Goal: Task Accomplishment & Management: Complete application form

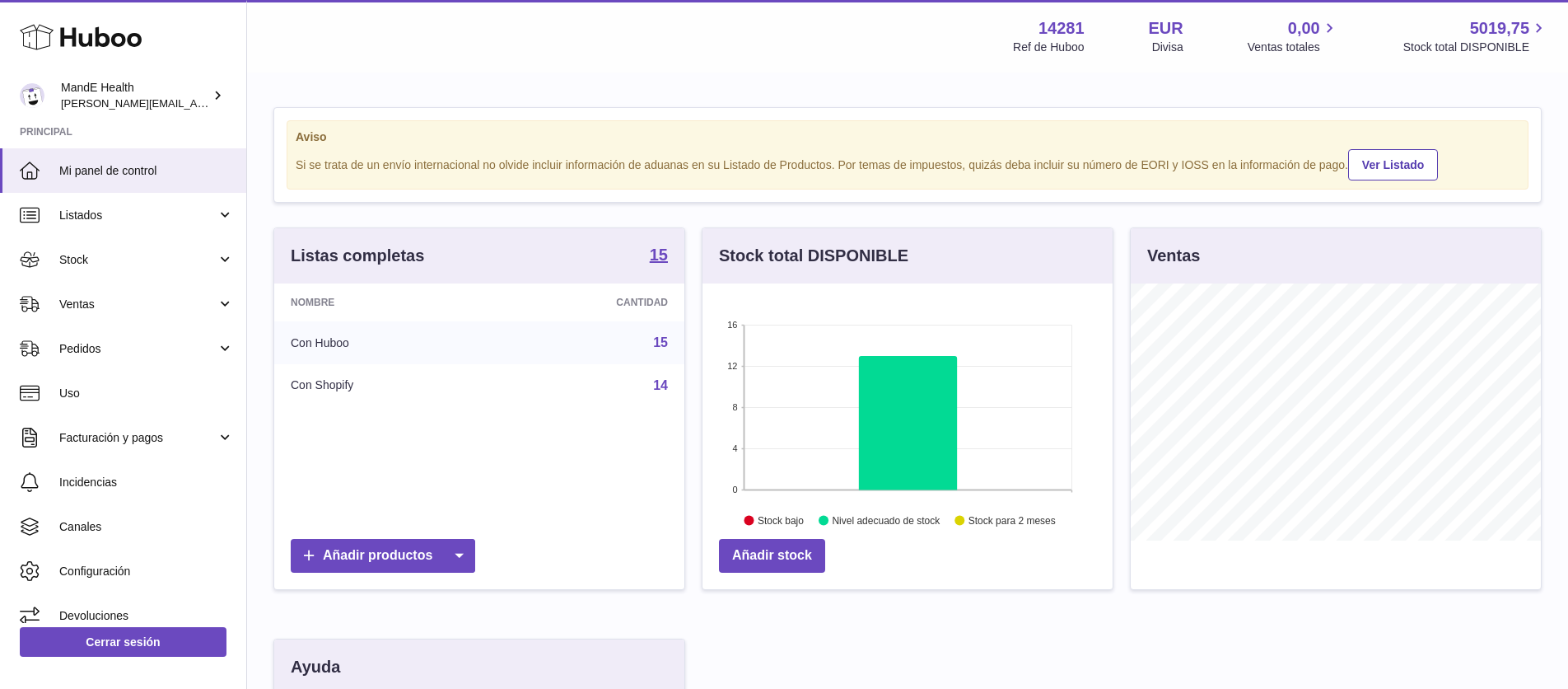
scroll to position [257, 410]
click at [107, 353] on span "Pedidos" at bounding box center [138, 348] width 157 height 16
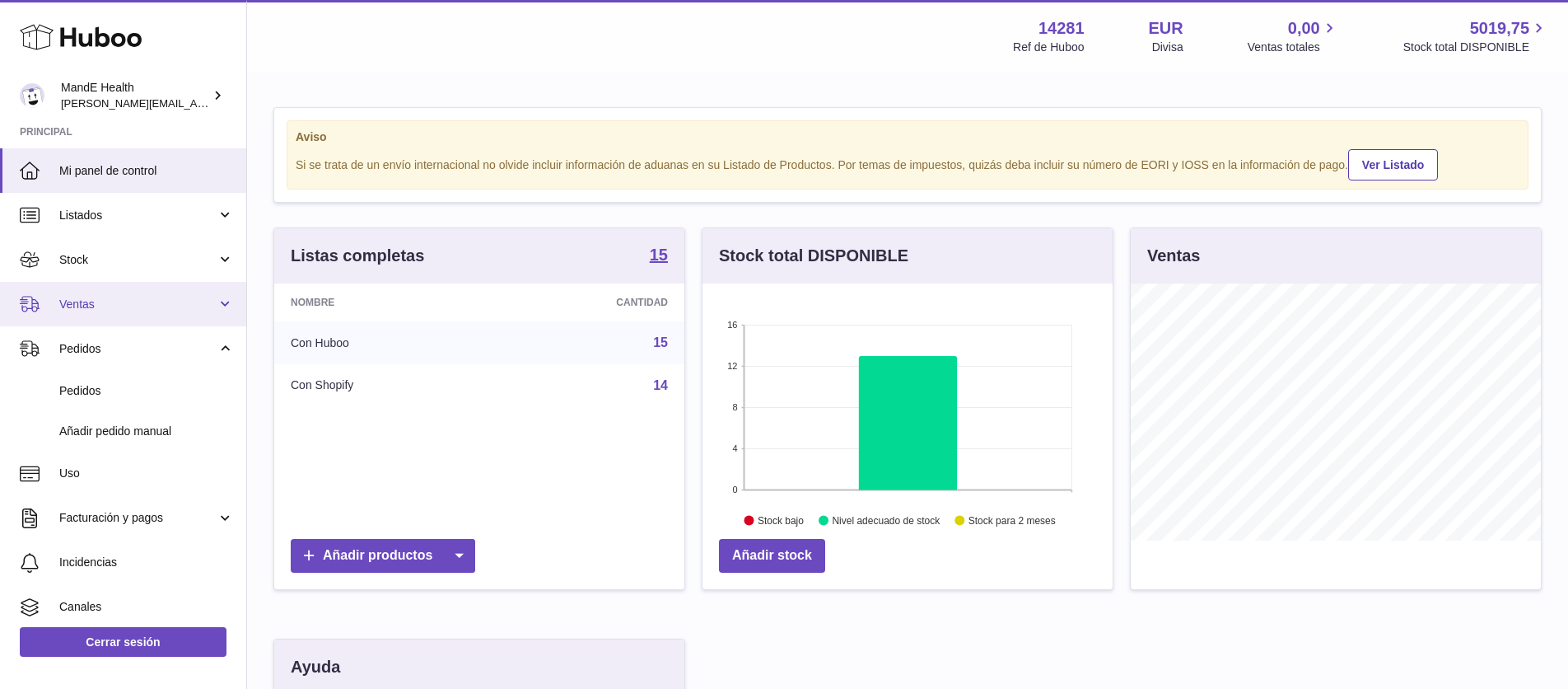
click at [114, 315] on link "Ventas" at bounding box center [123, 303] width 247 height 45
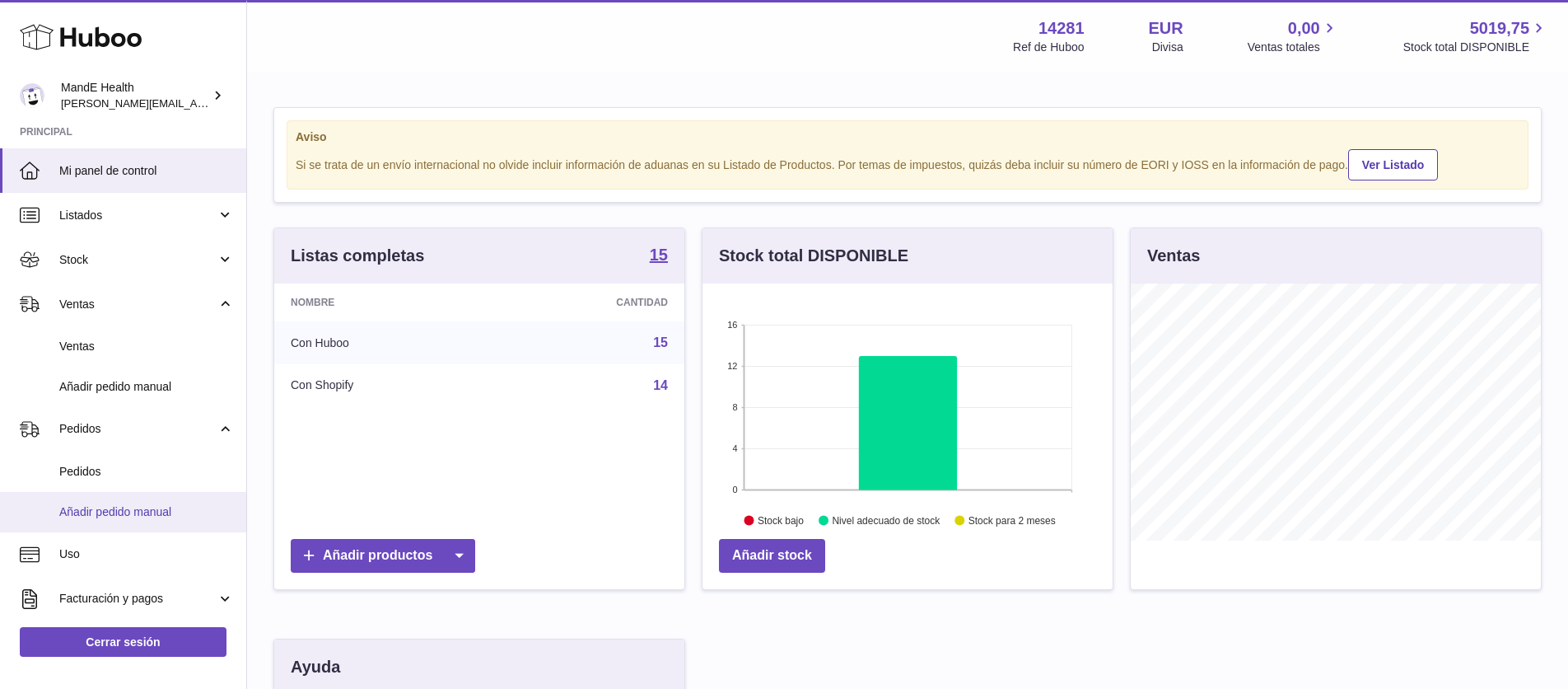
click at [120, 505] on span "Añadir pedido manual" at bounding box center [146, 512] width 174 height 16
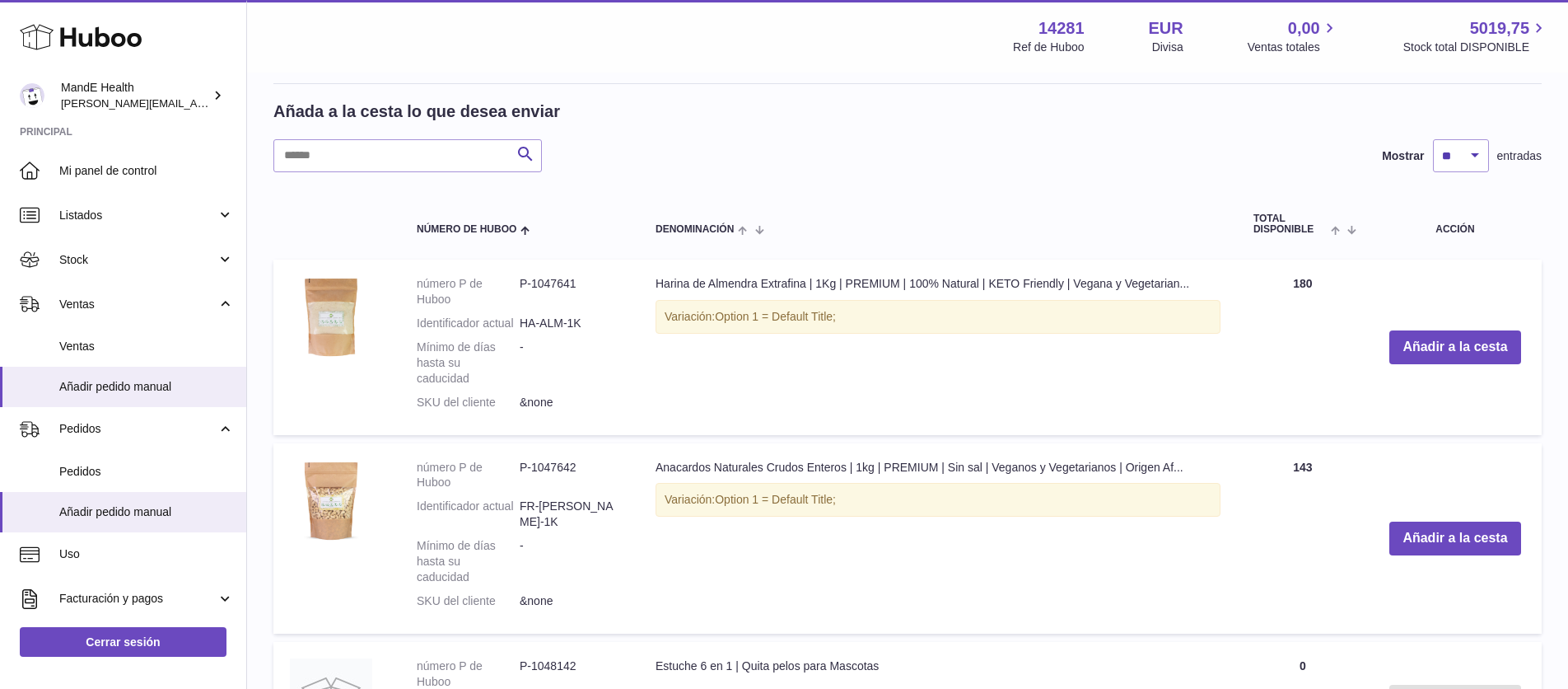
scroll to position [401, 0]
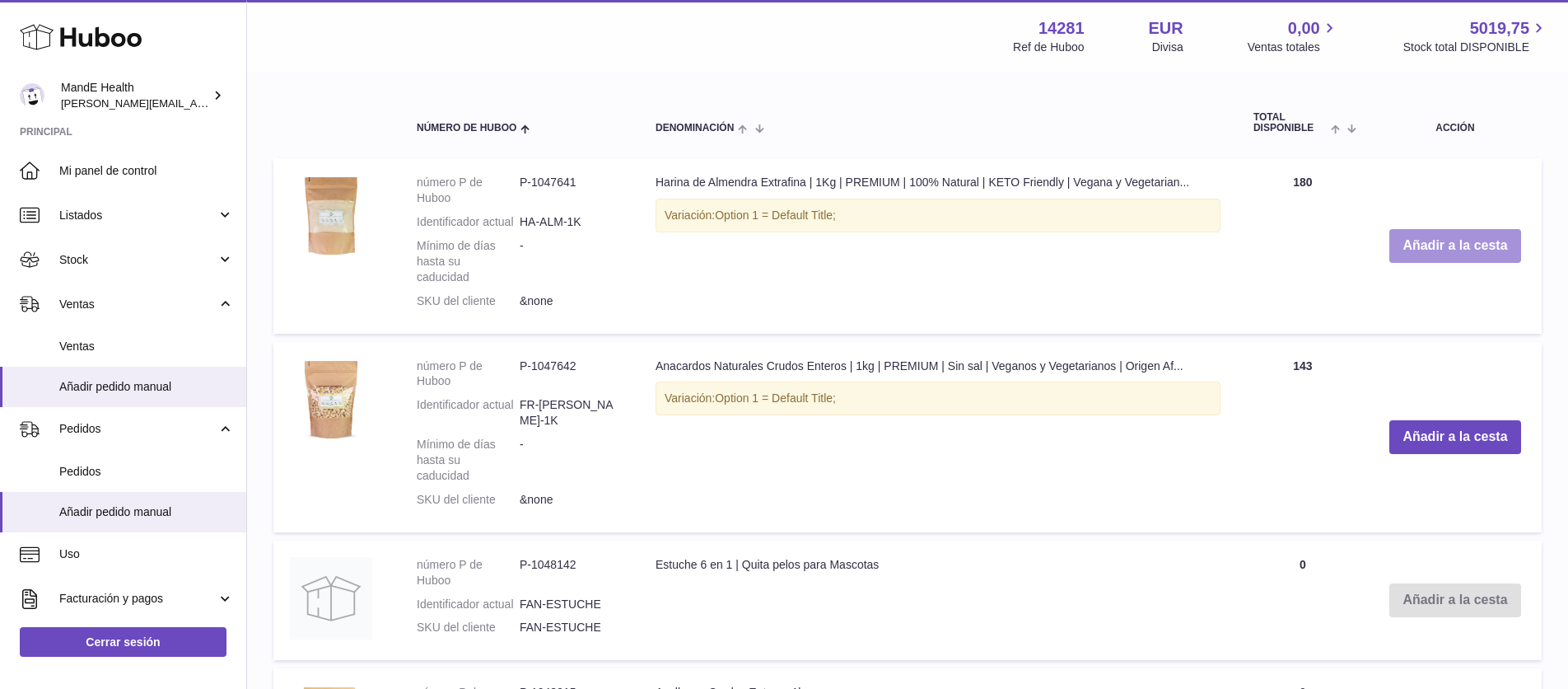
click at [1463, 251] on button "Añadir a la cesta" at bounding box center [1455, 246] width 131 height 34
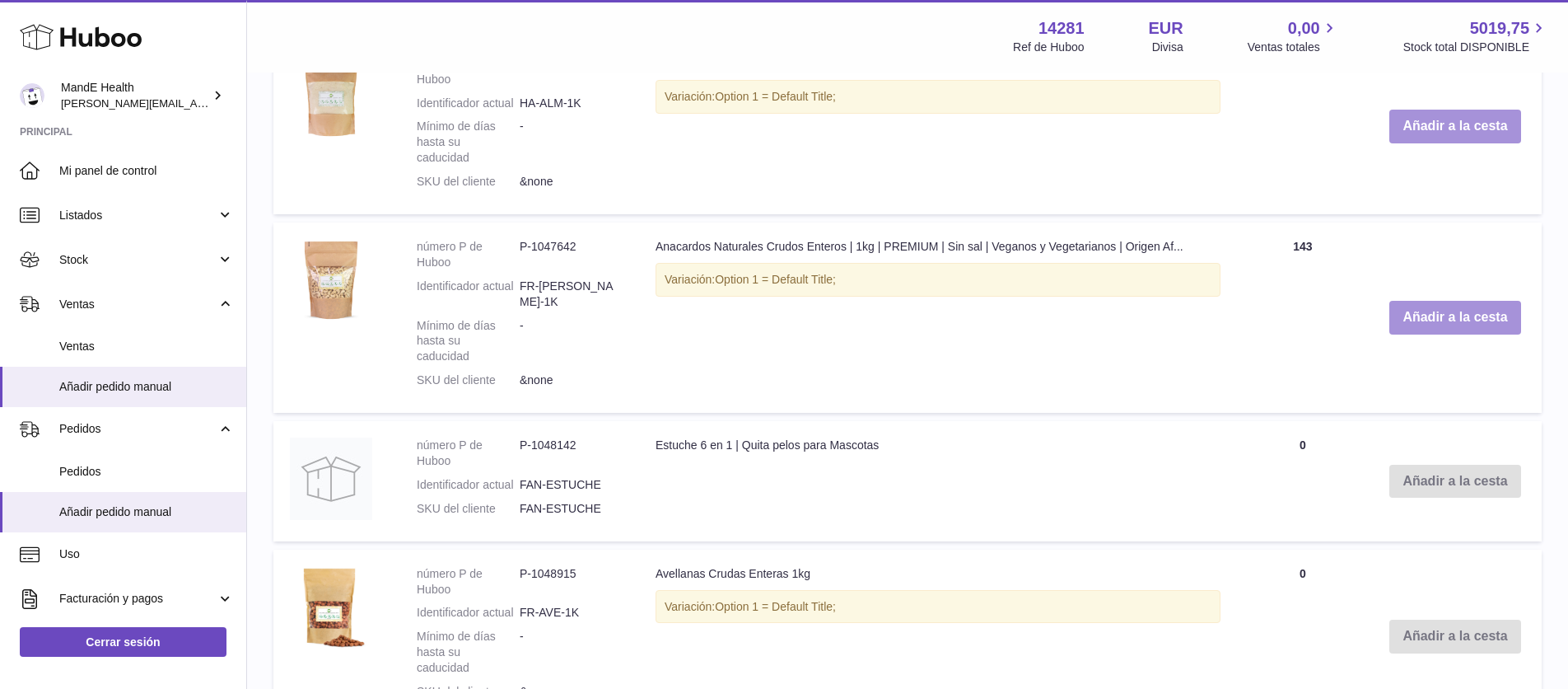
scroll to position [692, 0]
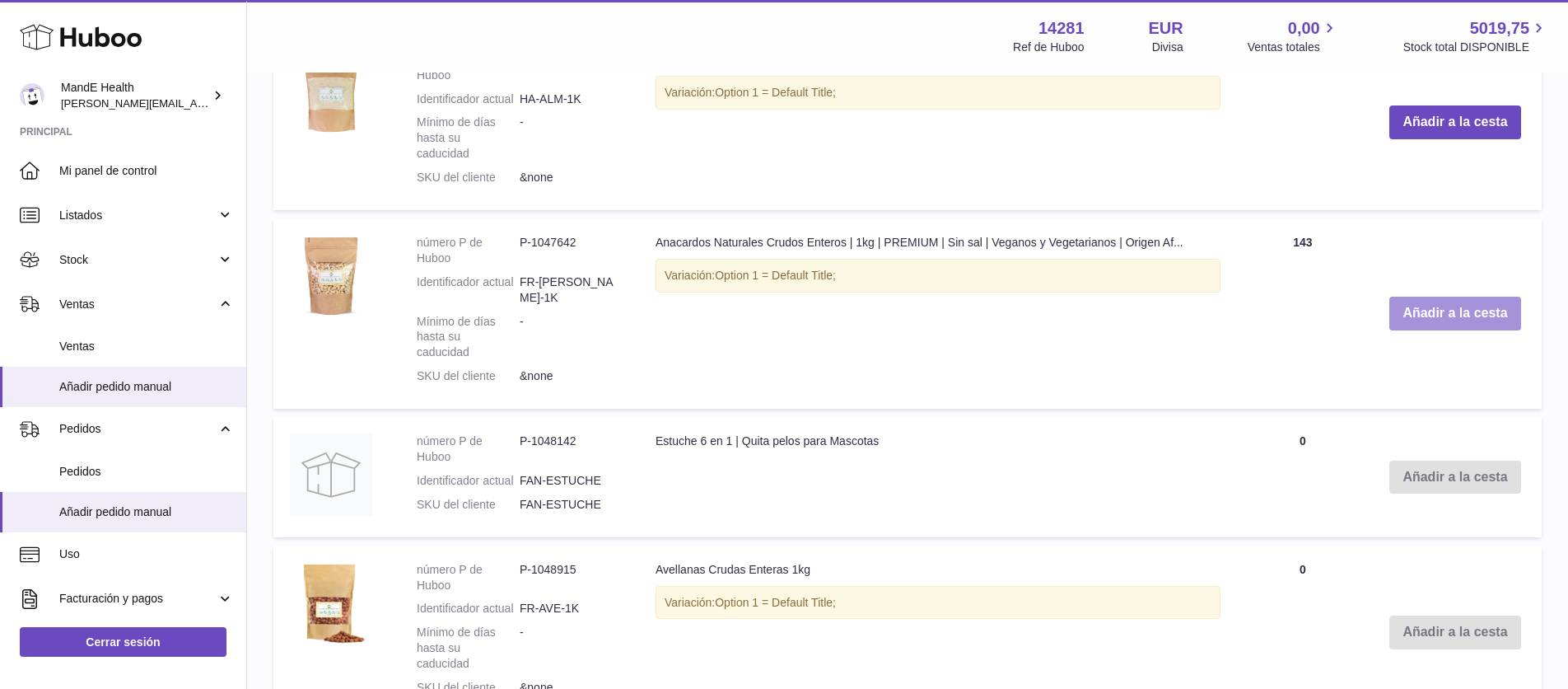
click at [1436, 301] on button "Añadir a la cesta" at bounding box center [1455, 313] width 131 height 34
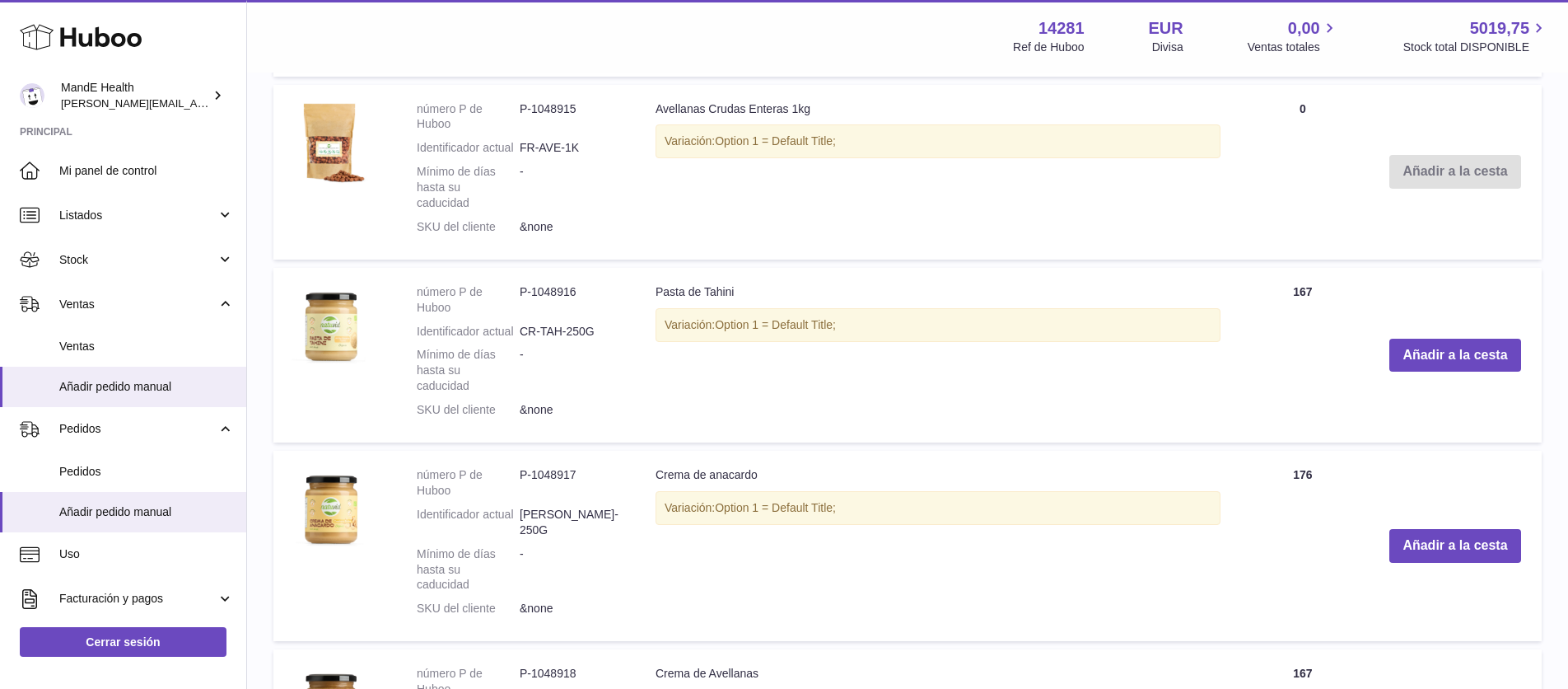
scroll to position [1283, 0]
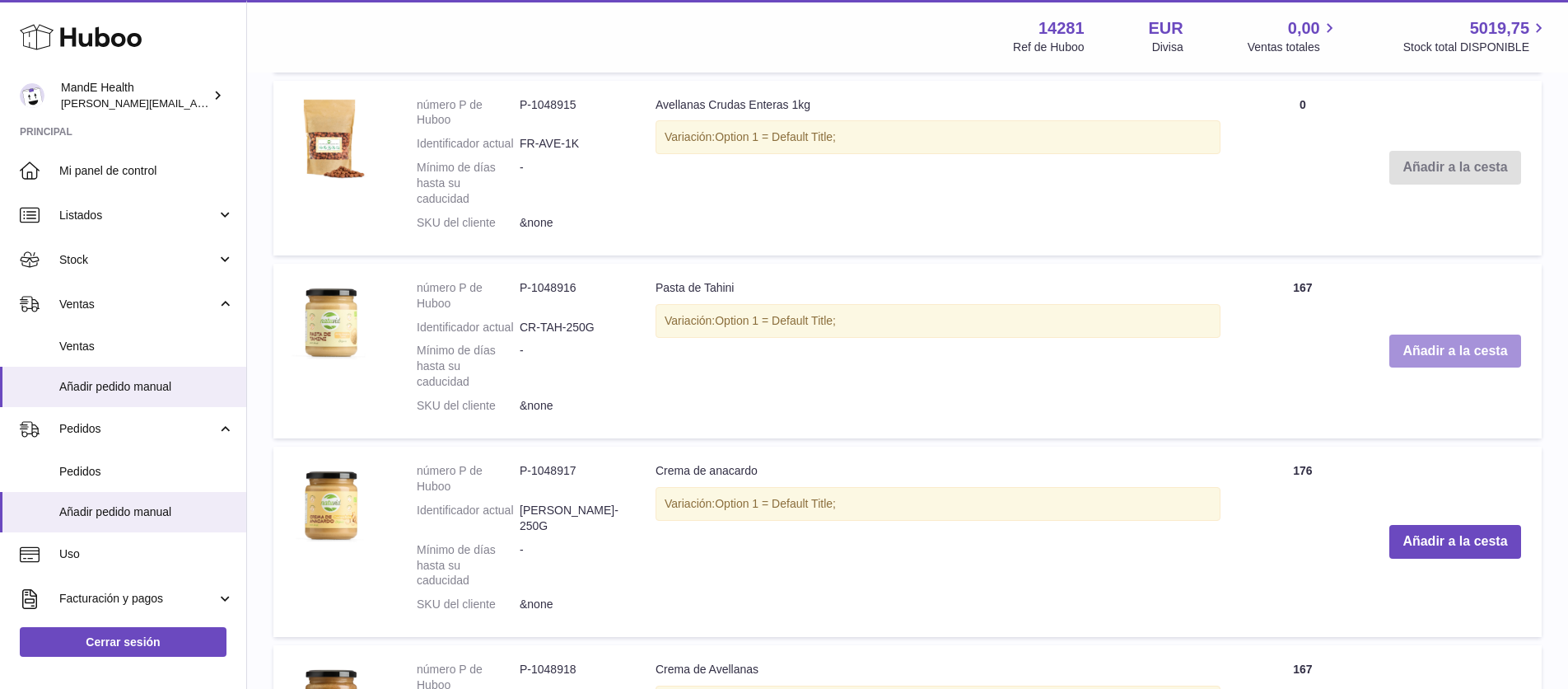
click at [1411, 351] on button "Añadir a la cesta" at bounding box center [1455, 351] width 131 height 34
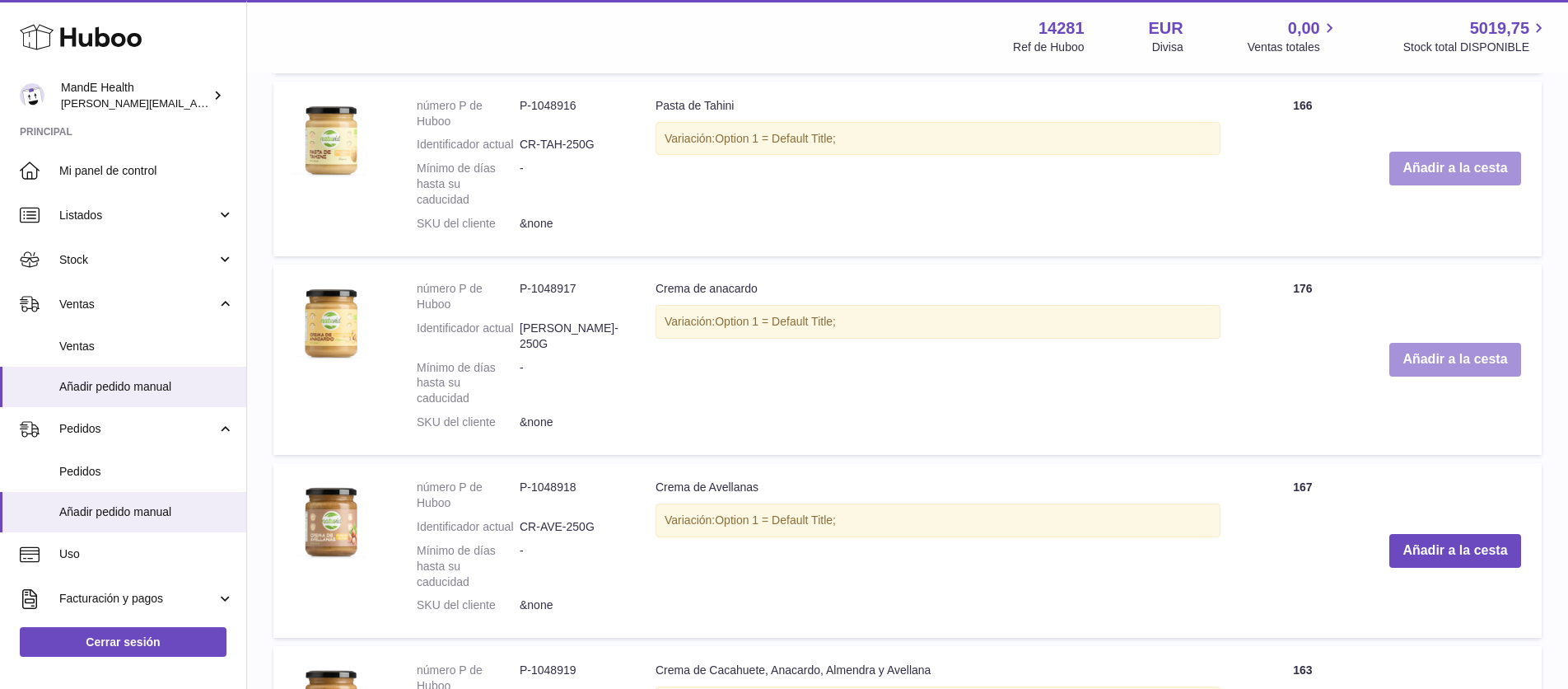
scroll to position [1595, 0]
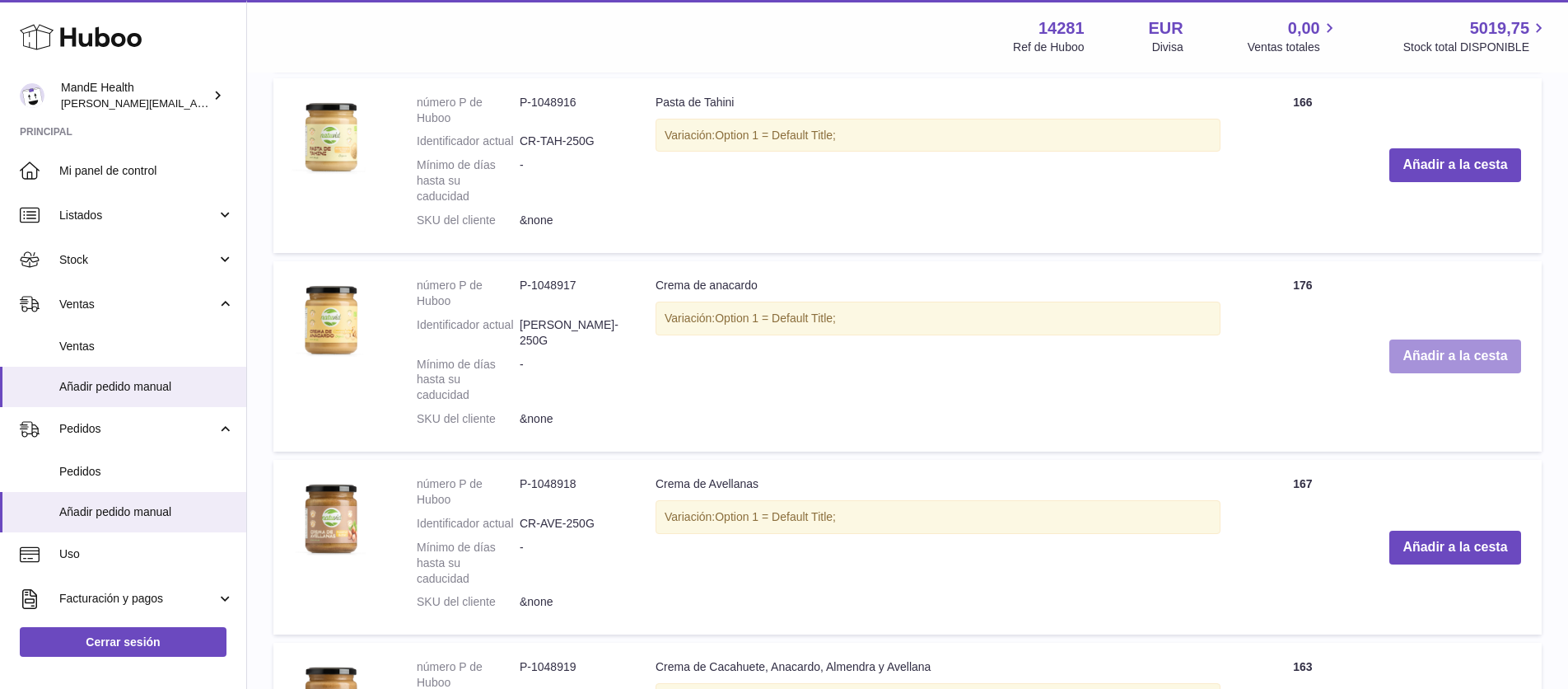
click at [1412, 368] on button "Añadir a la cesta" at bounding box center [1455, 356] width 131 height 34
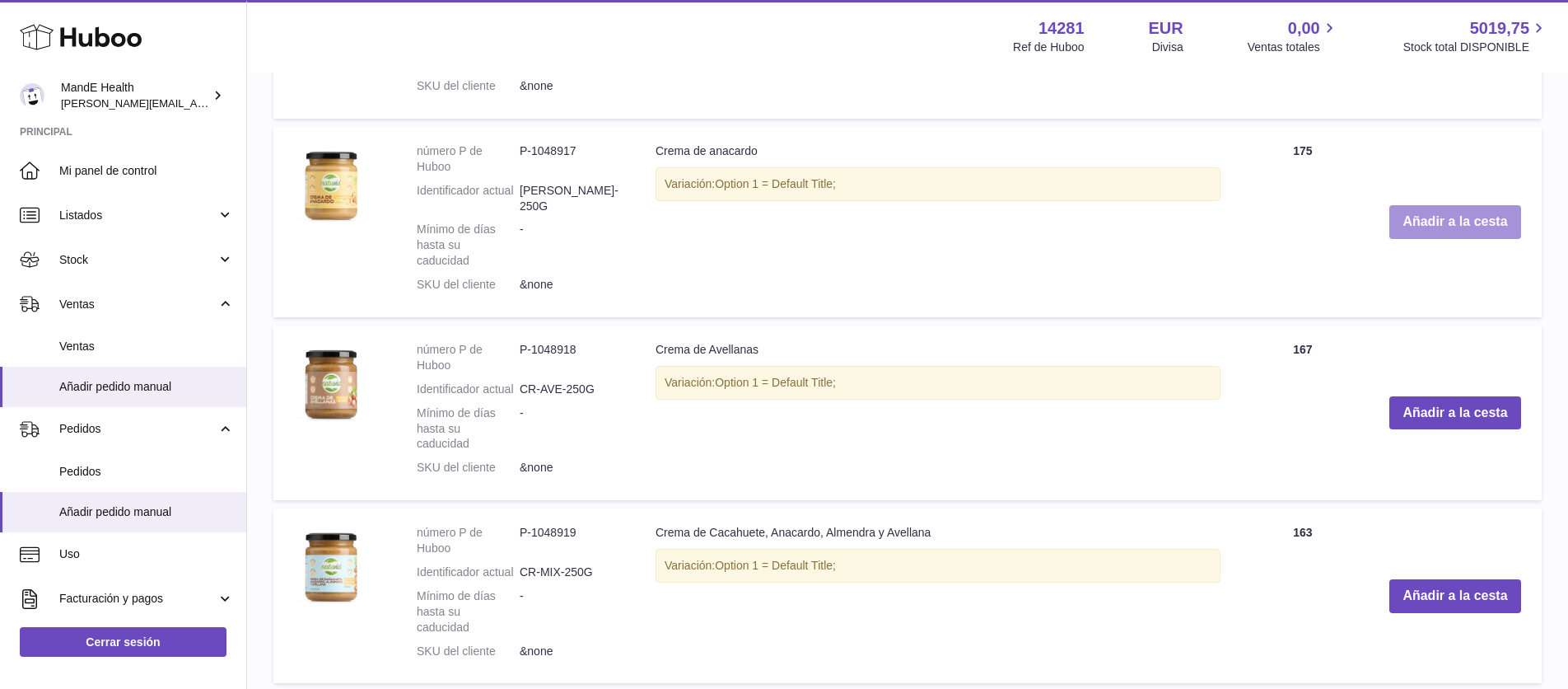
scroll to position [1887, 0]
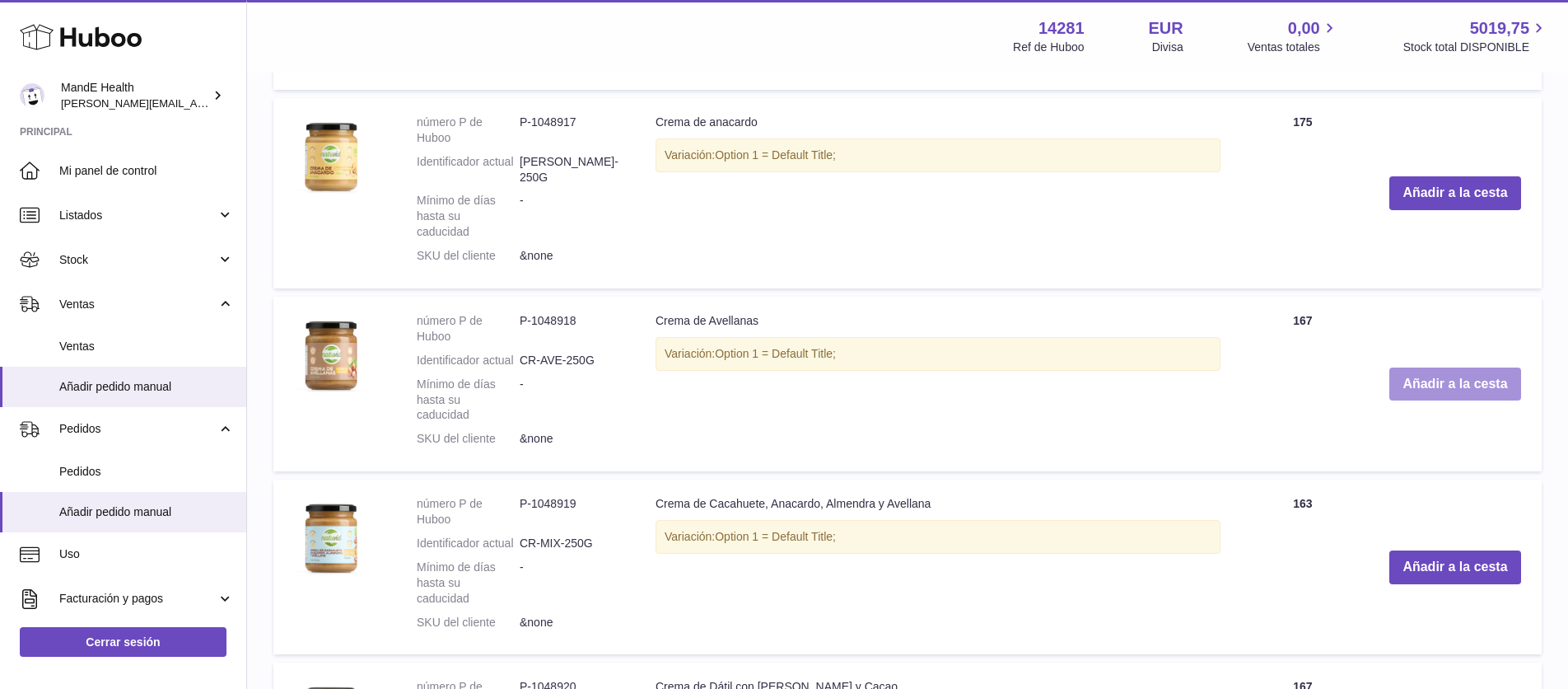
click at [1419, 401] on button "Añadir a la cesta" at bounding box center [1455, 384] width 131 height 34
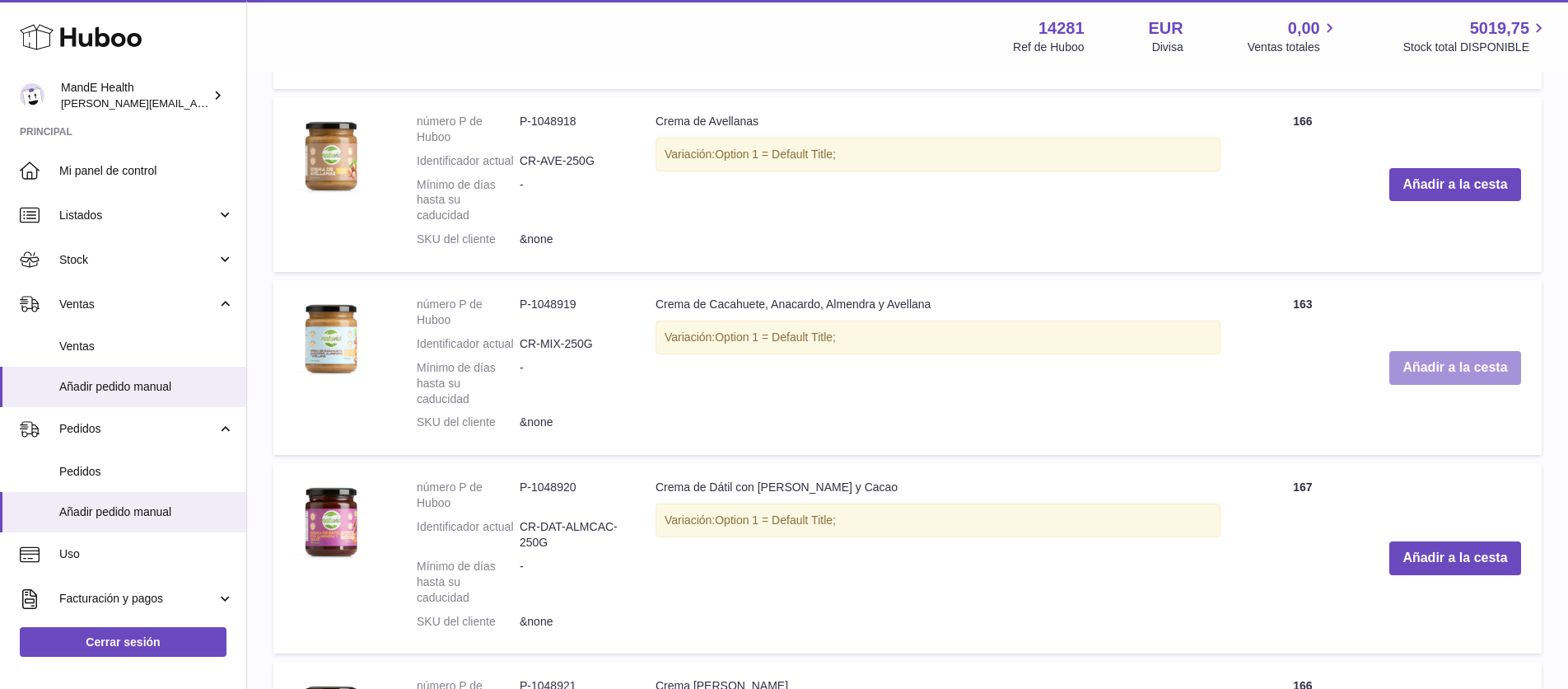
click at [1418, 385] on button "Añadir a la cesta" at bounding box center [1455, 367] width 131 height 34
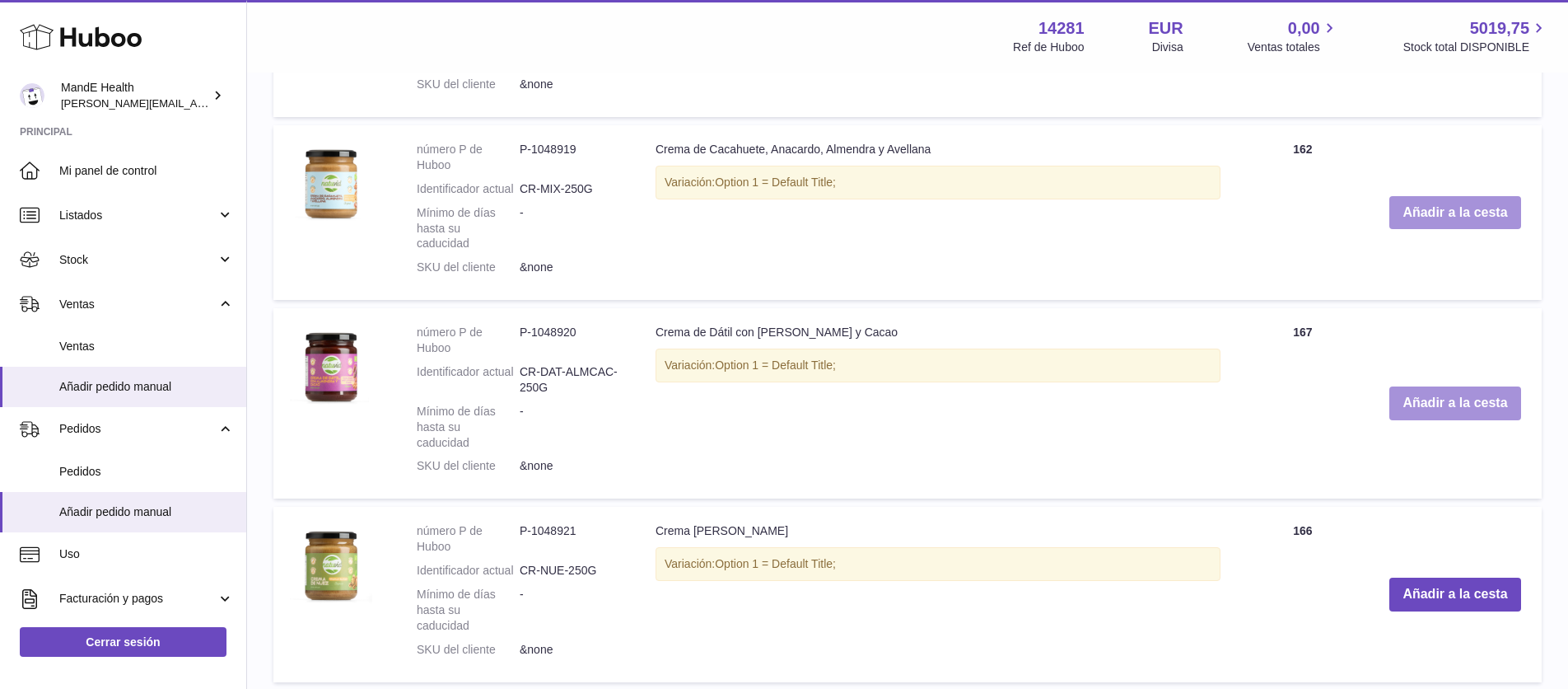
scroll to position [2503, 0]
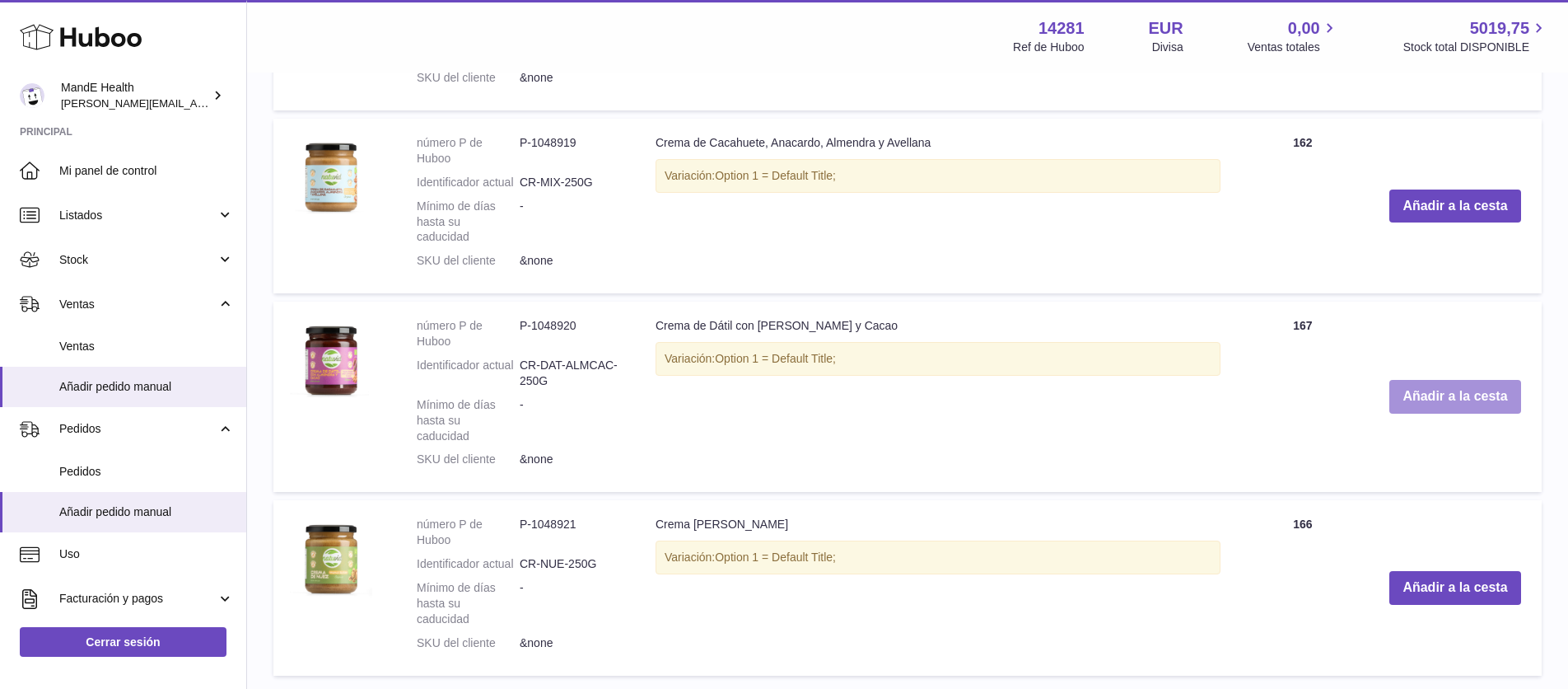
click at [1425, 414] on button "Añadir a la cesta" at bounding box center [1455, 397] width 131 height 34
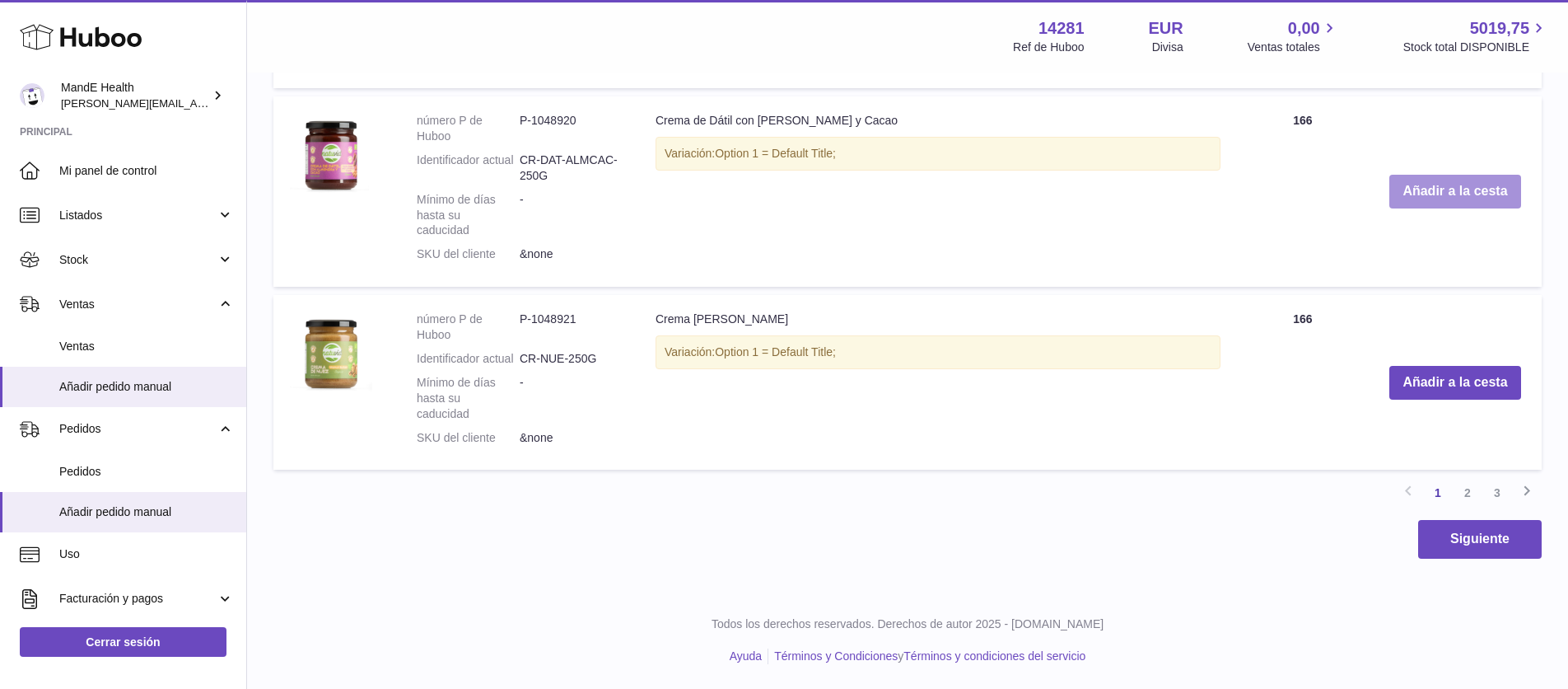
scroll to position [2845, 0]
click at [1425, 399] on button "Añadir a la cesta" at bounding box center [1455, 382] width 131 height 34
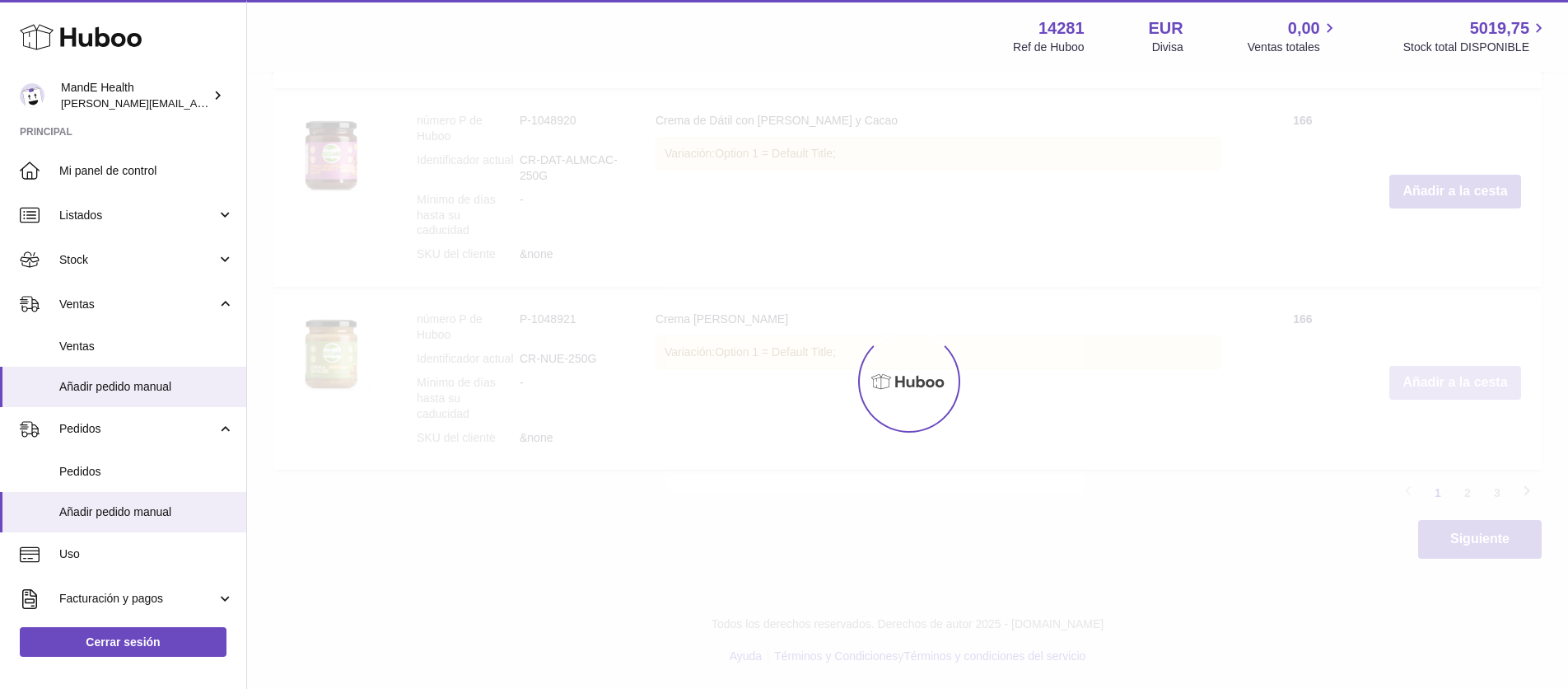
scroll to position [2994, 0]
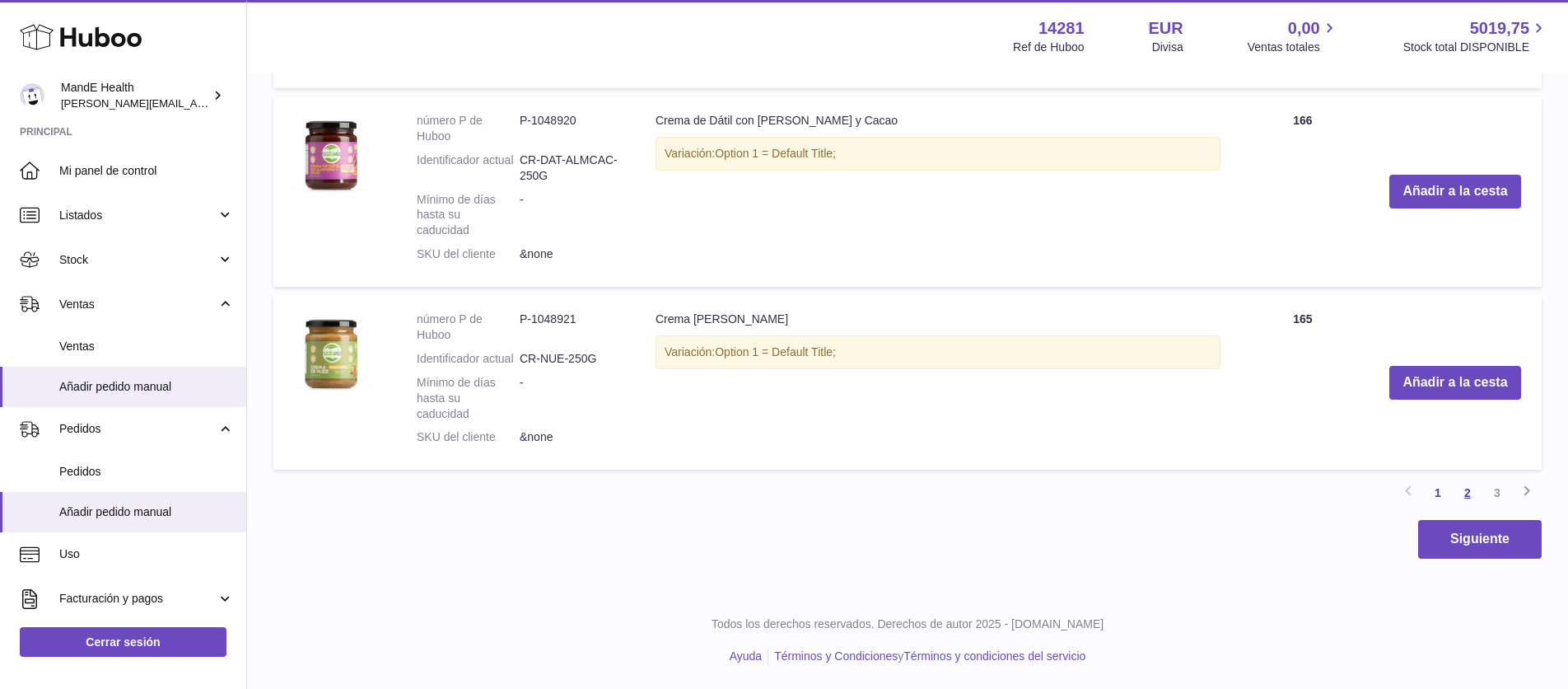
click at [1470, 508] on link "2" at bounding box center [1468, 493] width 29 height 29
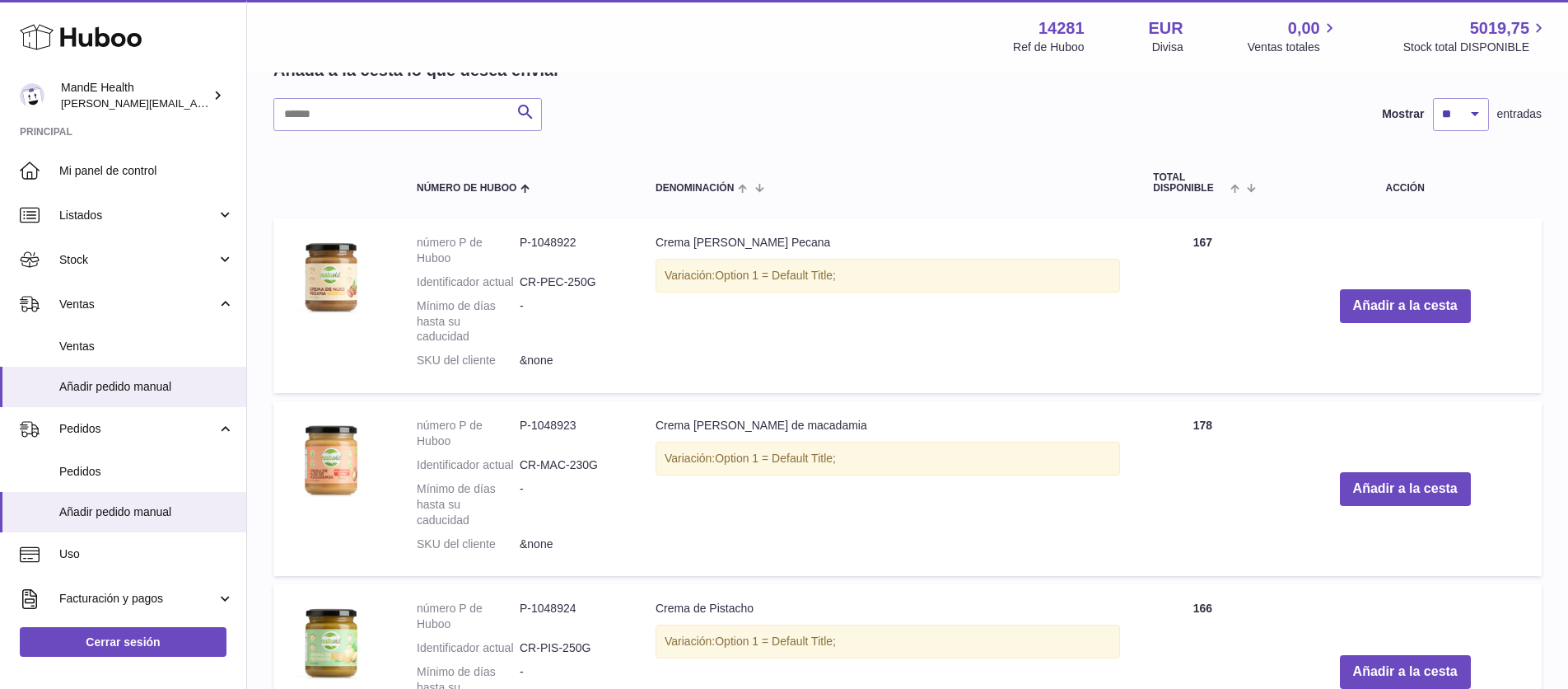
scroll to position [1484, 0]
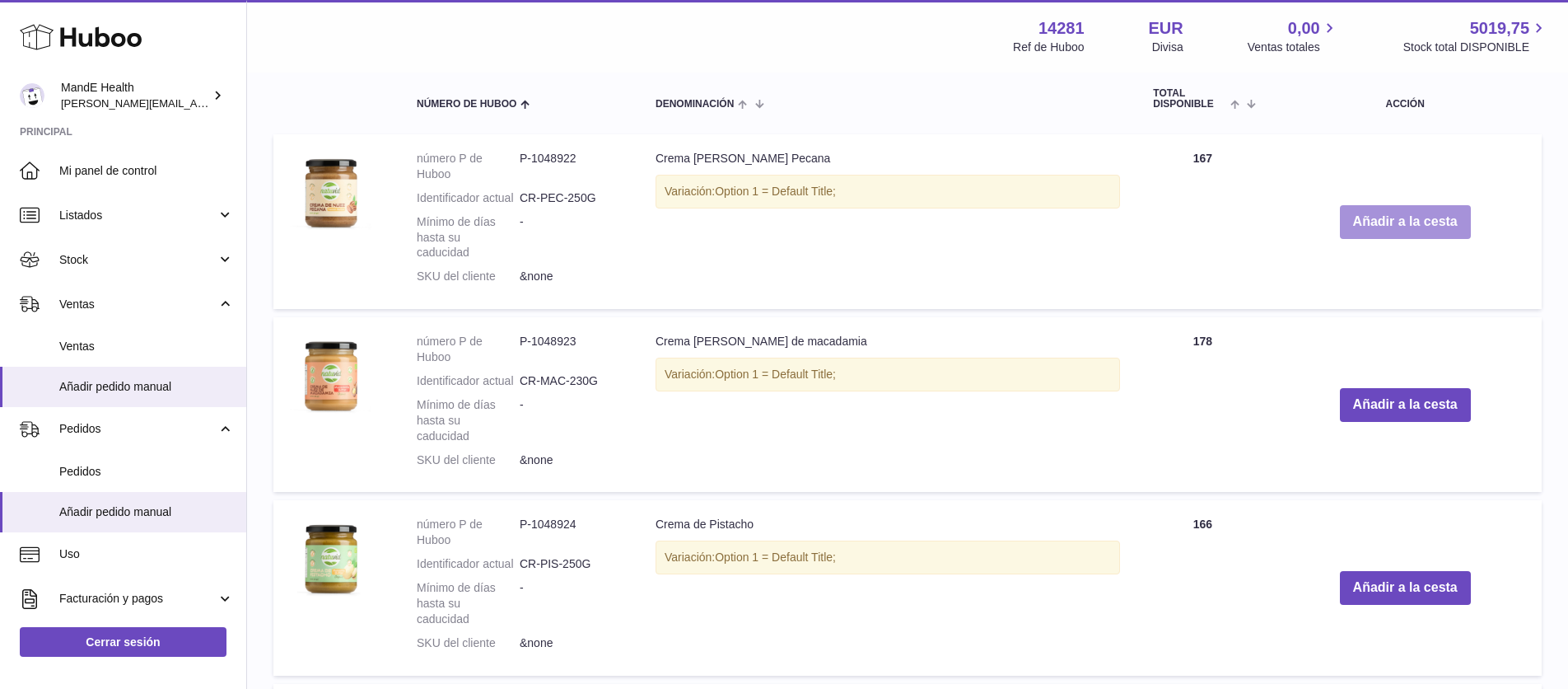
click at [1375, 239] on button "Añadir a la cesta" at bounding box center [1405, 222] width 131 height 34
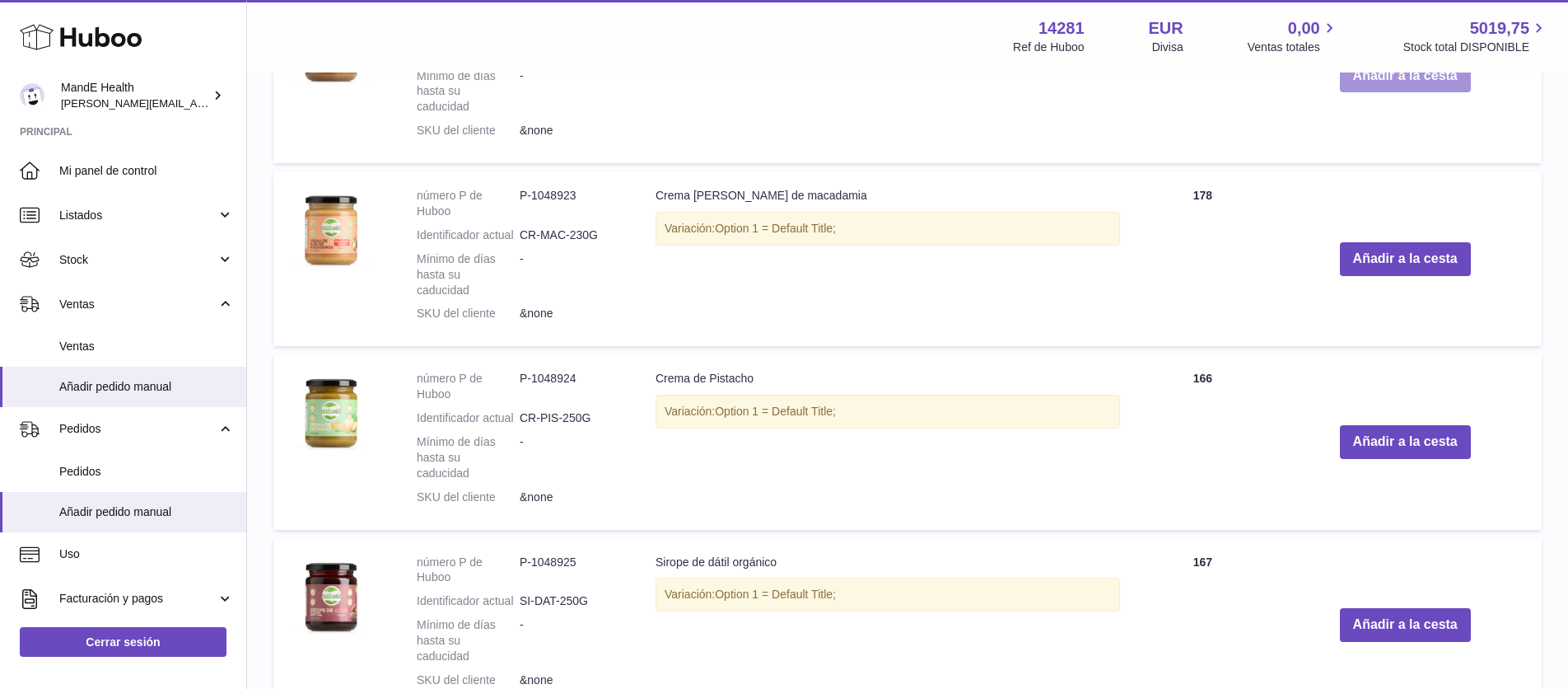
scroll to position [1807, 0]
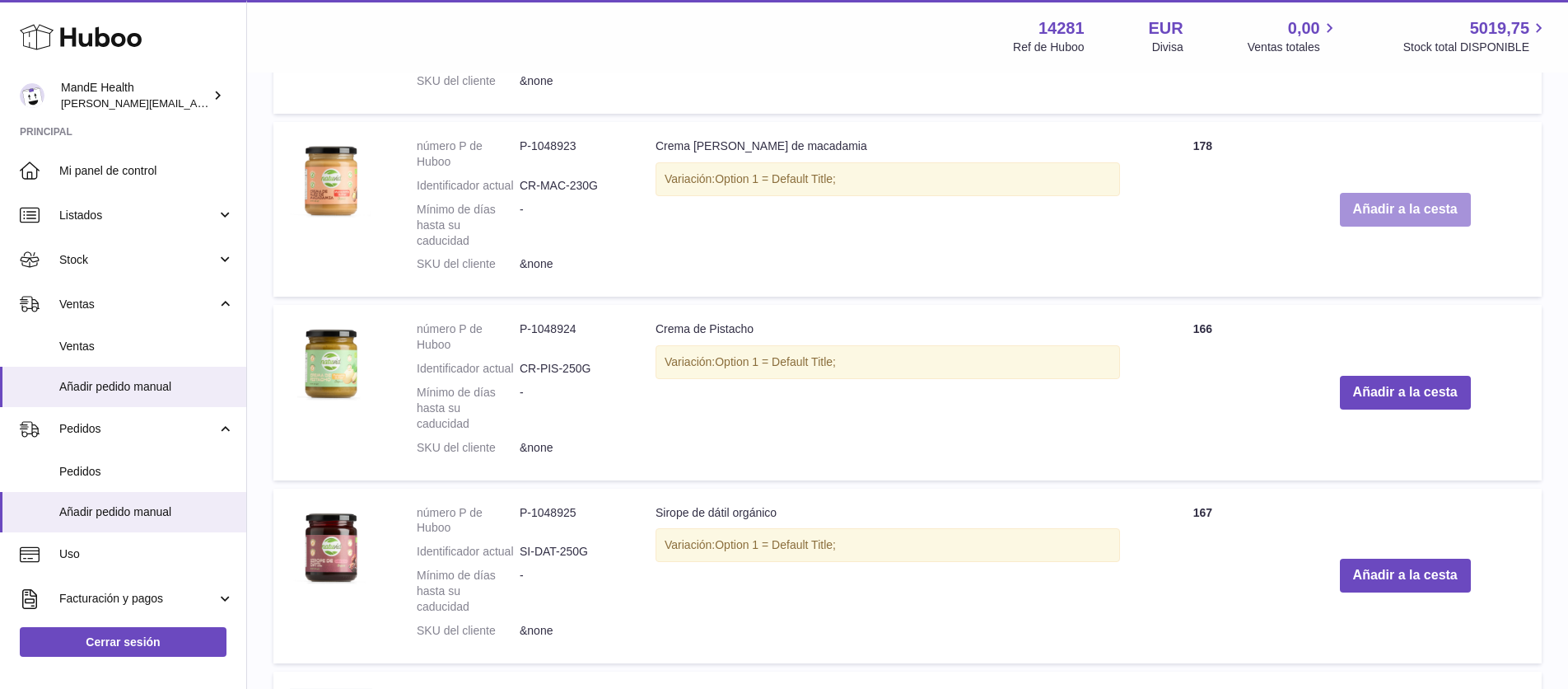
click at [1396, 227] on button "Añadir a la cesta" at bounding box center [1405, 209] width 131 height 34
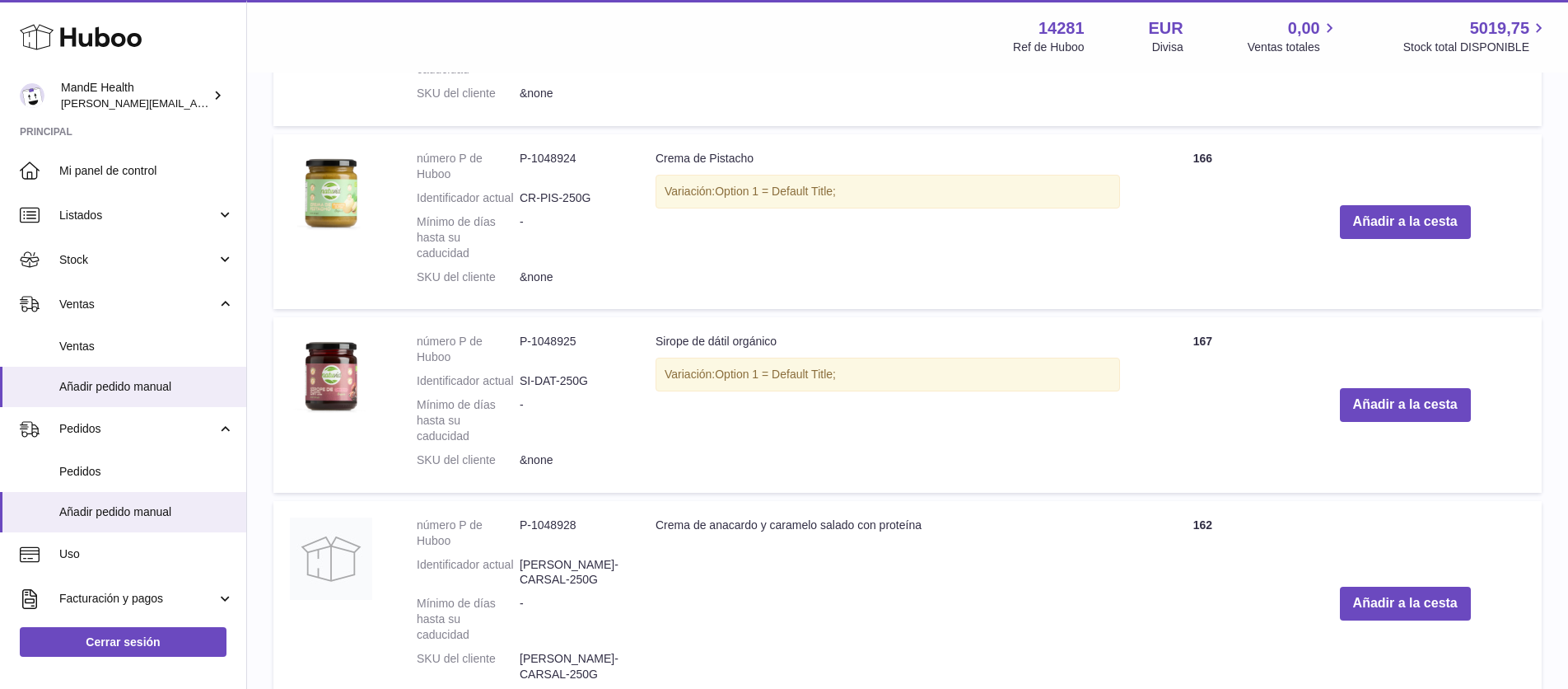
scroll to position [2109, 0]
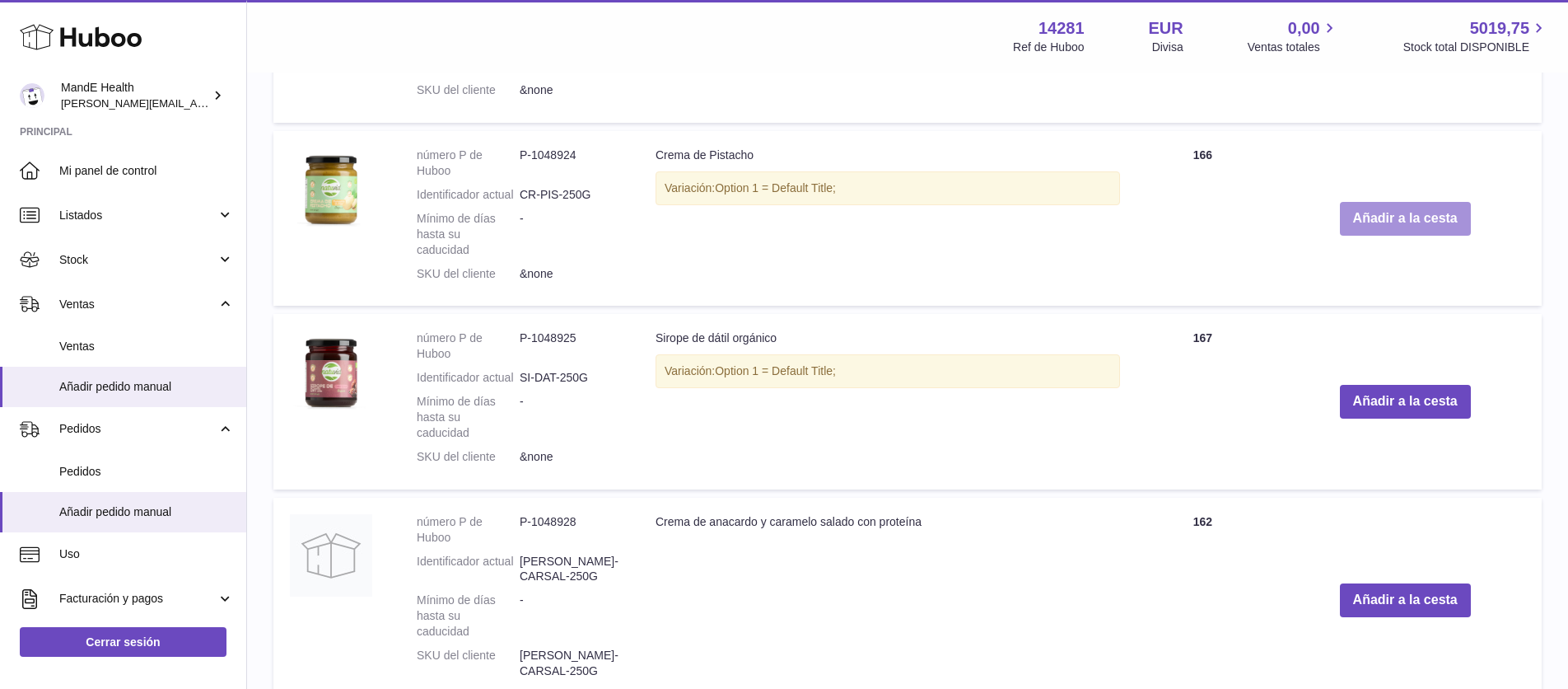
click at [1383, 236] on button "Añadir a la cesta" at bounding box center [1405, 218] width 131 height 34
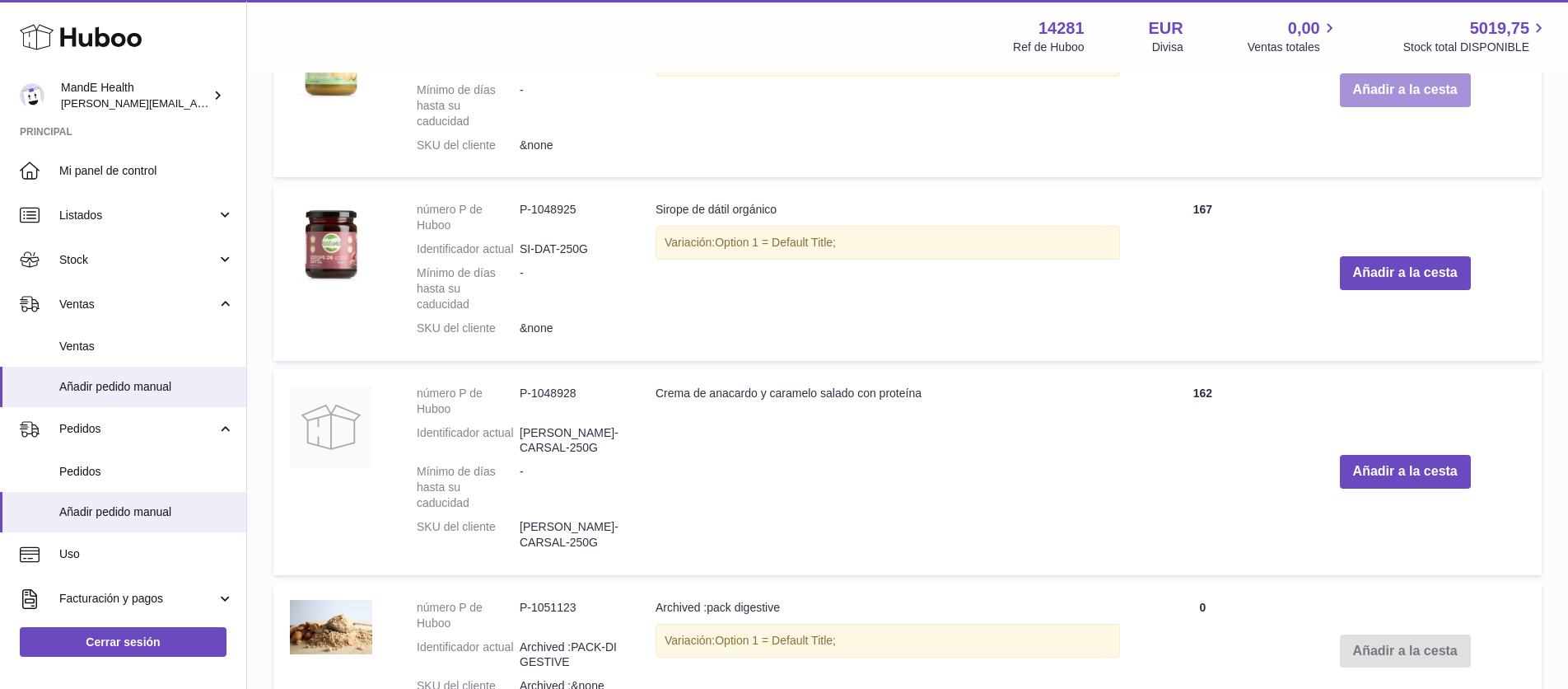
scroll to position [2287, 0]
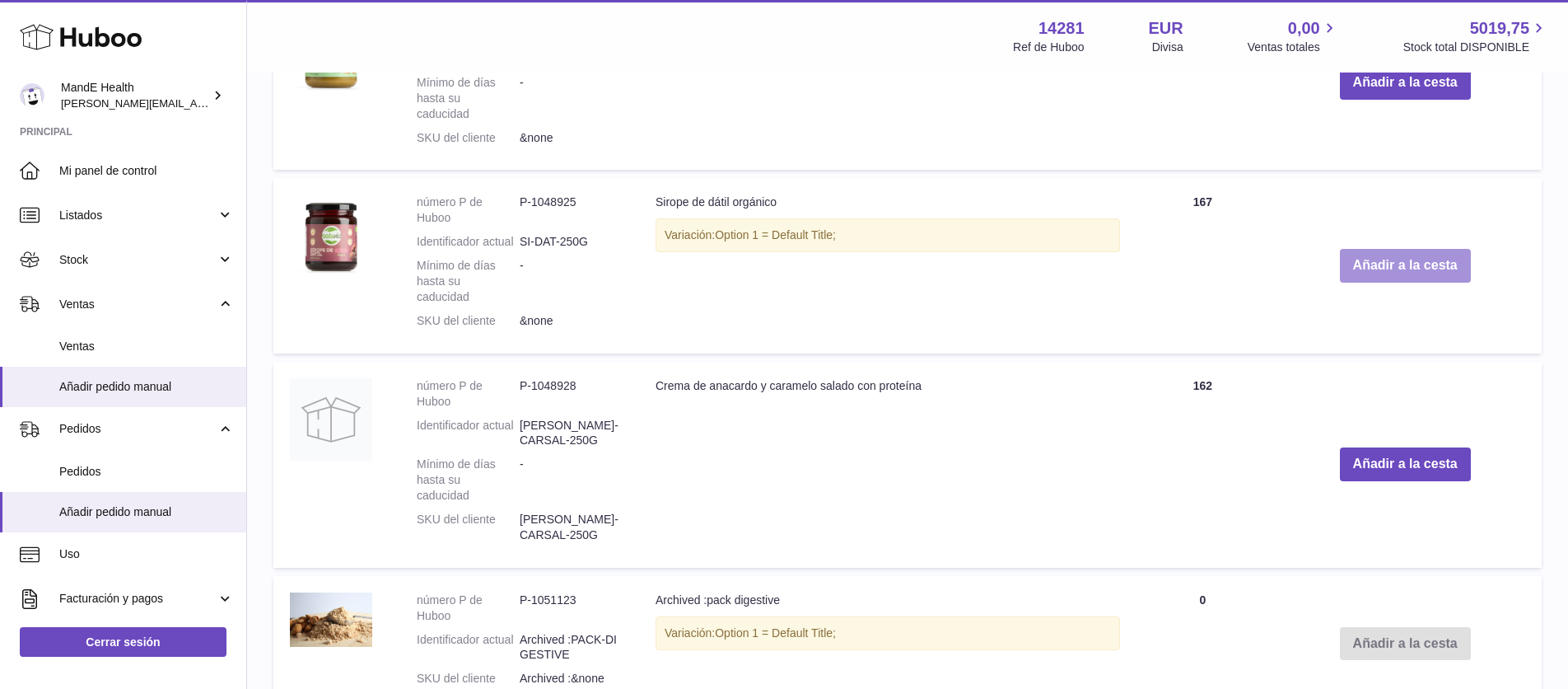
click at [1383, 282] on button "Añadir a la cesta" at bounding box center [1405, 265] width 131 height 34
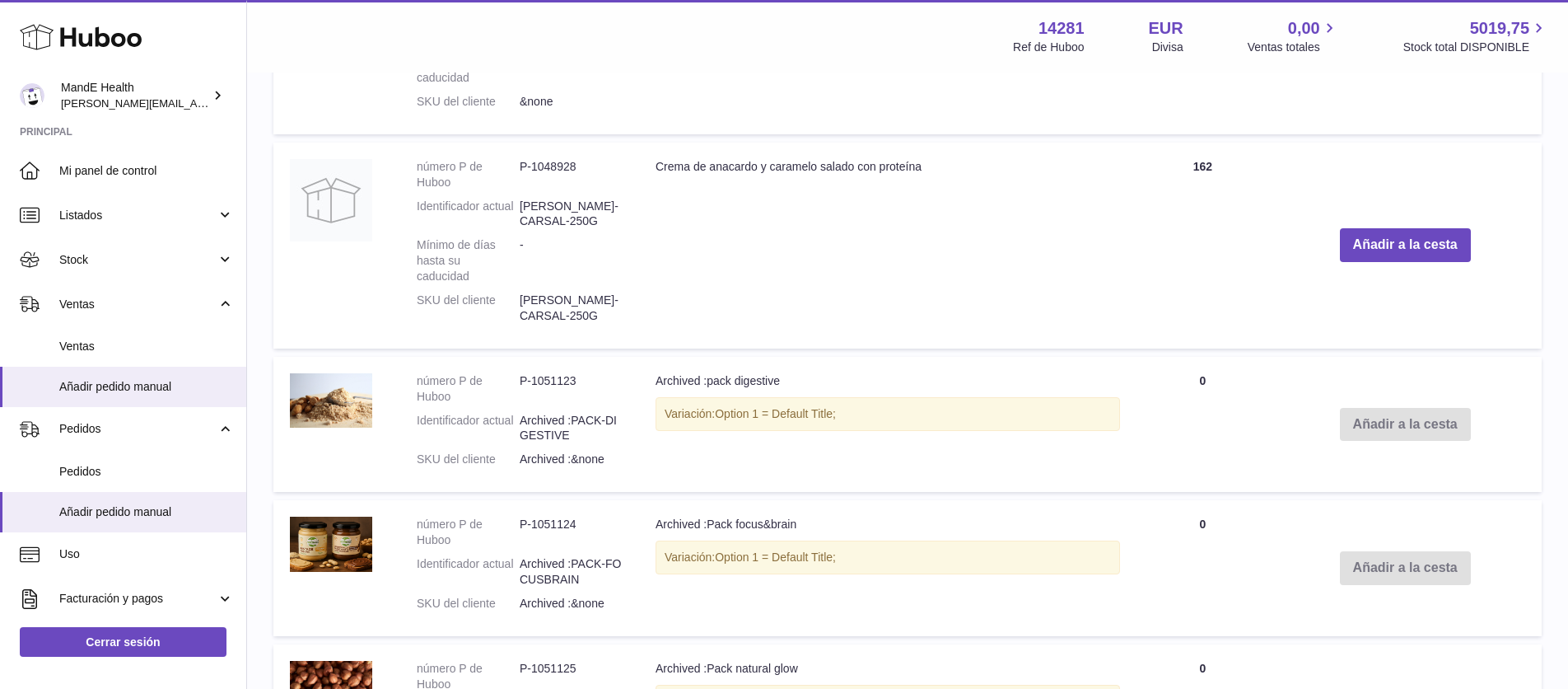
scroll to position [2527, 0]
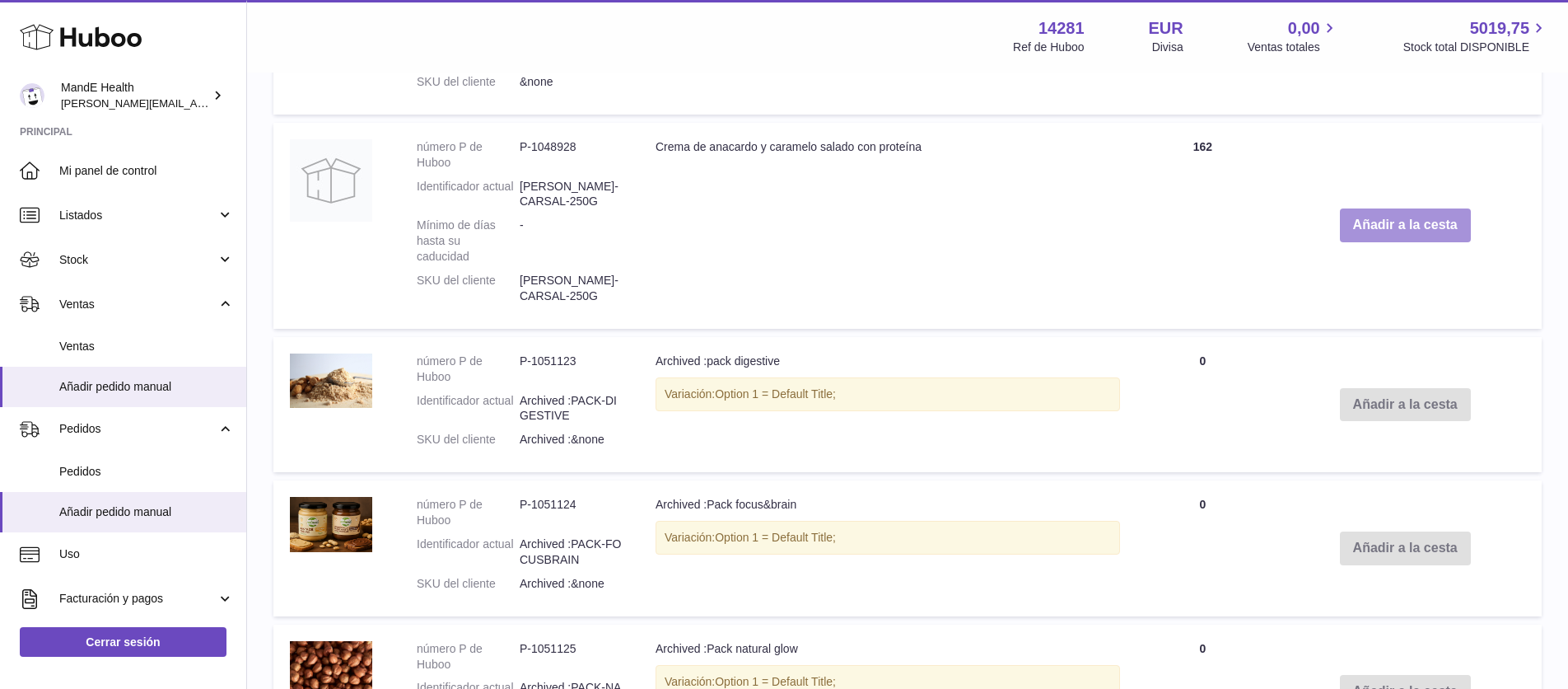
click at [1382, 242] on button "Añadir a la cesta" at bounding box center [1405, 225] width 131 height 34
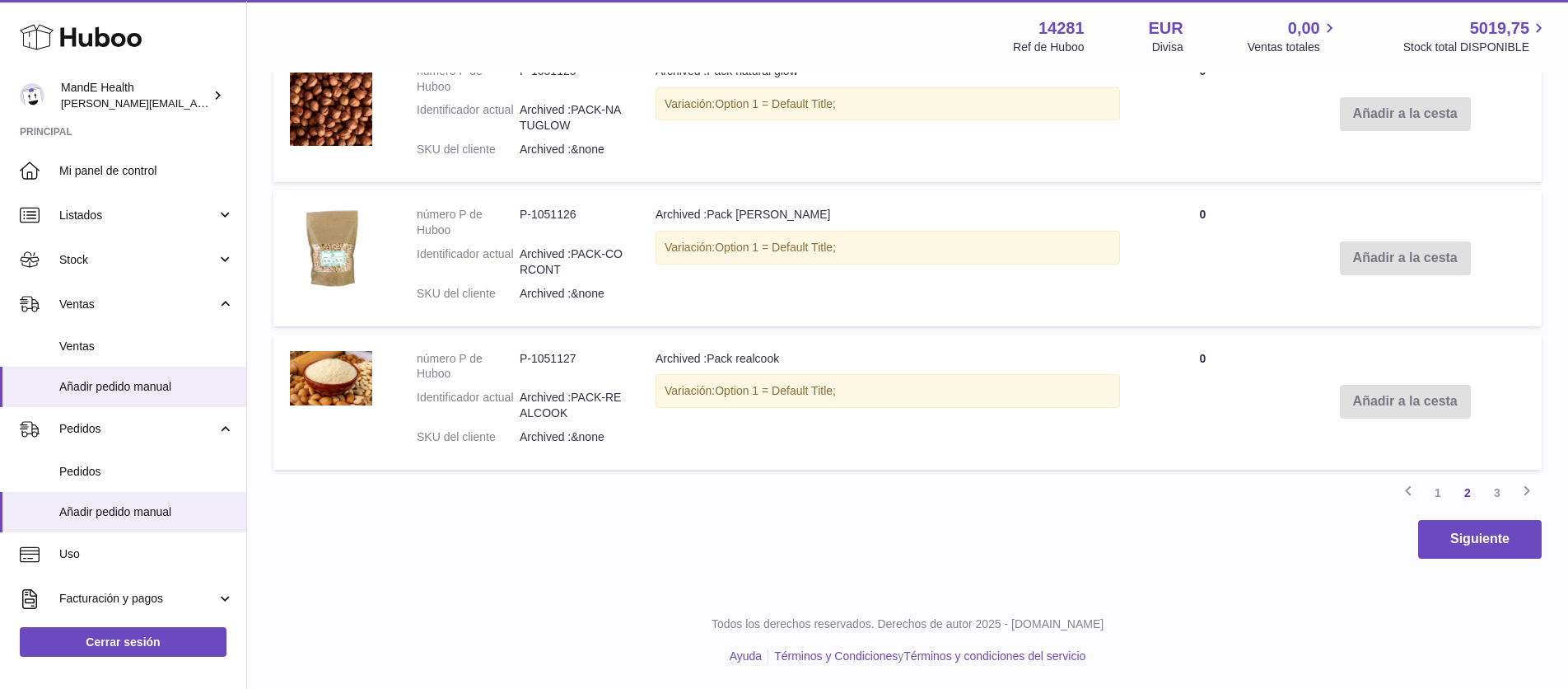
scroll to position [3324, 0]
click at [1480, 543] on button "Siguiente" at bounding box center [1479, 539] width 123 height 38
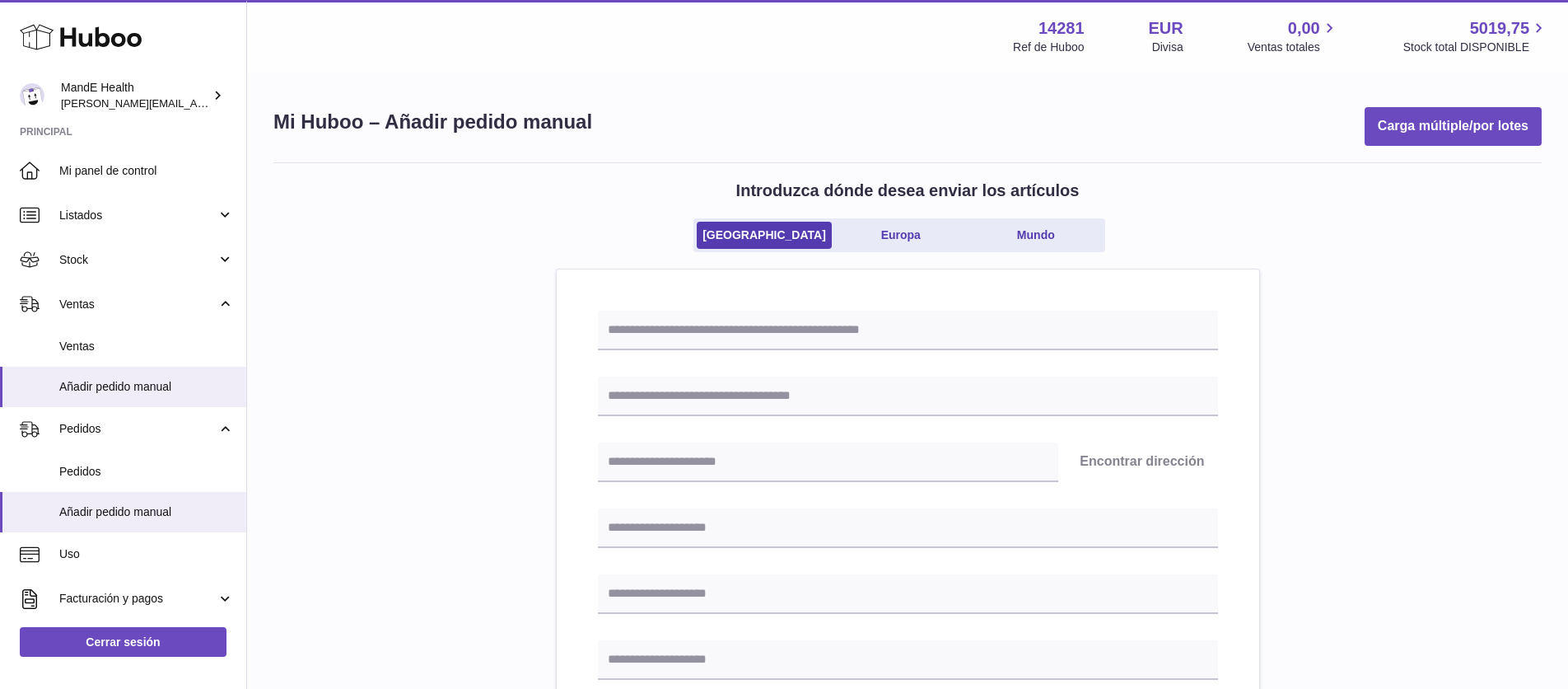
scroll to position [752, 0]
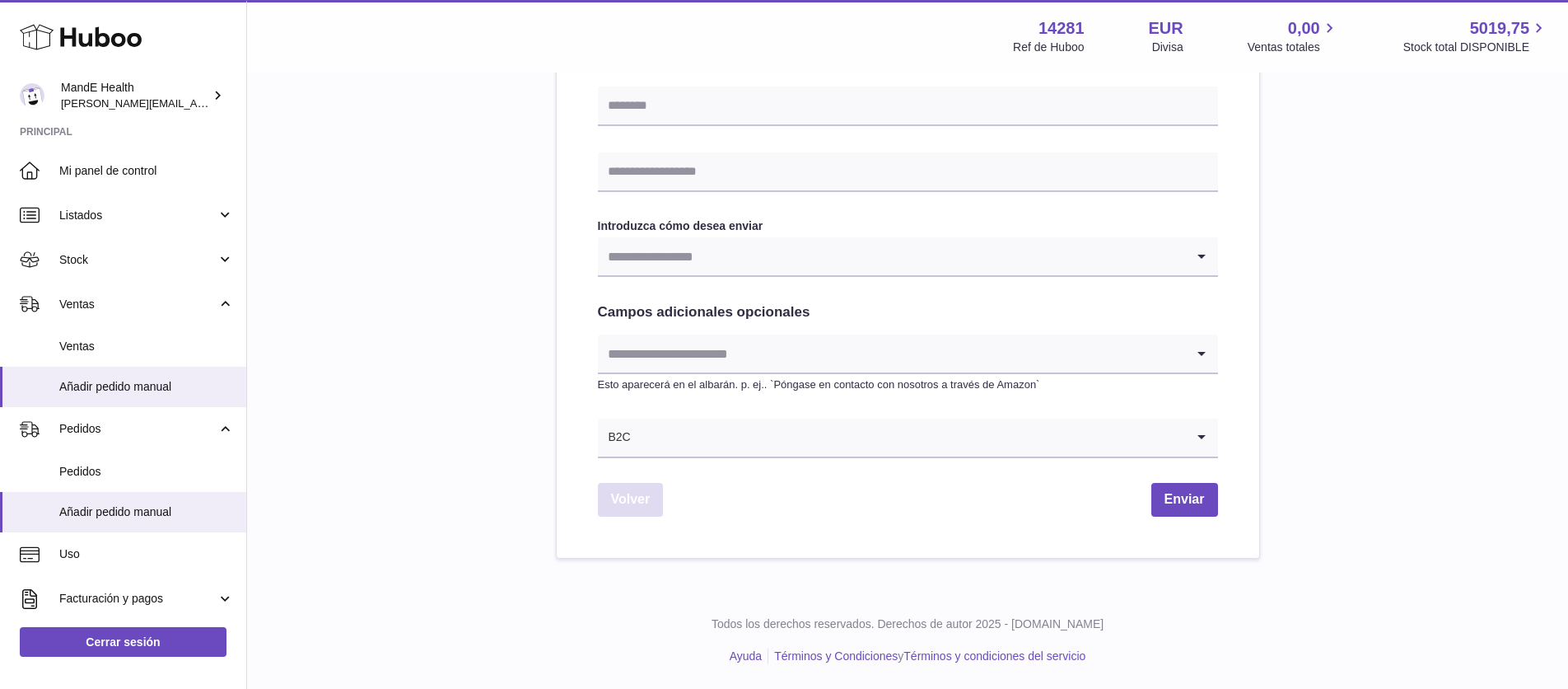
click at [635, 504] on link "Volver" at bounding box center [631, 500] width 66 height 34
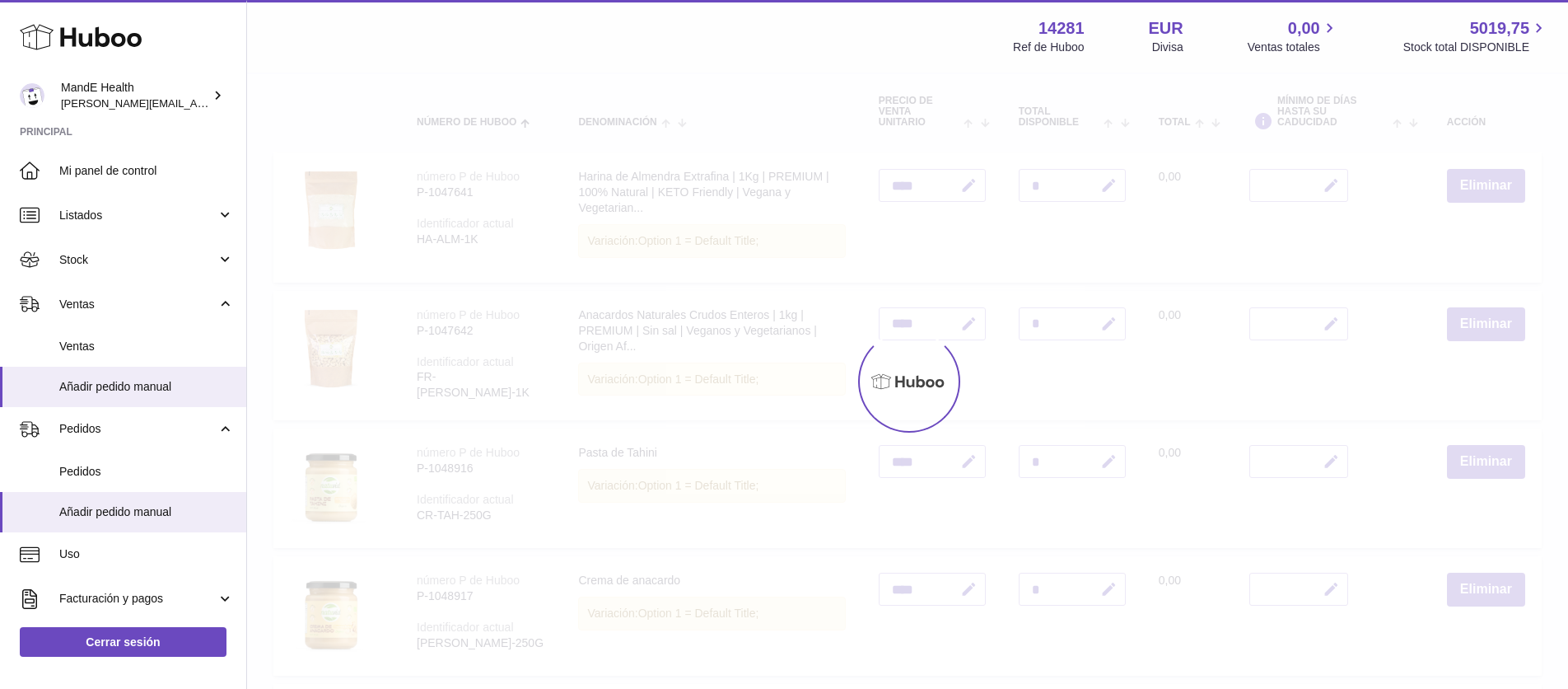
scroll to position [74, 0]
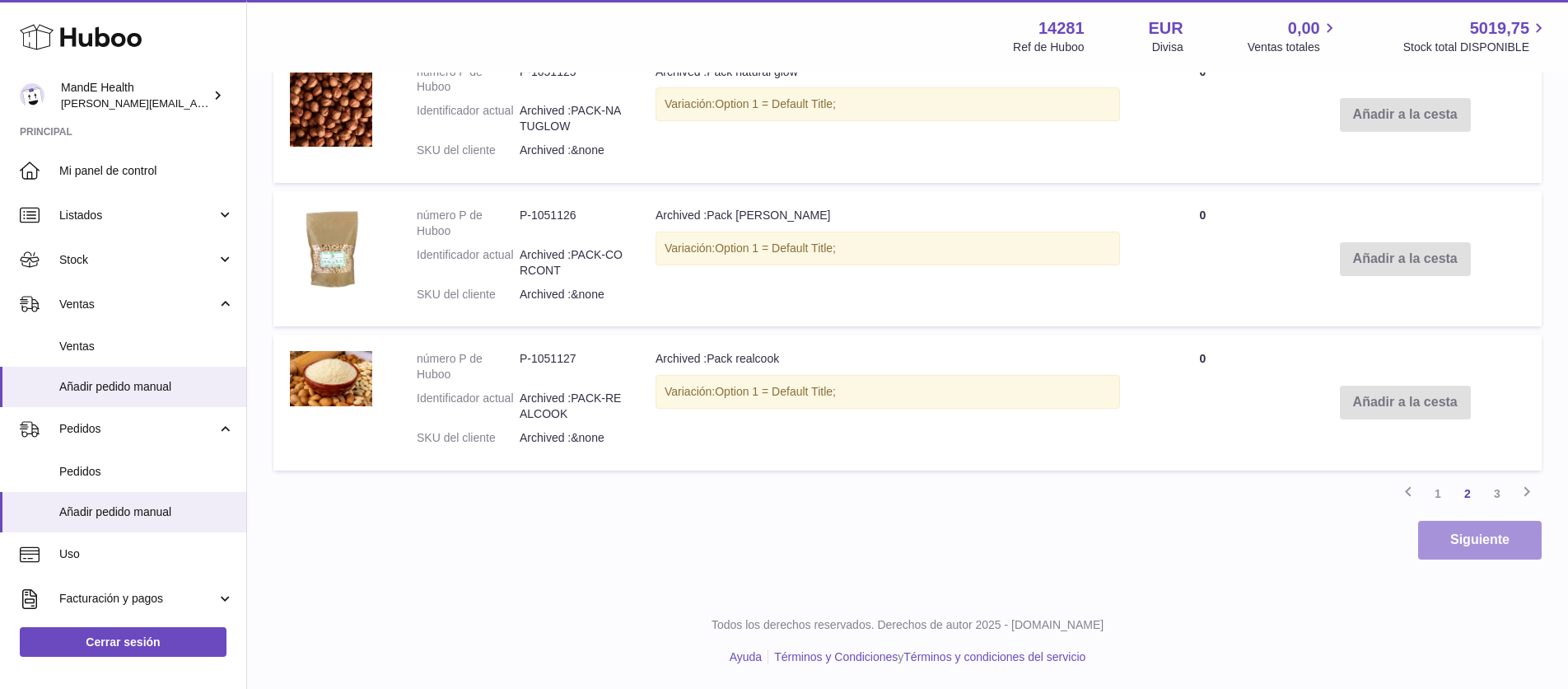
click at [1455, 541] on button "Siguiente" at bounding box center [1479, 540] width 123 height 38
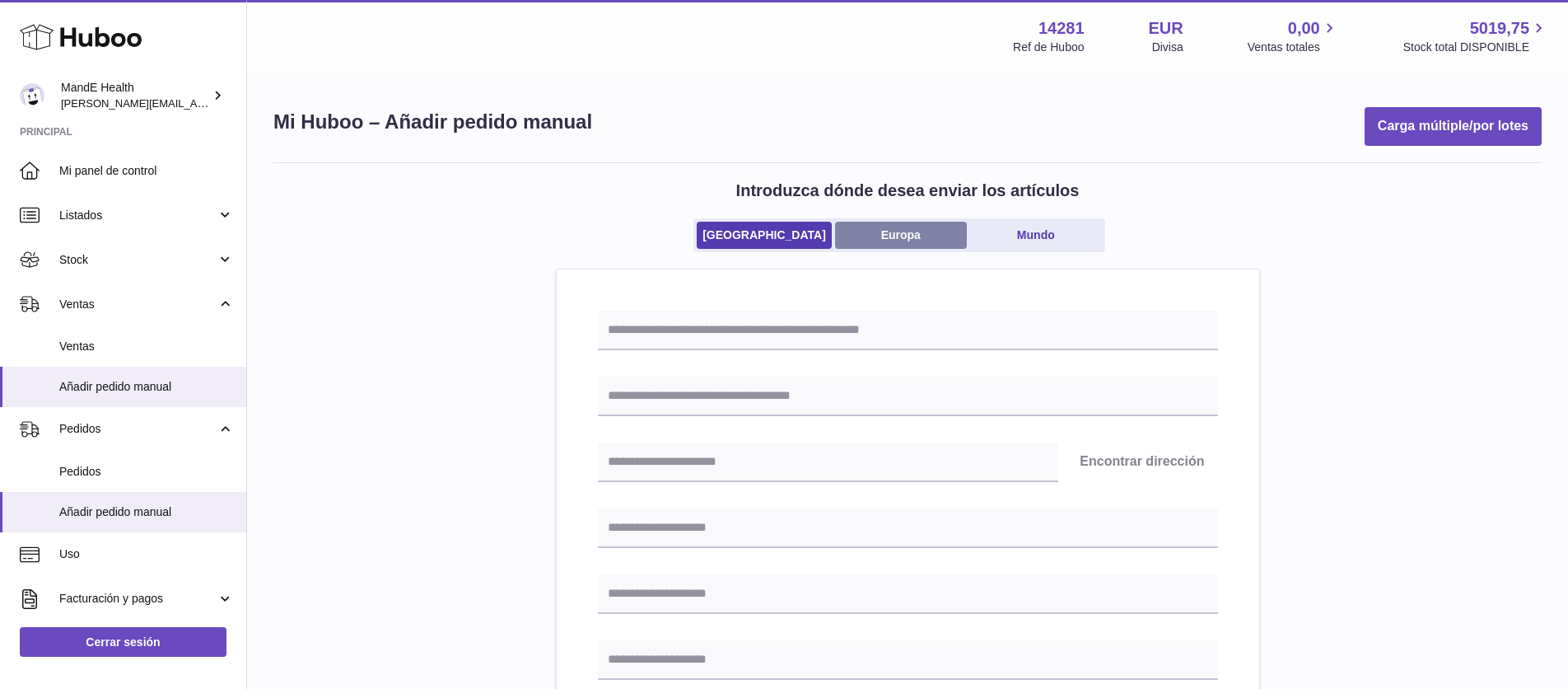
click at [895, 236] on link "Europa" at bounding box center [901, 236] width 132 height 27
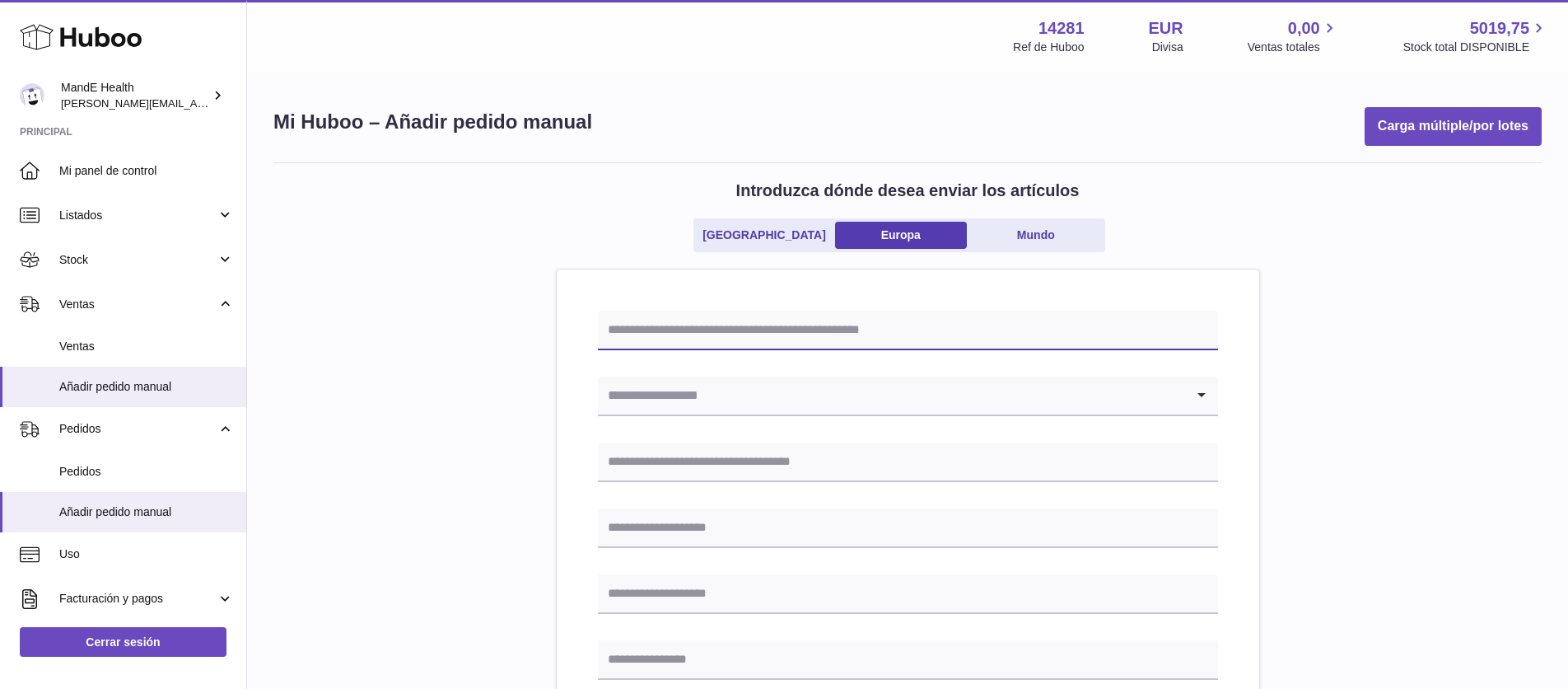
click at [709, 334] on input "text" at bounding box center [908, 330] width 620 height 39
type input "****"
click at [608, 330] on input "****" at bounding box center [908, 330] width 620 height 39
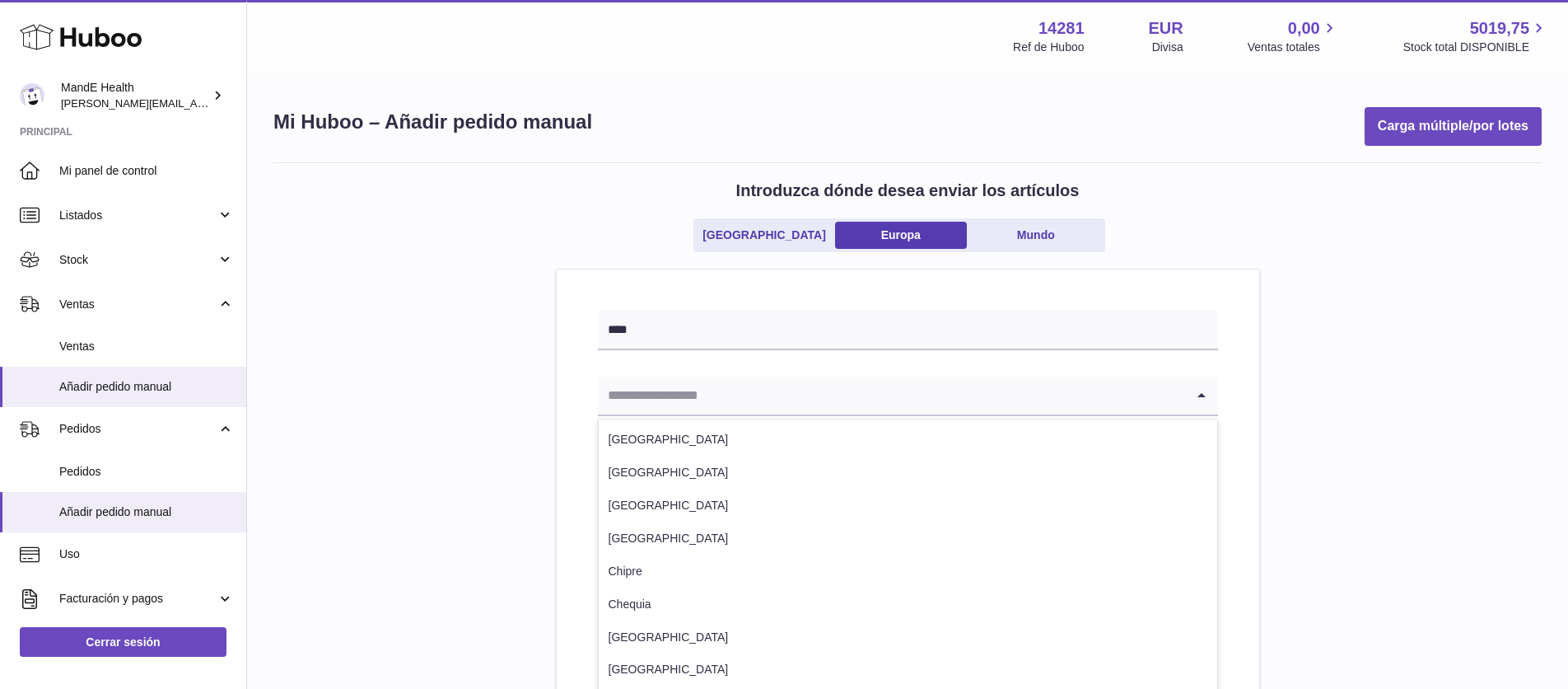
click at [634, 394] on input "Search for option" at bounding box center [891, 395] width 587 height 37
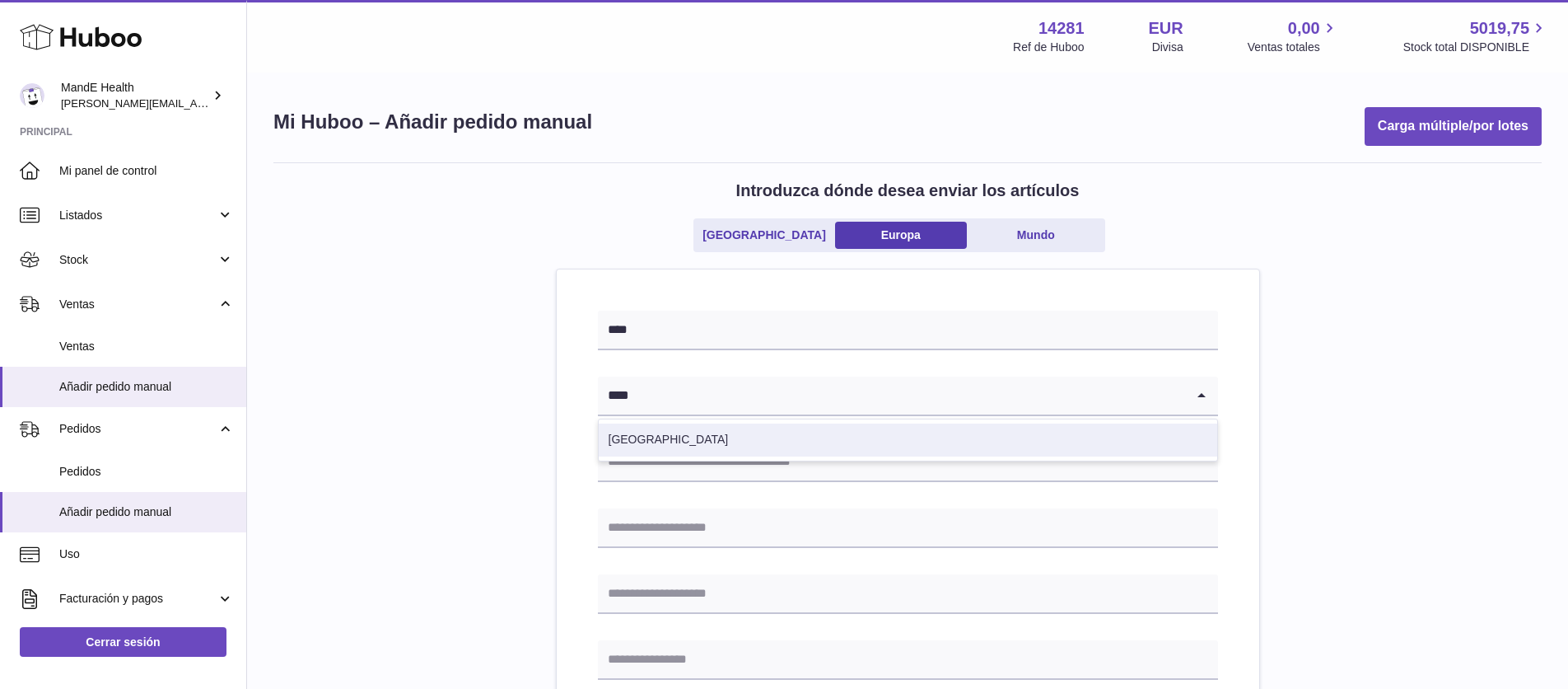
click at [641, 433] on li "España" at bounding box center [908, 440] width 618 height 33
type input "****"
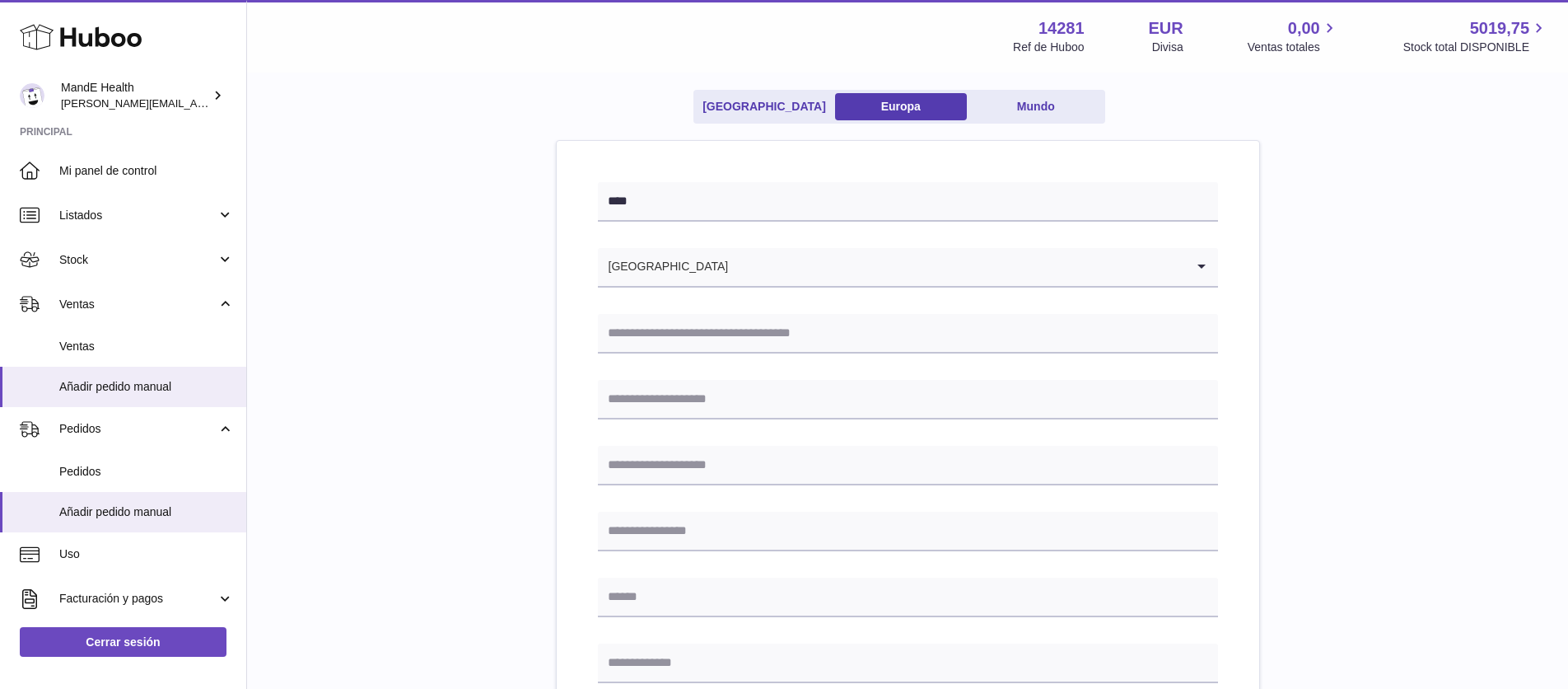
scroll to position [130, 0]
click at [686, 333] on input "text" at bounding box center [908, 333] width 620 height 39
click at [668, 334] on input "text" at bounding box center [908, 333] width 620 height 39
paste input "**********"
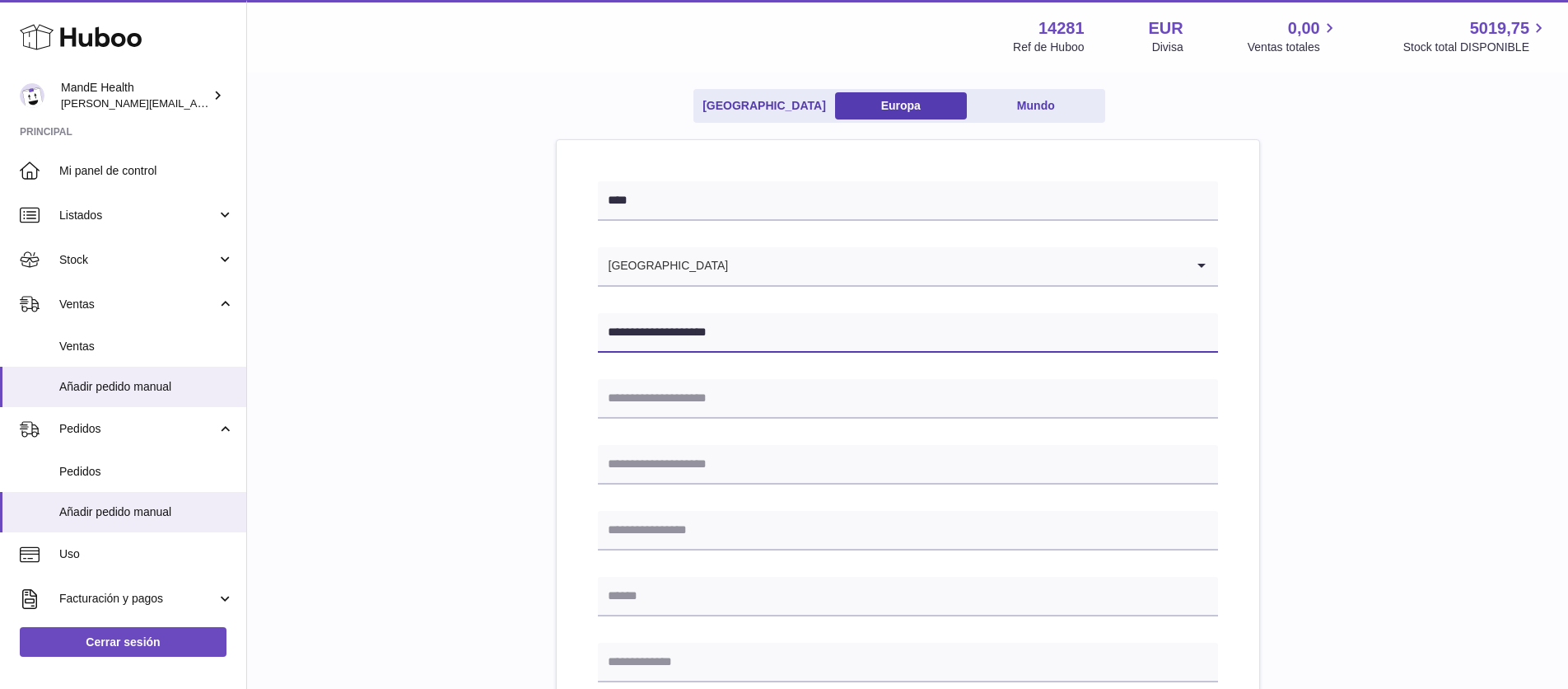
type input "**********"
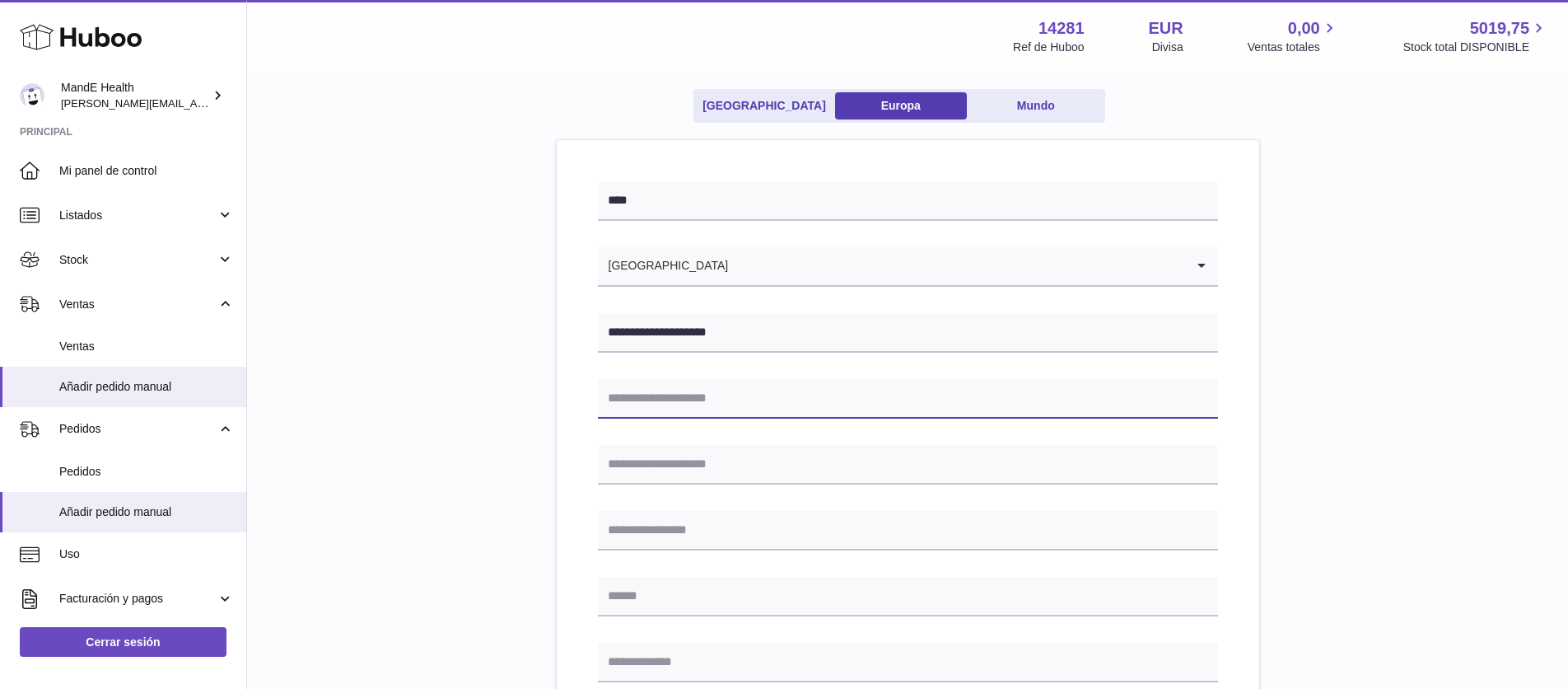
click at [680, 396] on input "text" at bounding box center [908, 398] width 620 height 39
paste input "**********"
type input "**********"
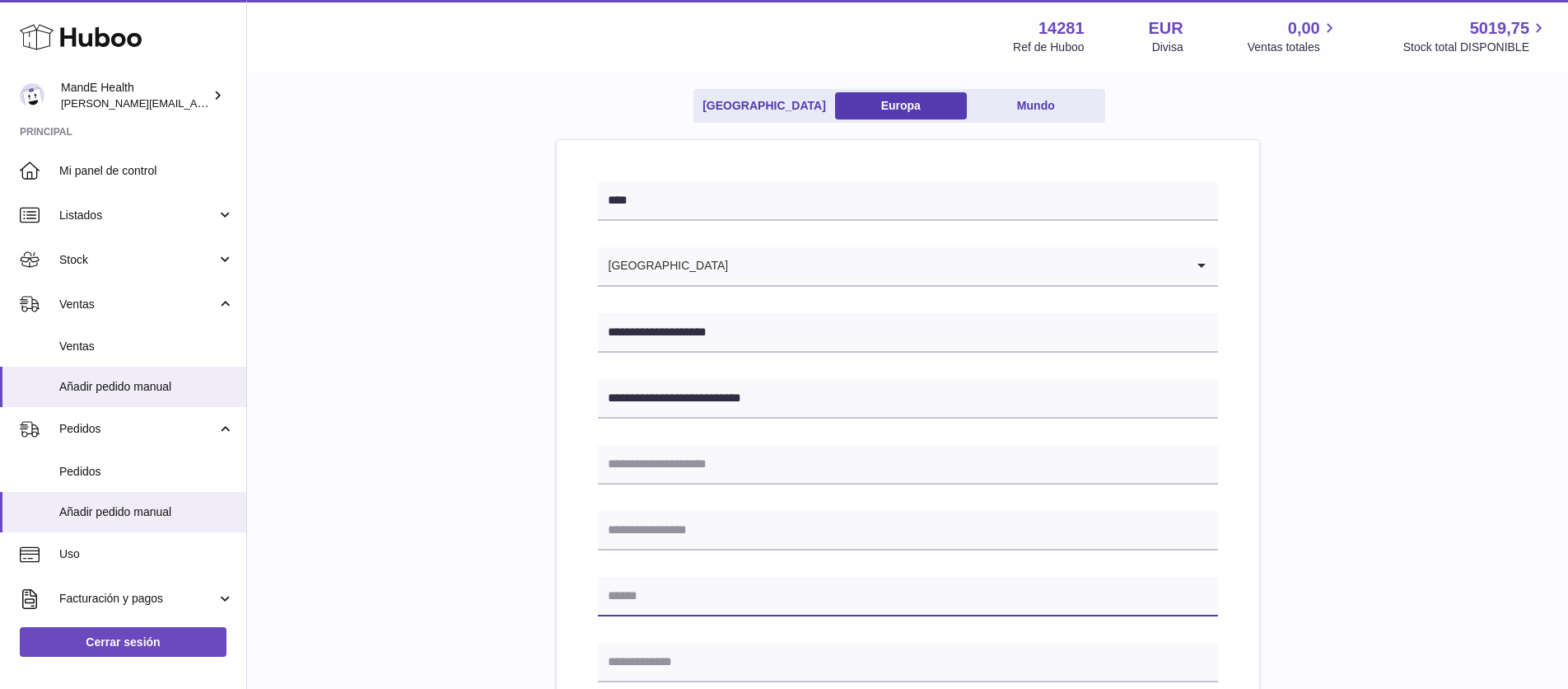
click at [668, 577] on input "text" at bounding box center [908, 596] width 620 height 39
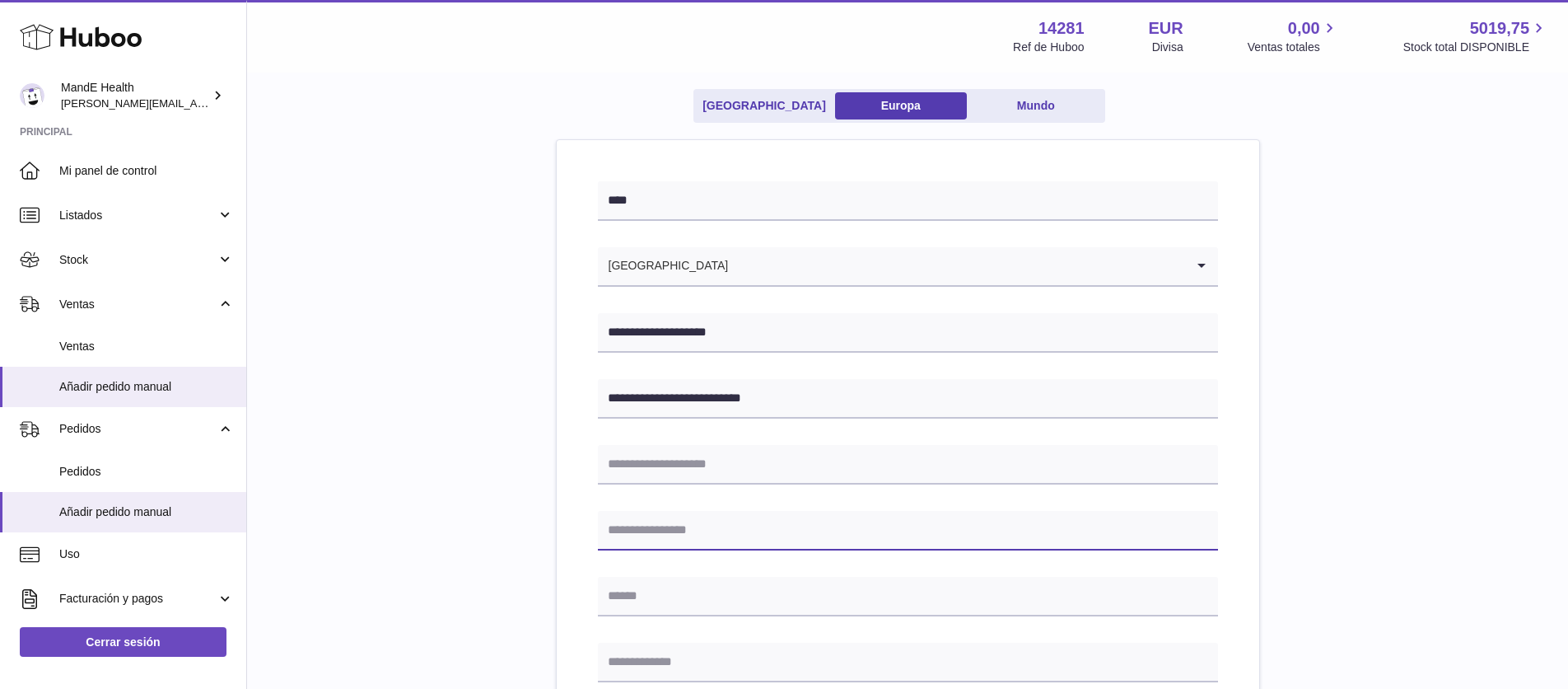
click at [663, 538] on input "text" at bounding box center [908, 530] width 620 height 39
type input "******"
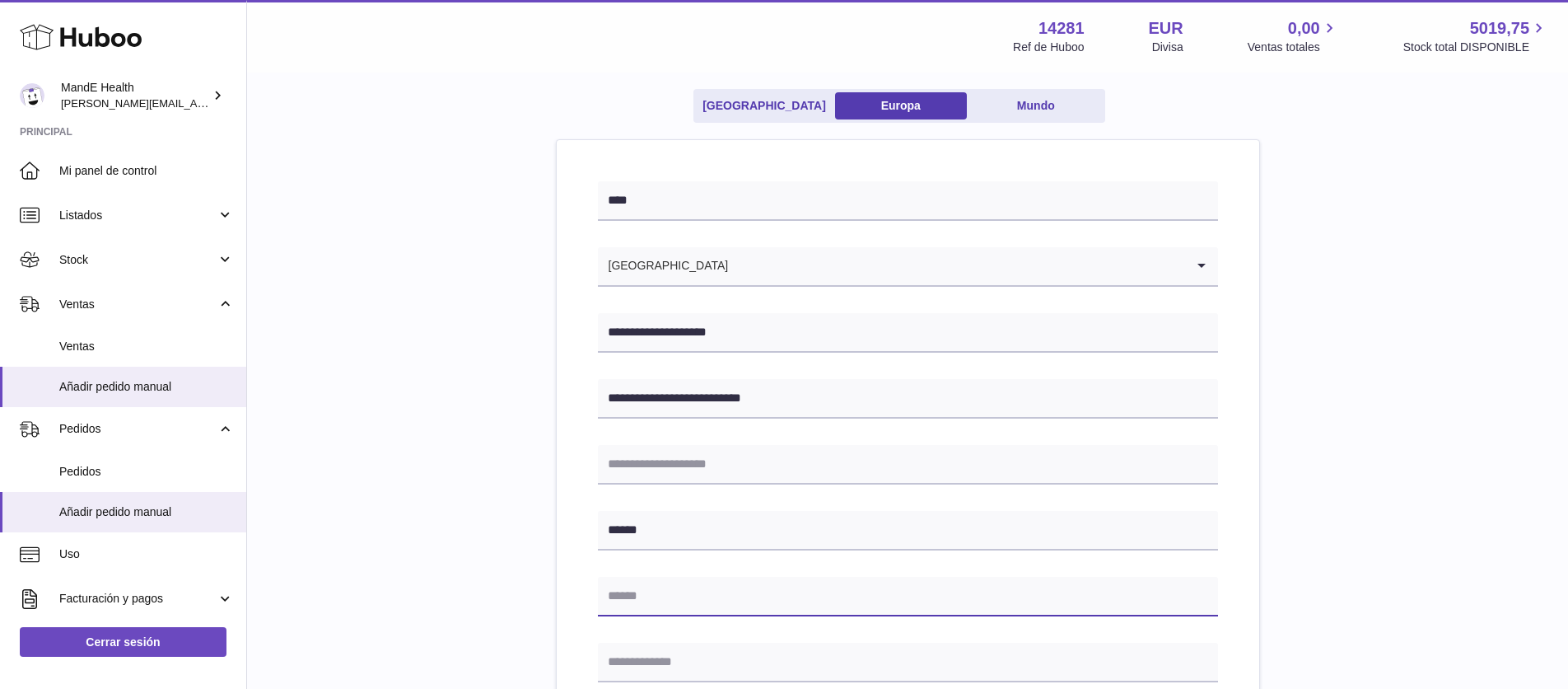
click at [661, 599] on input "text" at bounding box center [908, 596] width 620 height 39
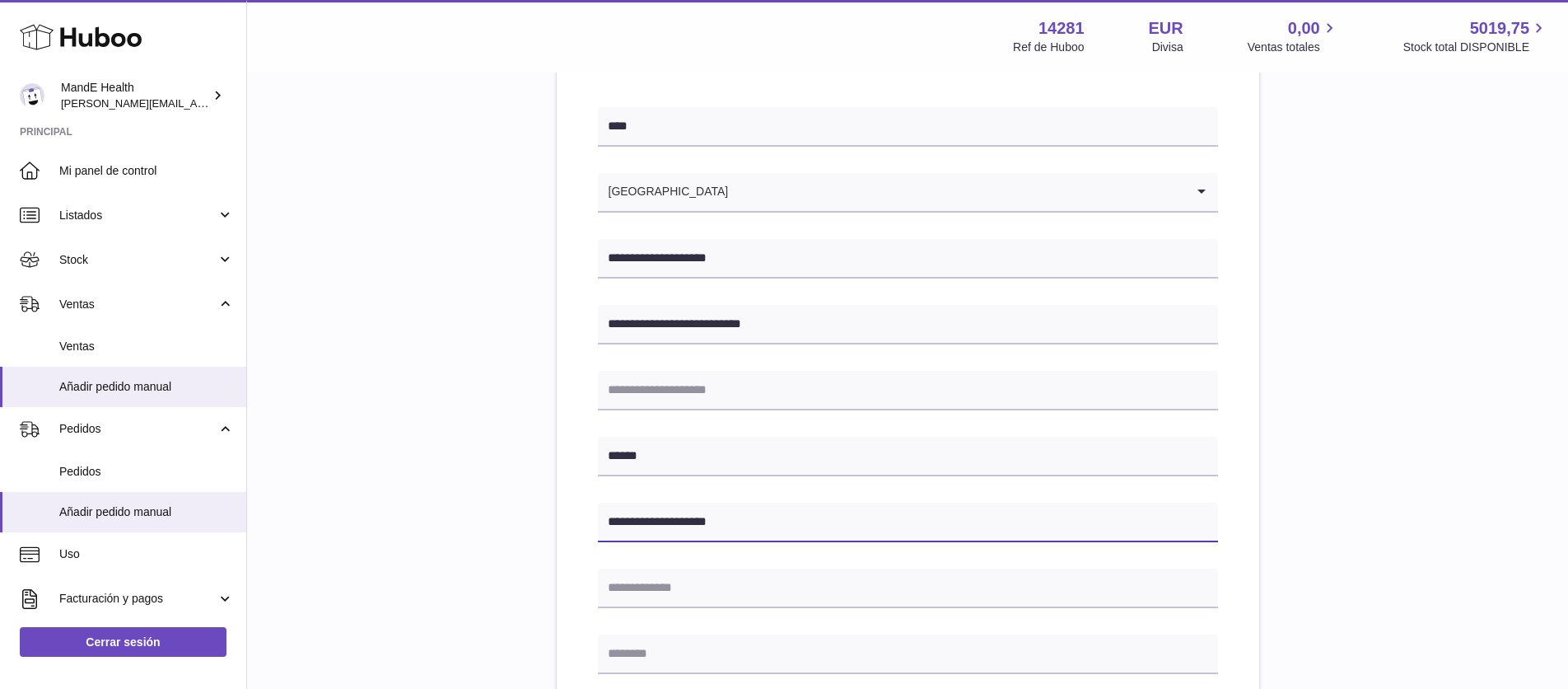
scroll to position [209, 0]
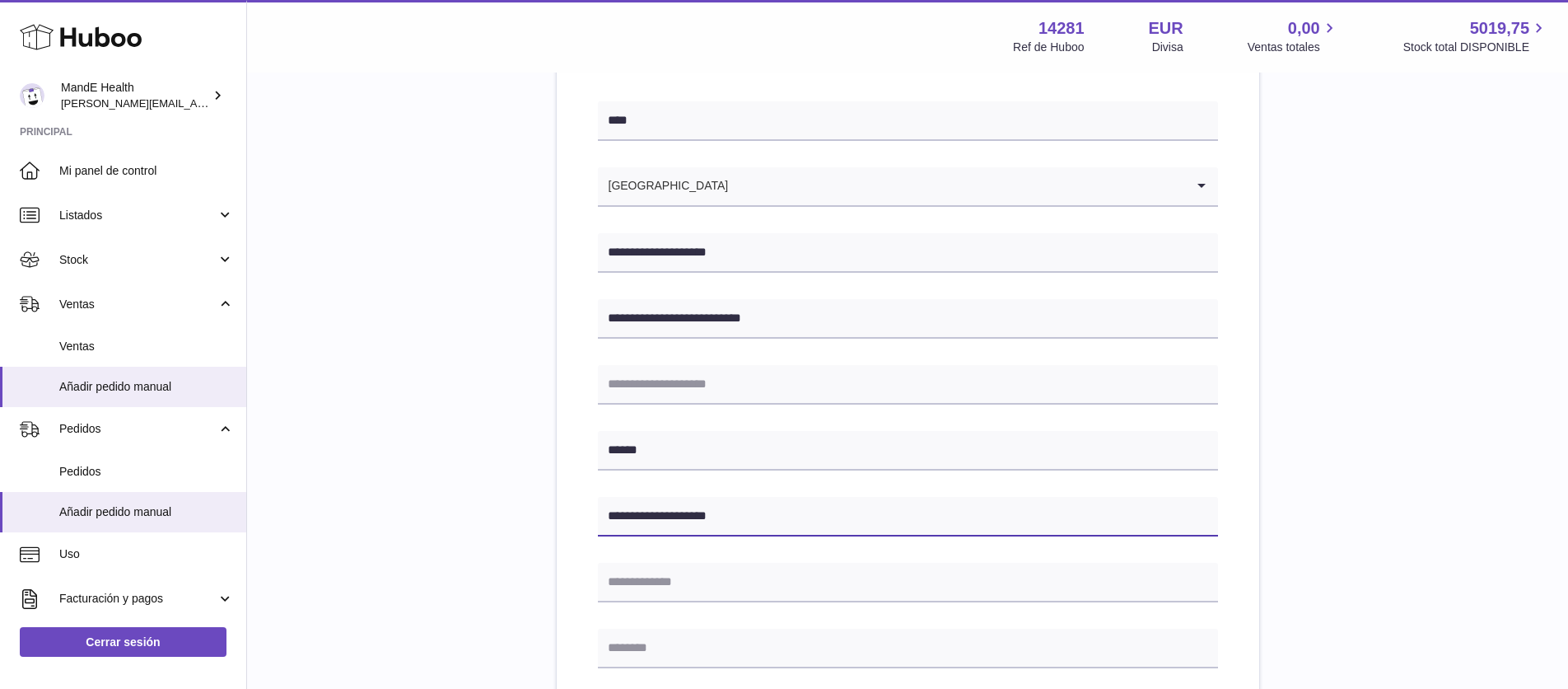
type input "**********"
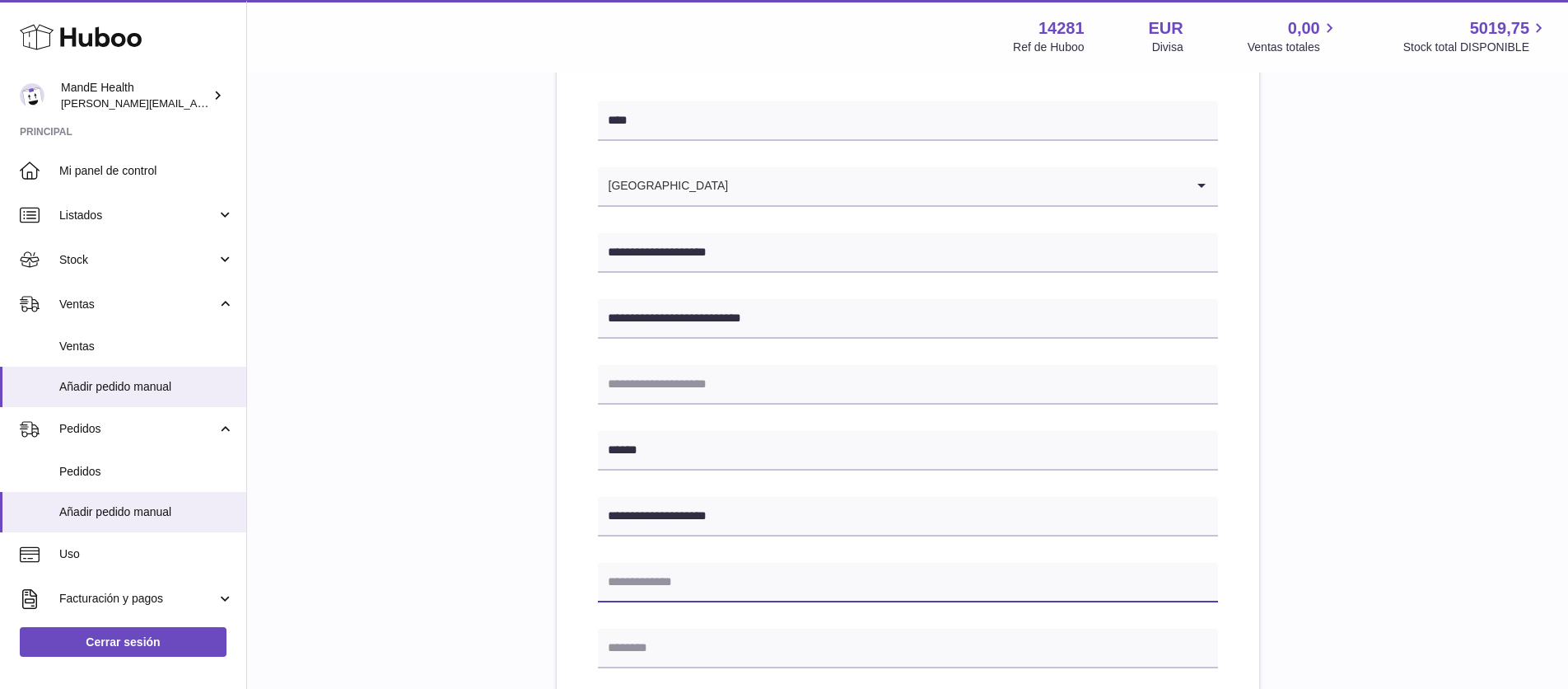
click at [646, 587] on input "text" at bounding box center [908, 582] width 620 height 39
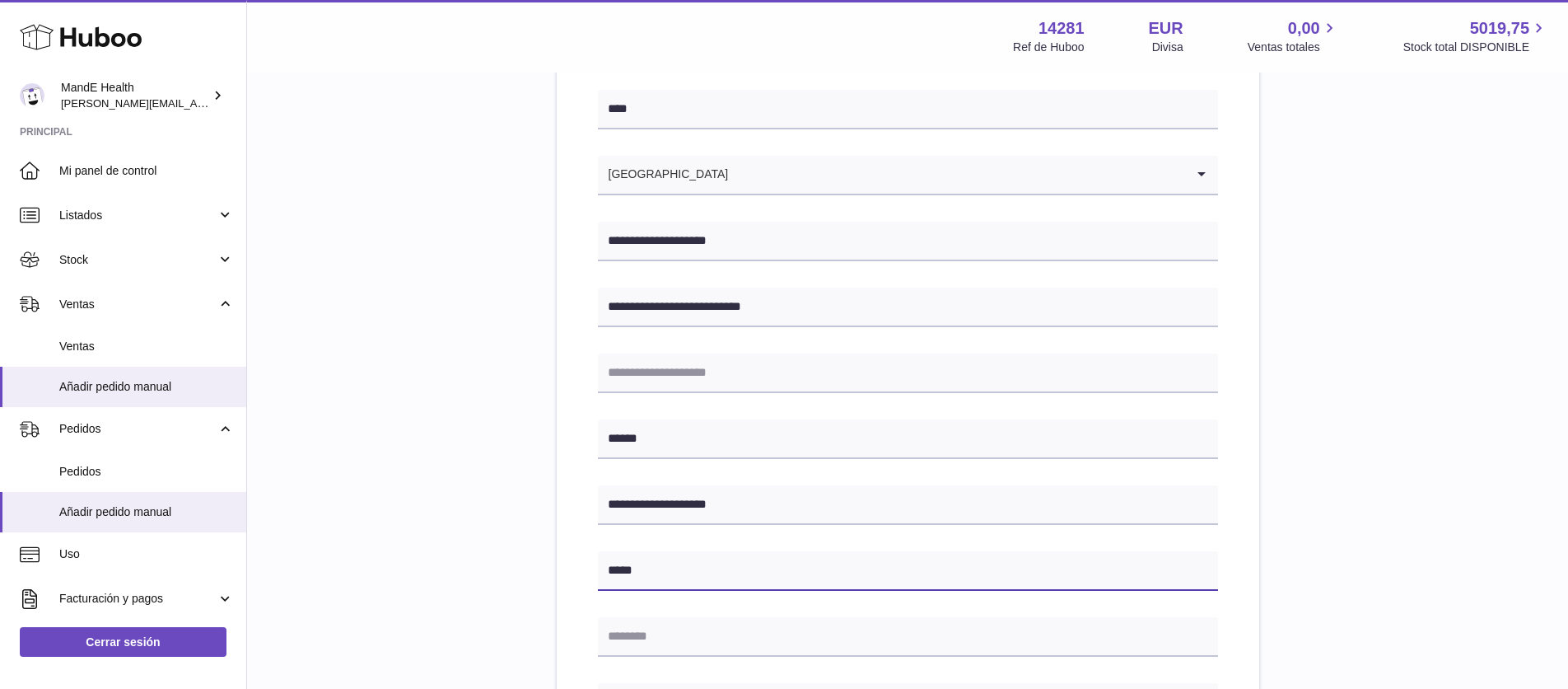
scroll to position [229, 0]
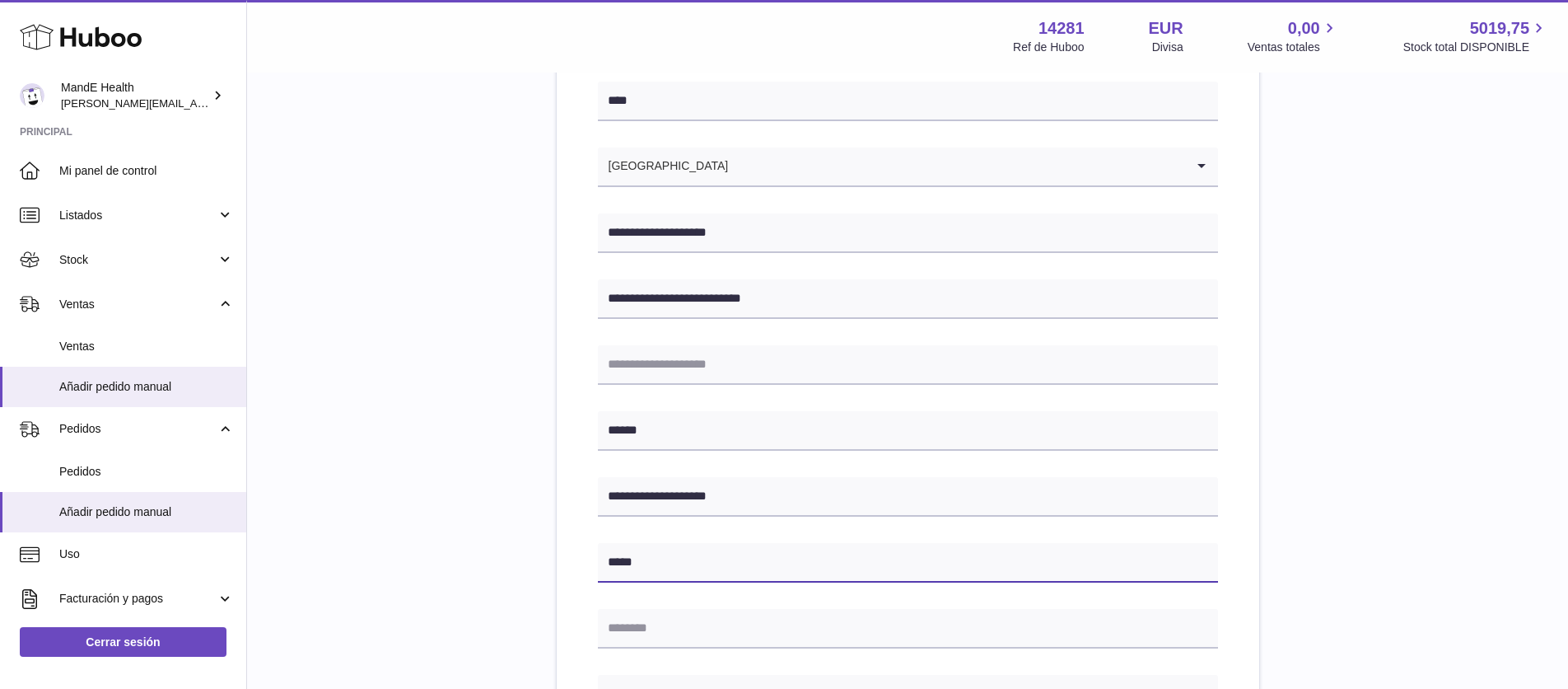
type input "*****"
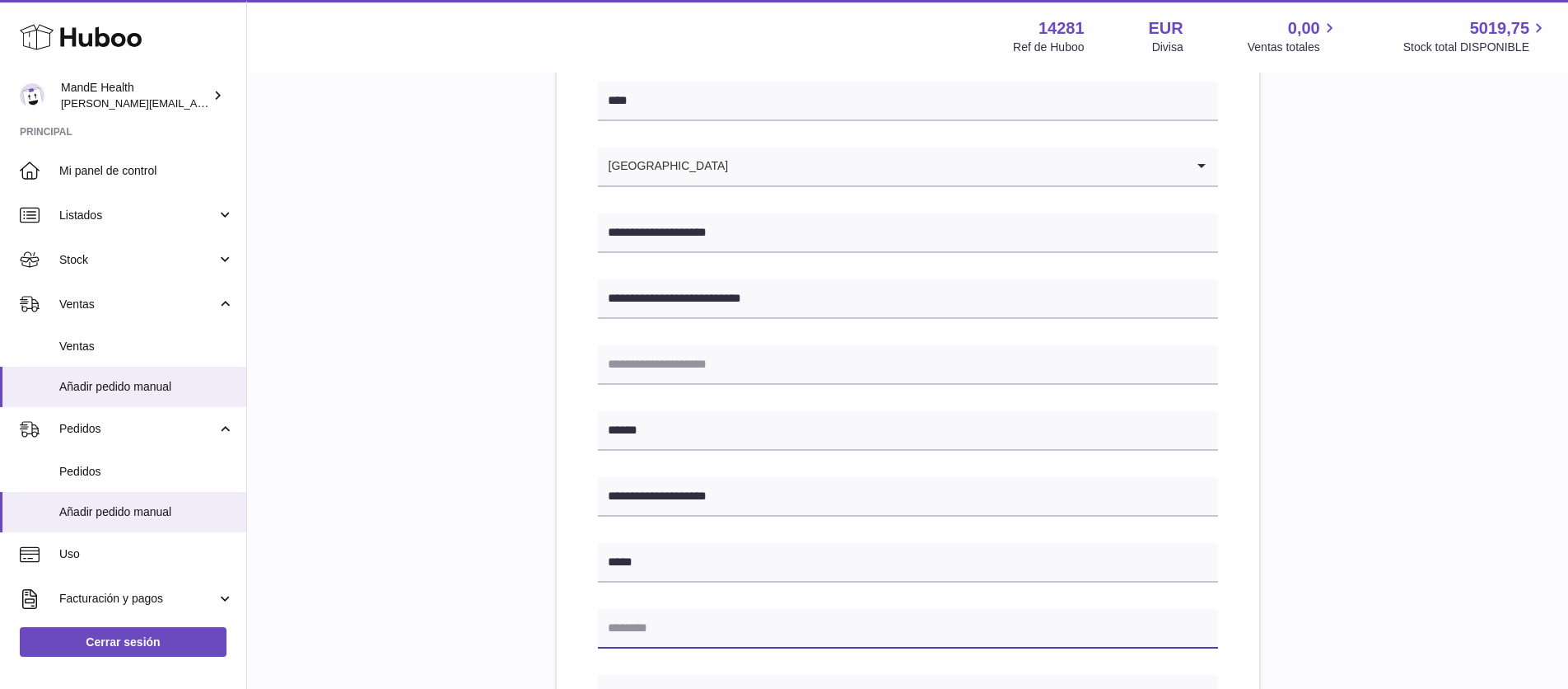
click at [630, 620] on input "text" at bounding box center [908, 629] width 620 height 39
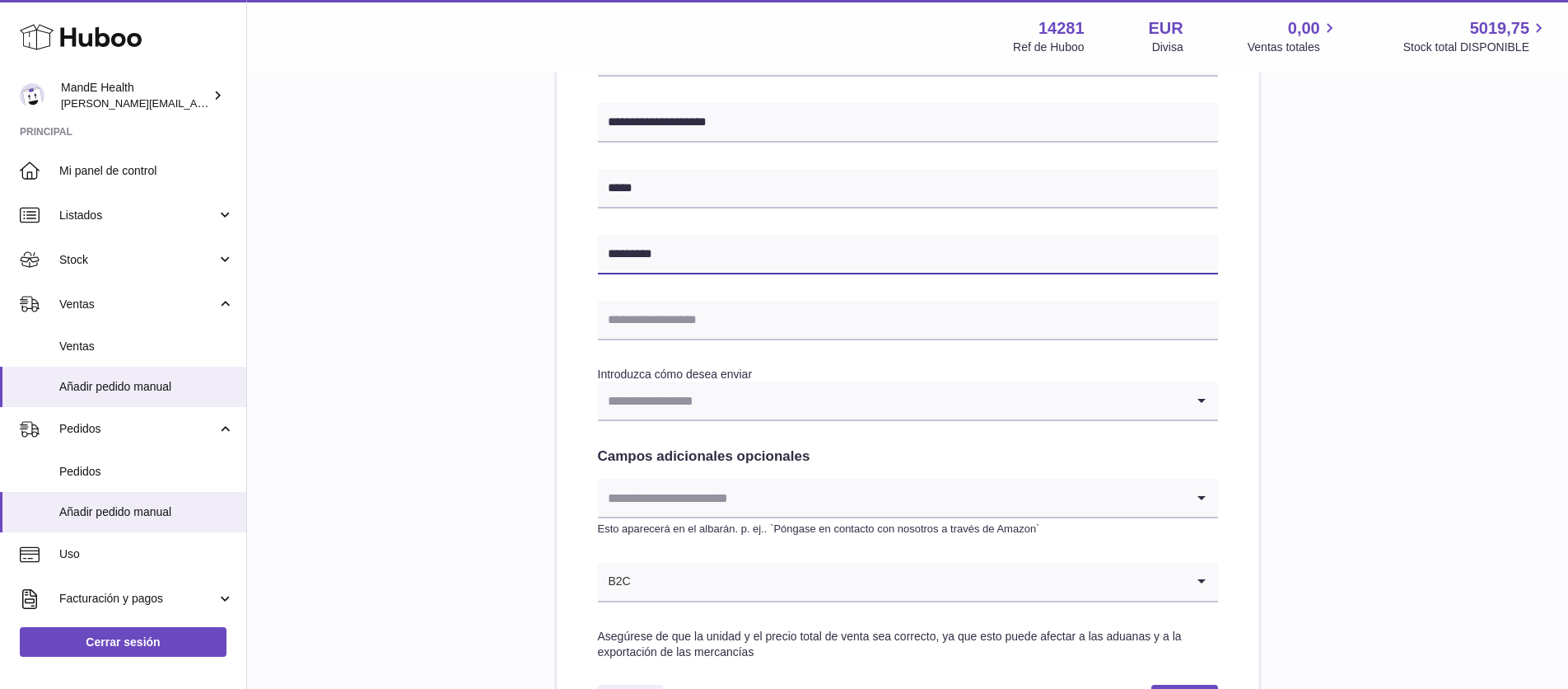
scroll to position [605, 0]
type input "*********"
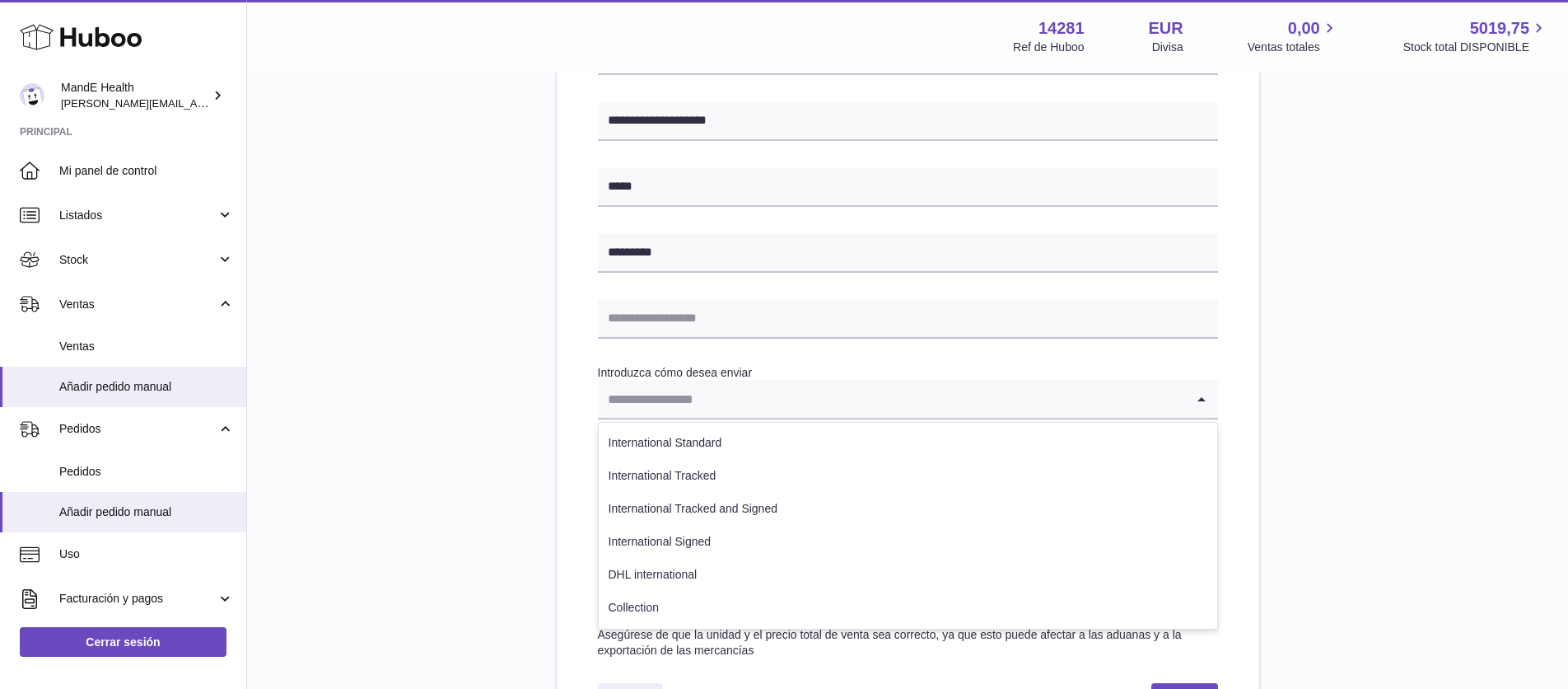
click at [664, 415] on input "Search for option" at bounding box center [891, 398] width 587 height 37
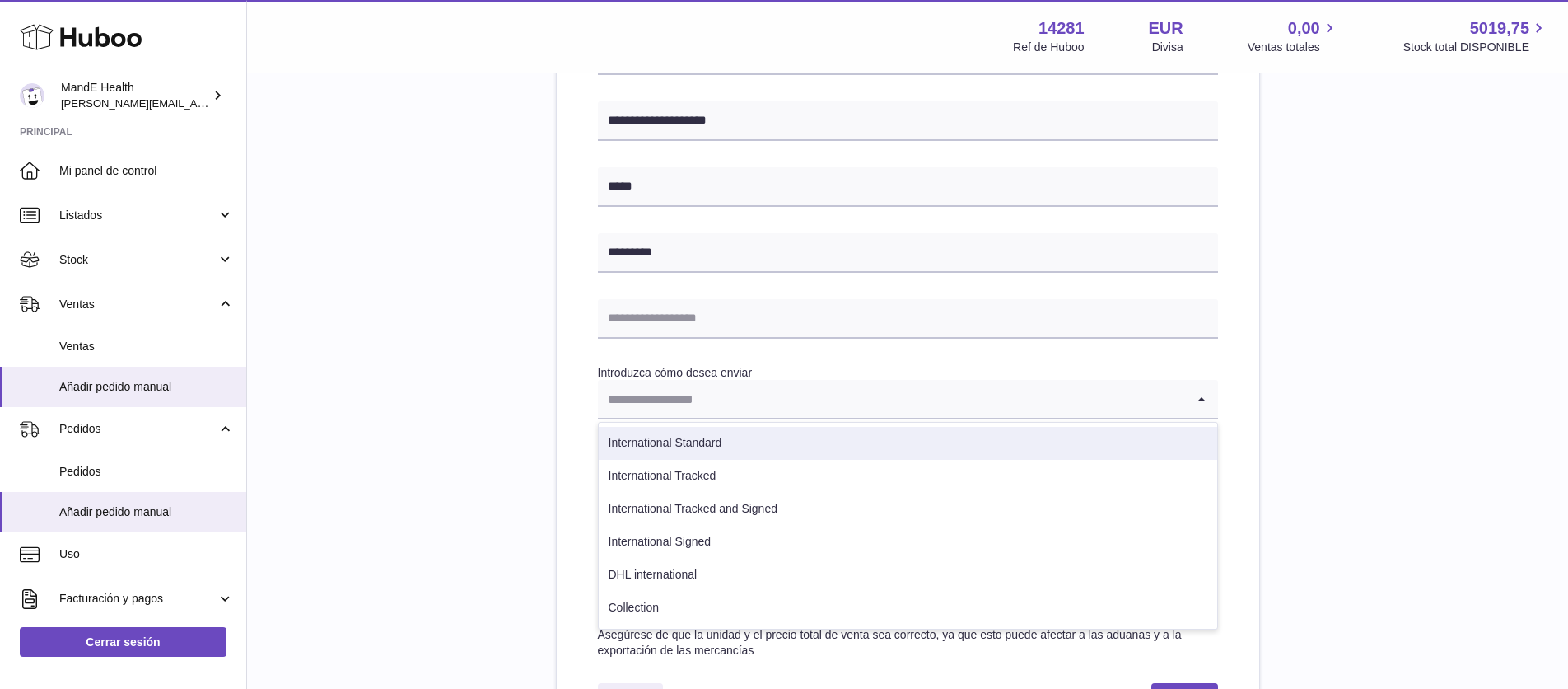
click at [667, 444] on li "International Standard" at bounding box center [908, 443] width 618 height 33
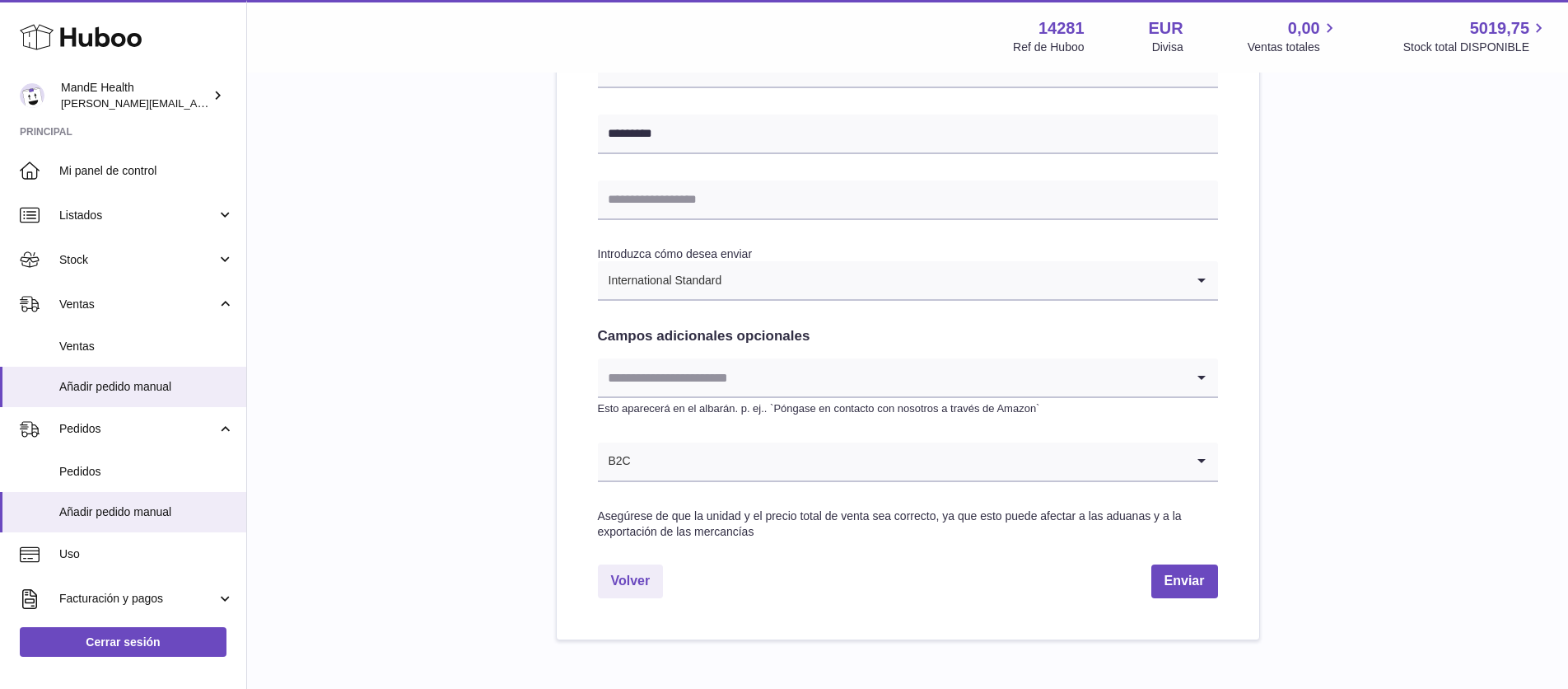
scroll to position [732, 0]
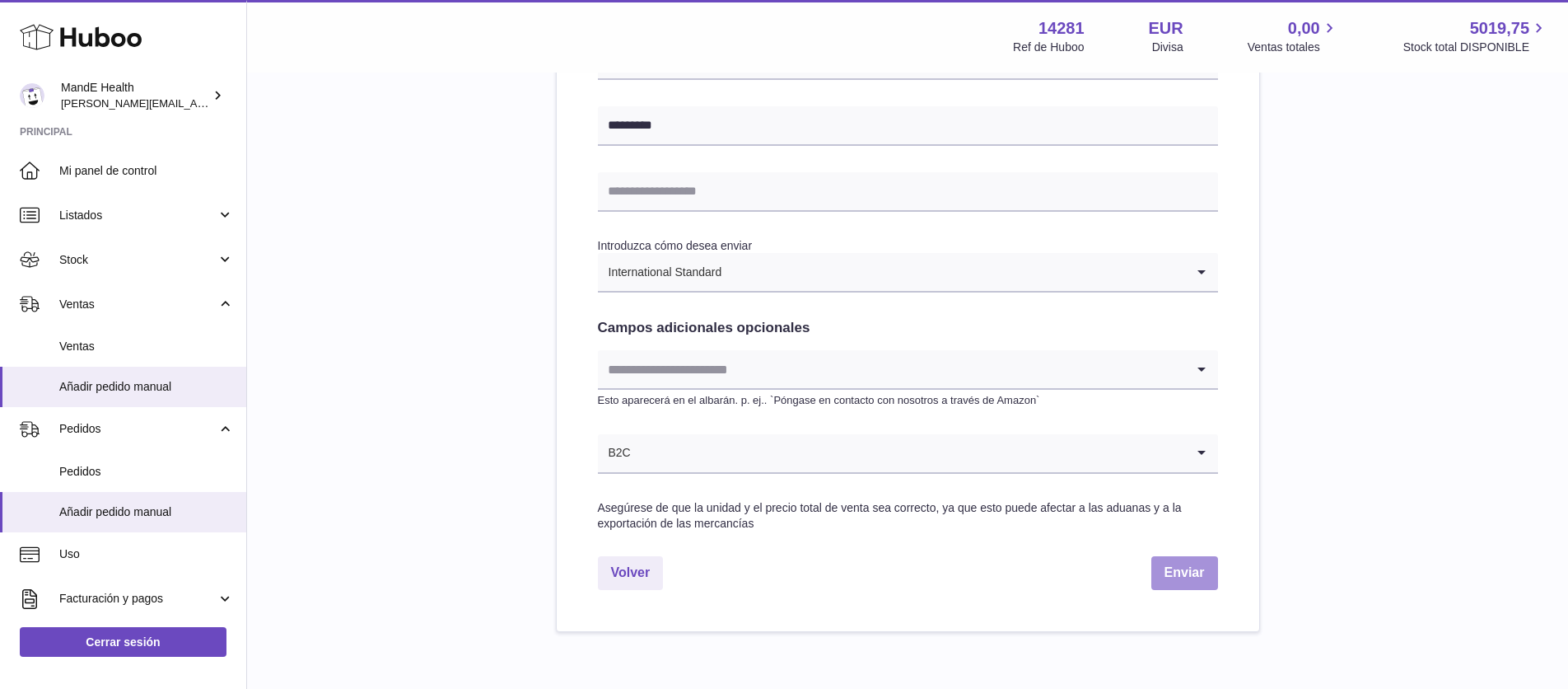
click at [1173, 568] on button "Enviar" at bounding box center [1184, 573] width 67 height 34
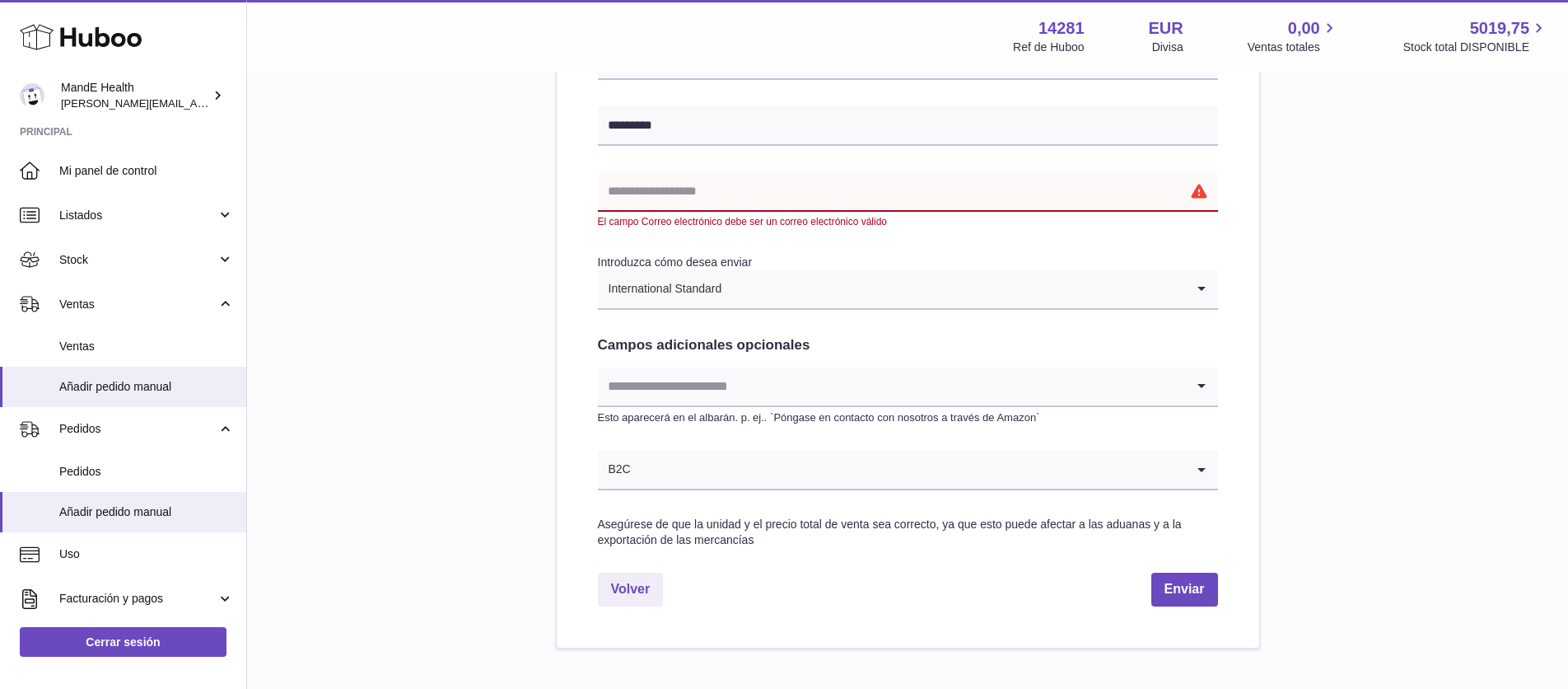
click at [644, 192] on input "text" at bounding box center [908, 192] width 620 height 39
paste input "**********"
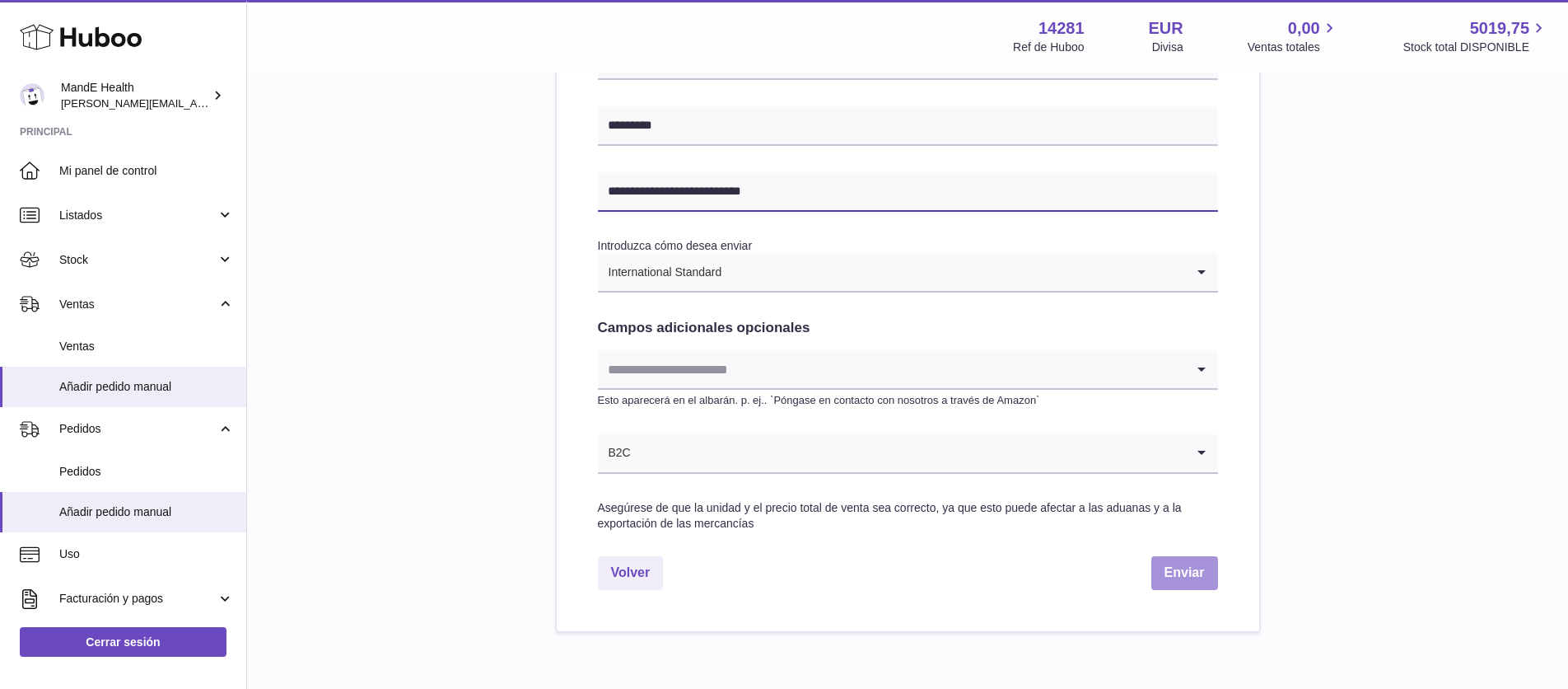
type input "**********"
click at [1165, 567] on button "Enviar" at bounding box center [1184, 573] width 67 height 34
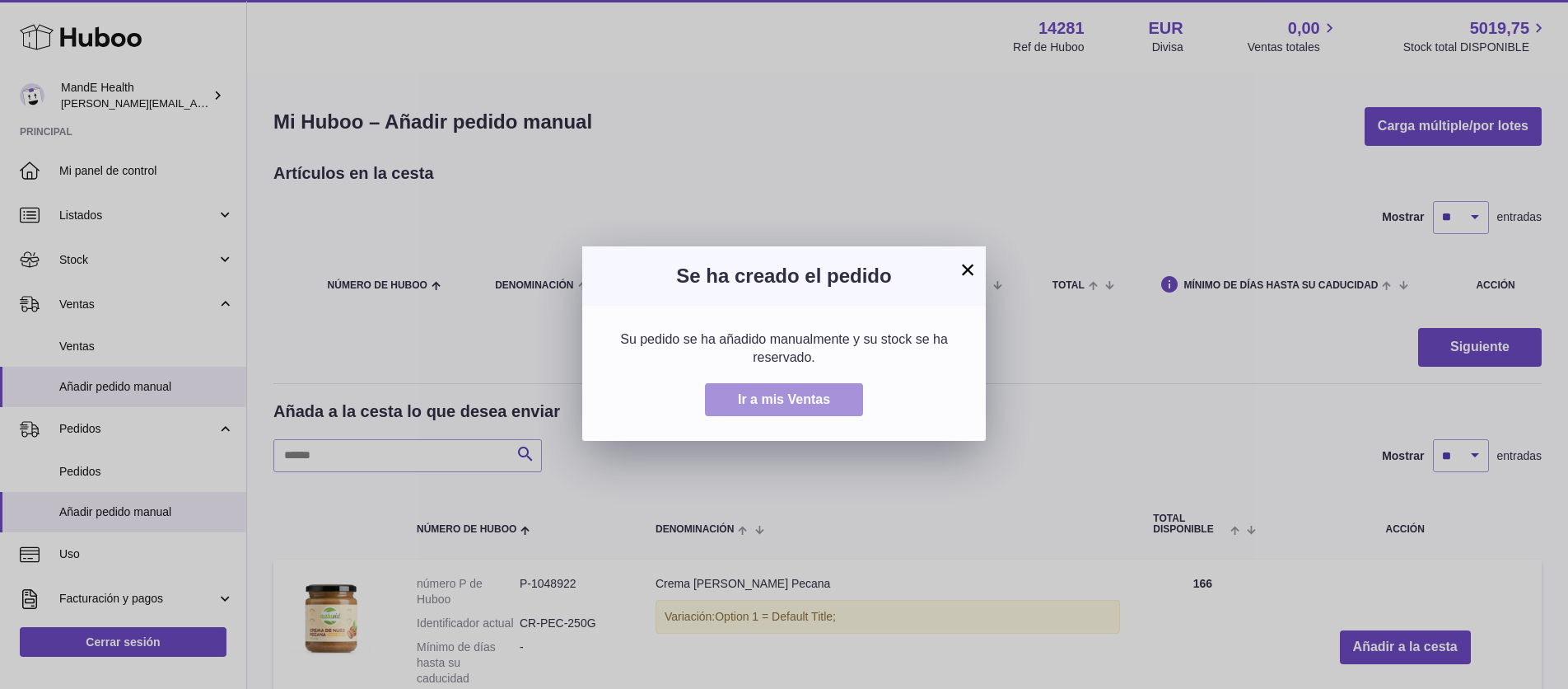
click at [812, 404] on span "Ir a mis Ventas" at bounding box center [784, 398] width 92 height 14
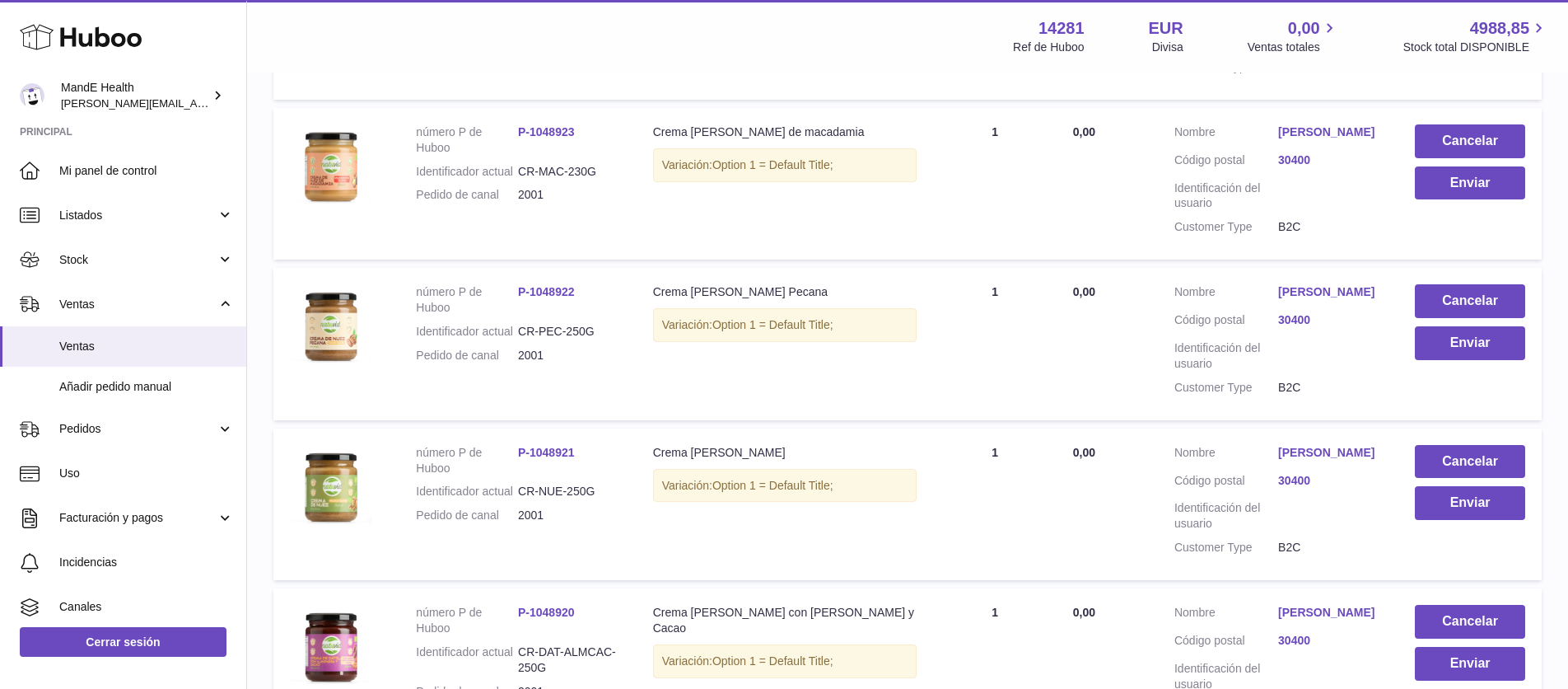
scroll to position [789, 0]
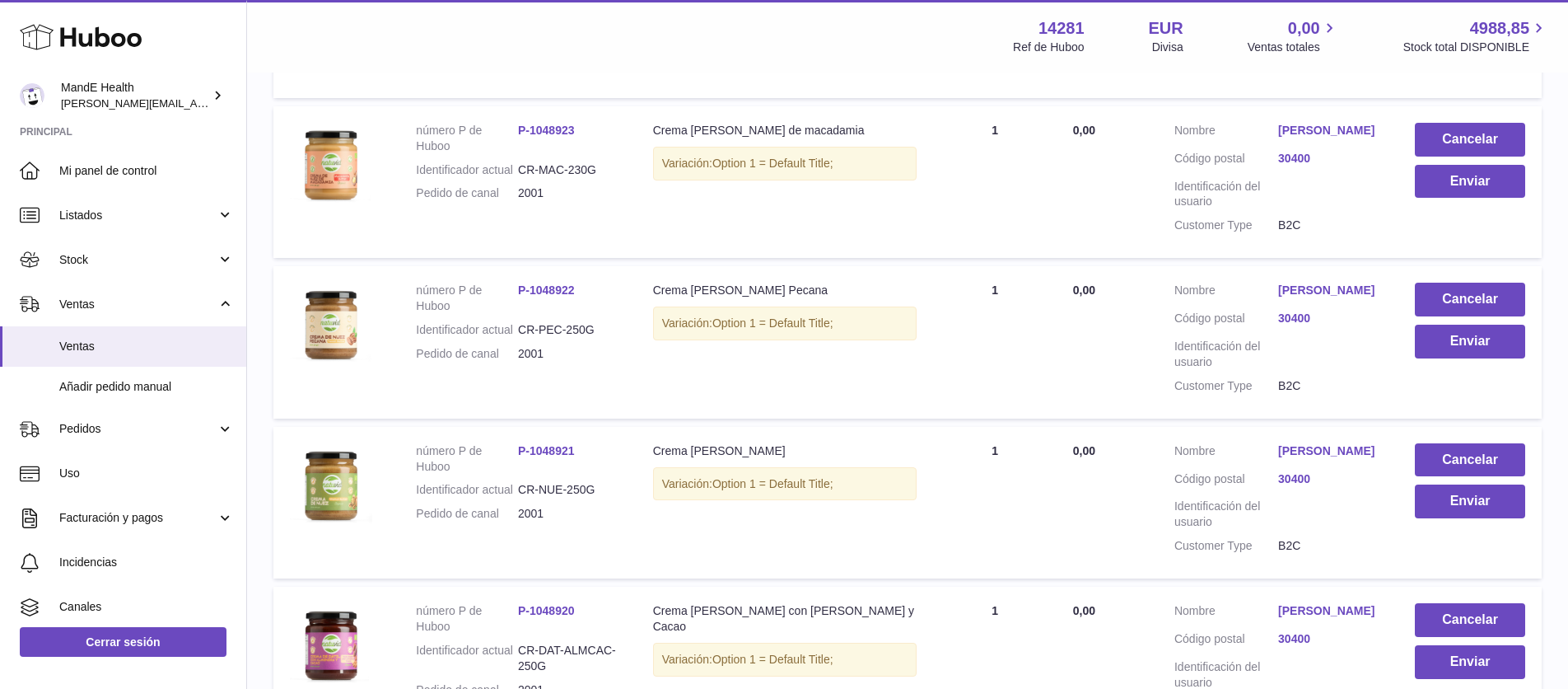
click at [97, 43] on use at bounding box center [80, 37] width 121 height 26
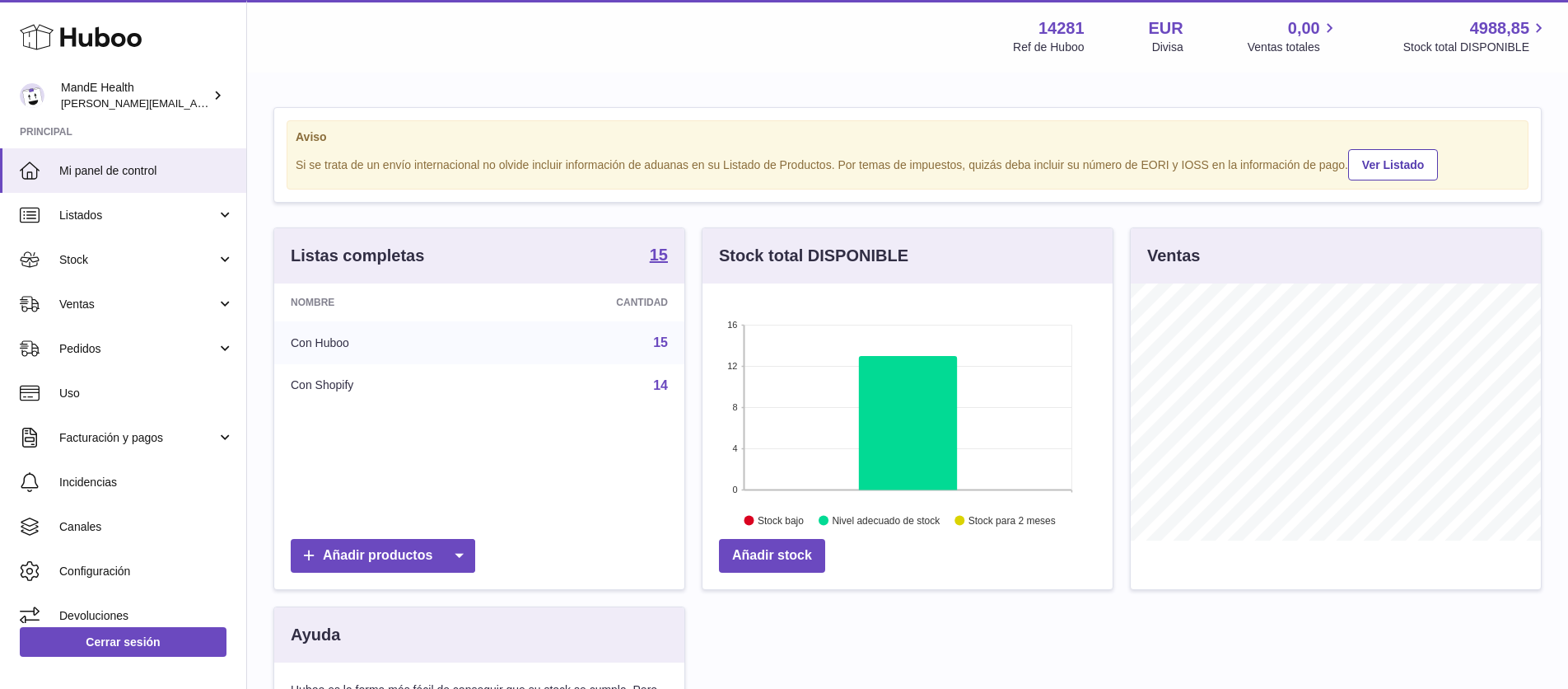
scroll to position [257, 410]
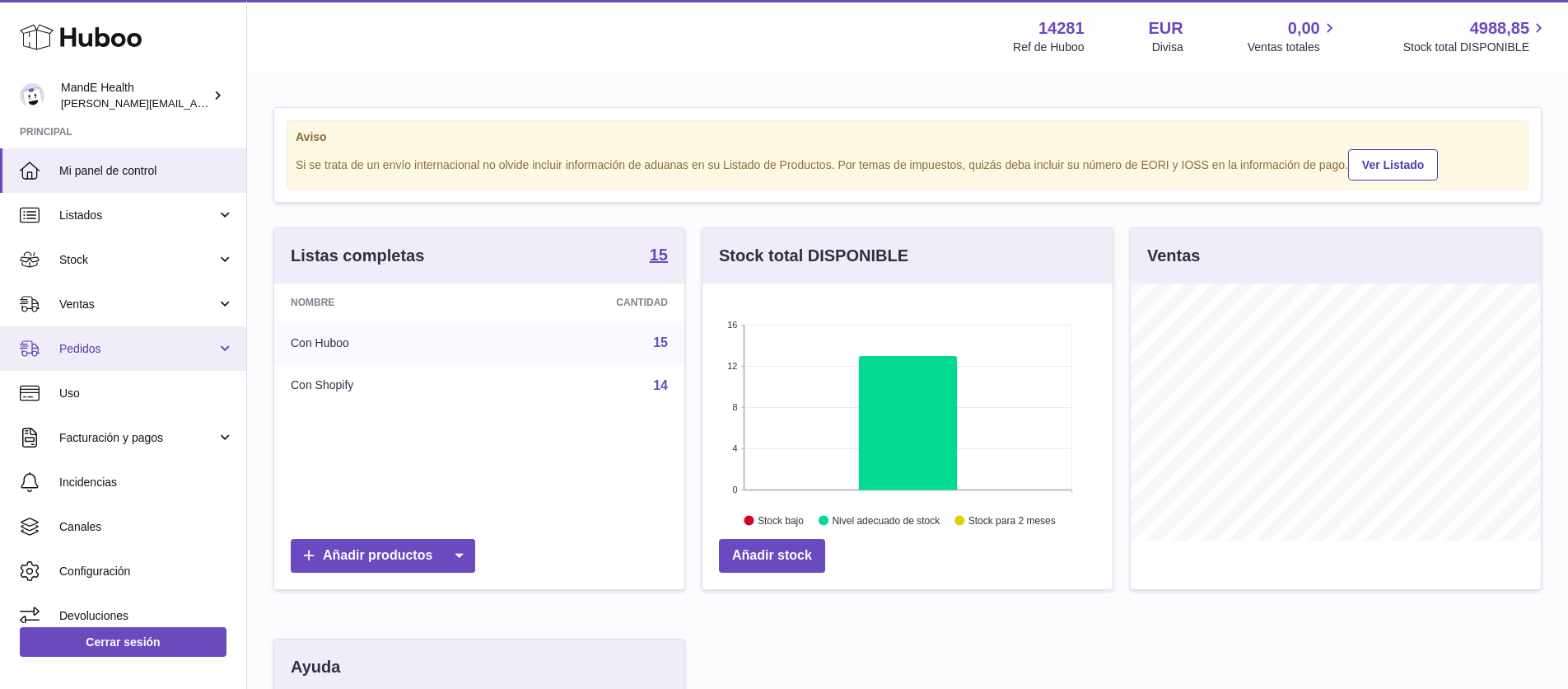
click at [91, 346] on span "Pedidos" at bounding box center [138, 348] width 157 height 16
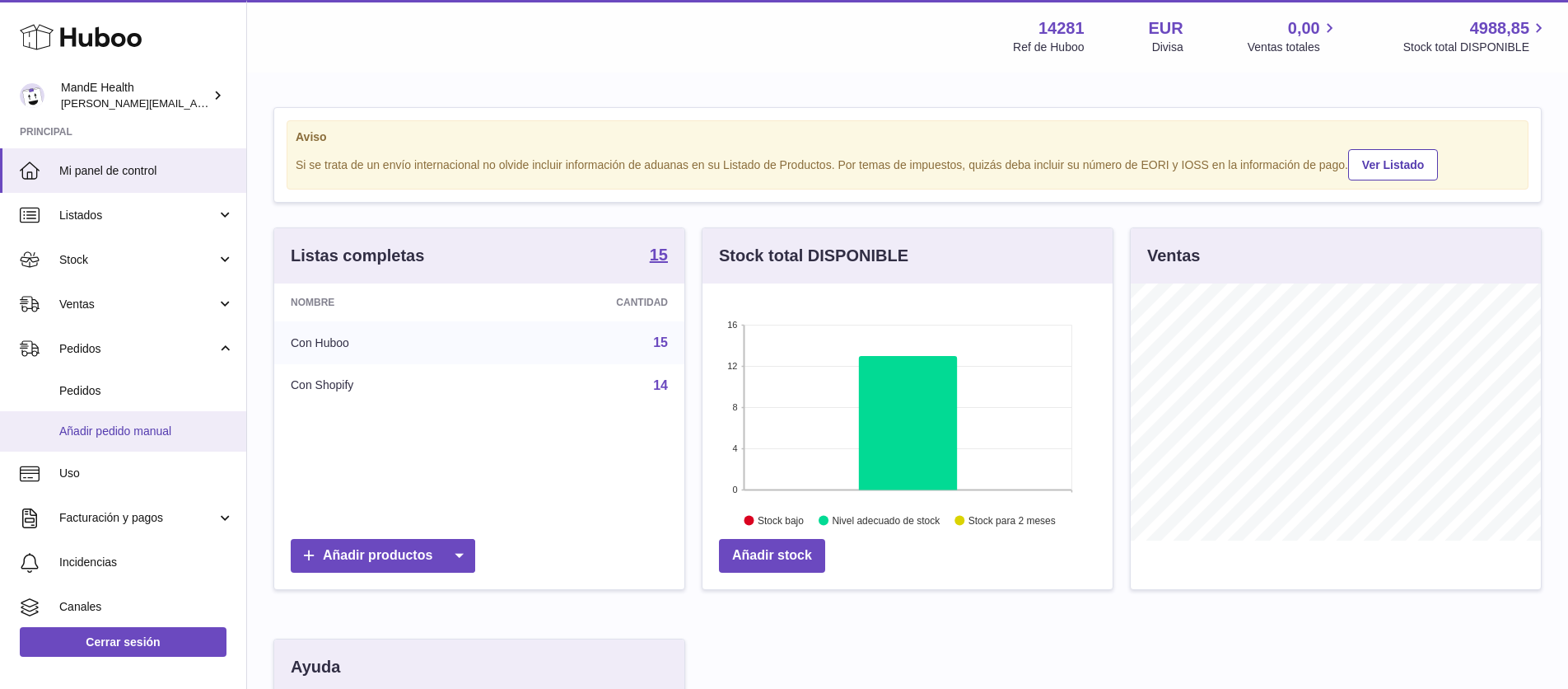
click at [92, 428] on span "Añadir pedido manual" at bounding box center [146, 431] width 174 height 16
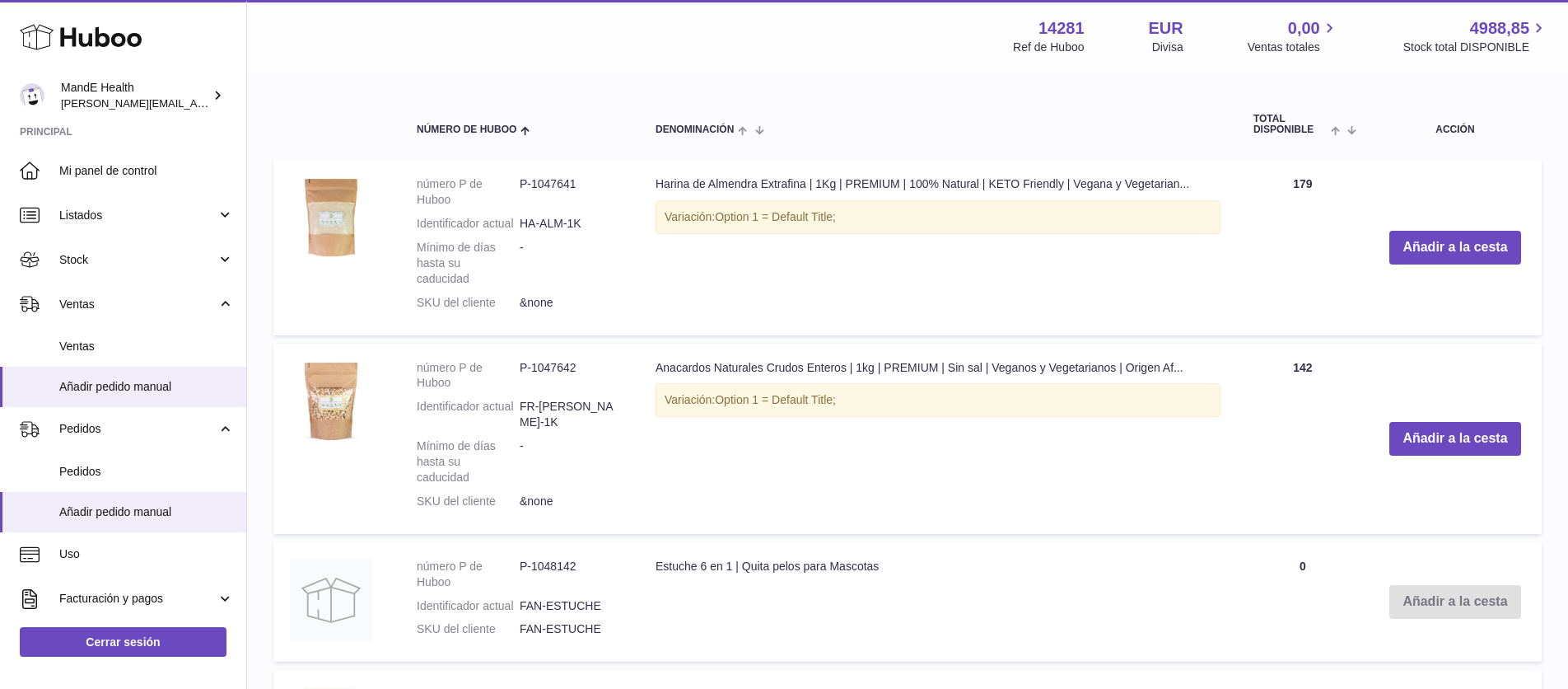
scroll to position [408, 0]
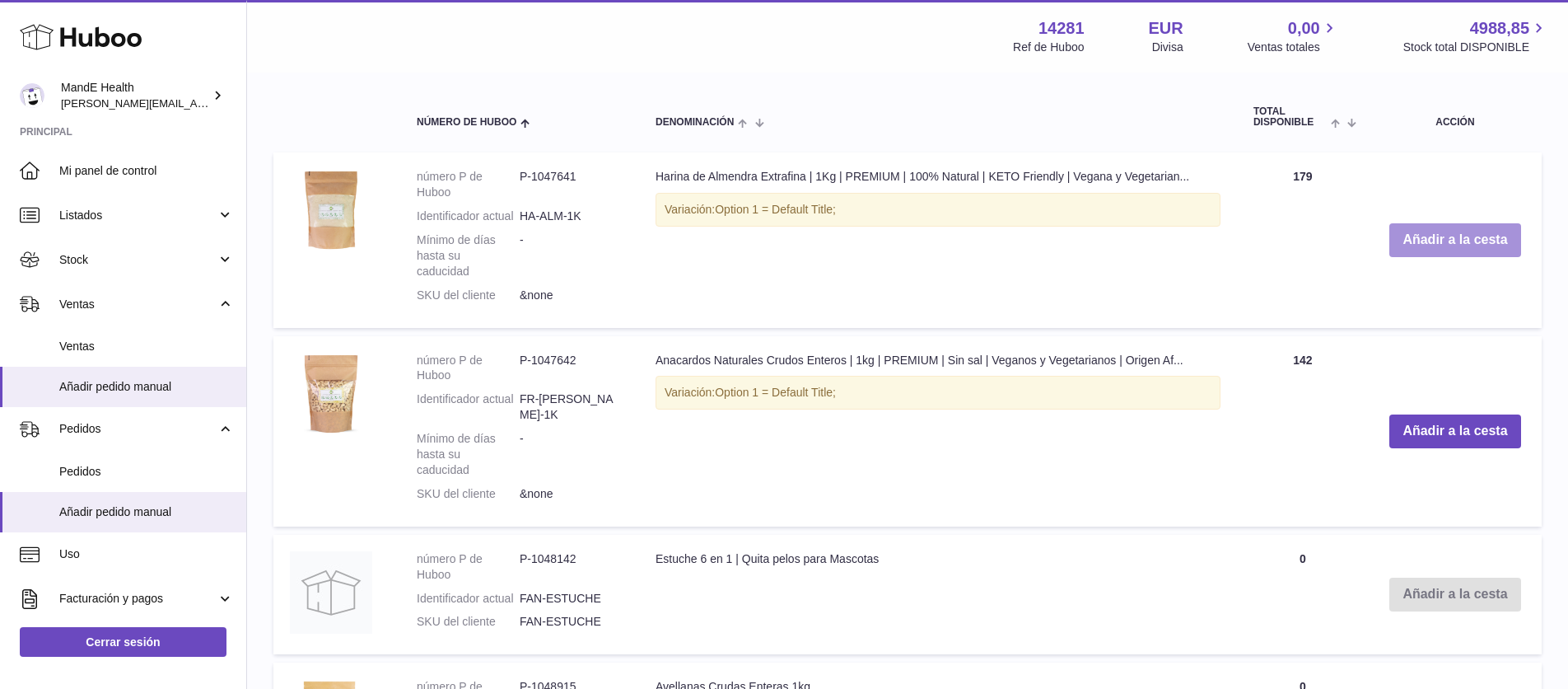
click at [1422, 228] on button "Añadir a la cesta" at bounding box center [1455, 239] width 131 height 34
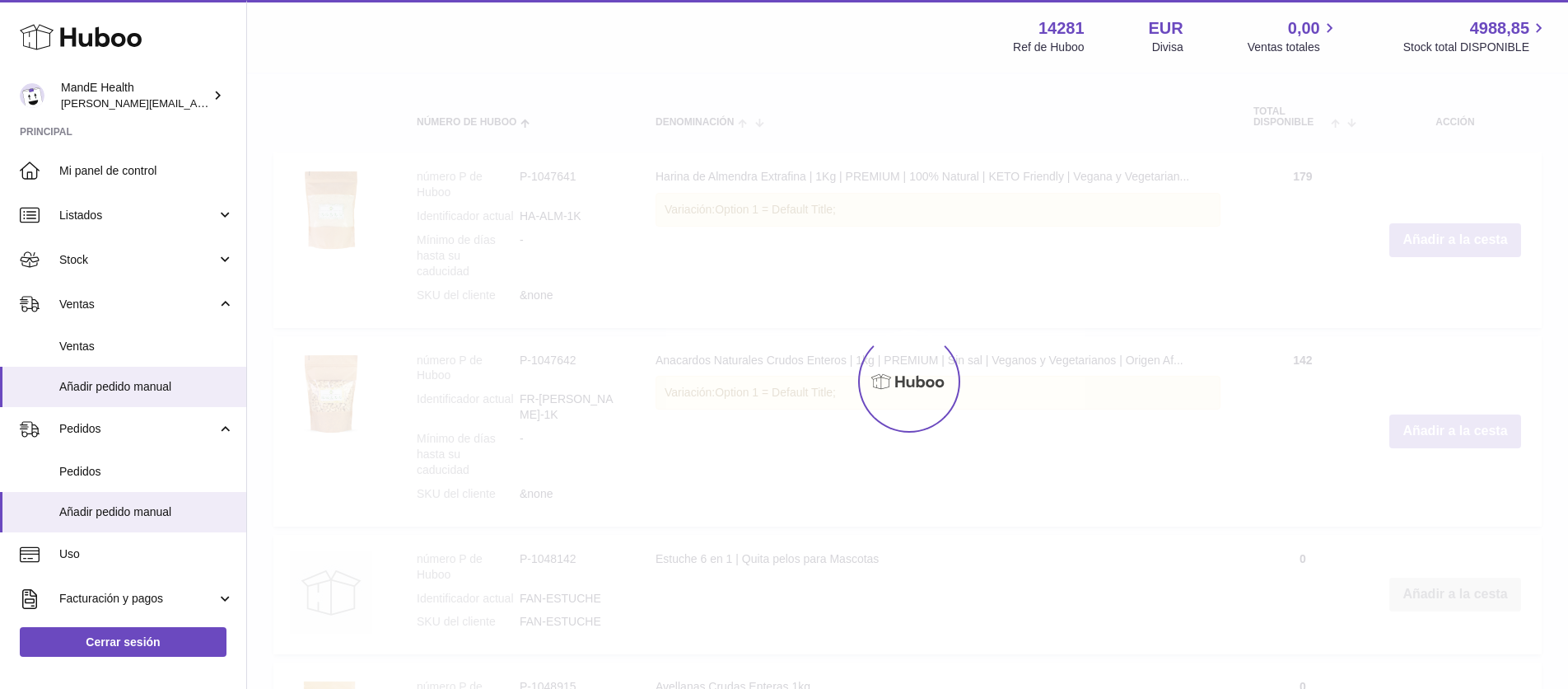
scroll to position [574, 0]
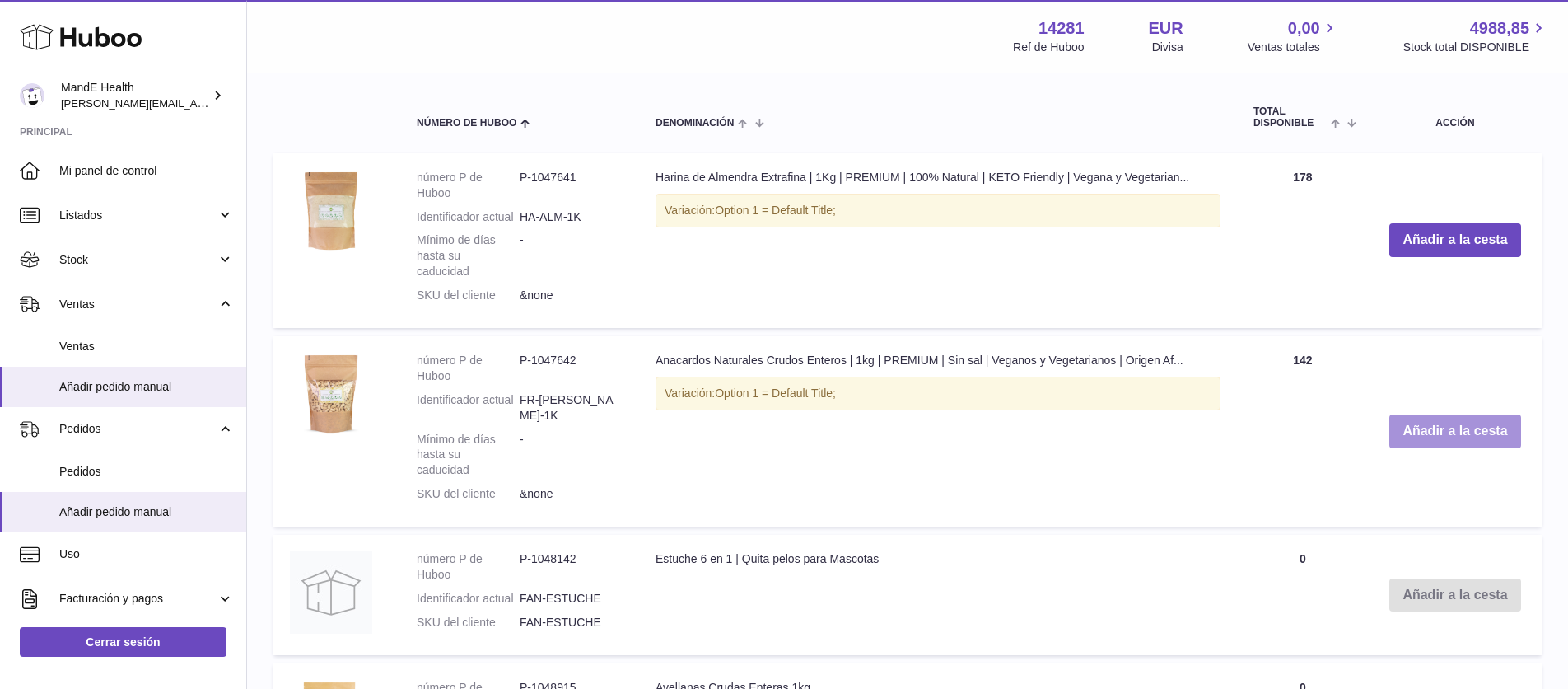
click at [1437, 415] on button "Añadir a la cesta" at bounding box center [1455, 431] width 131 height 34
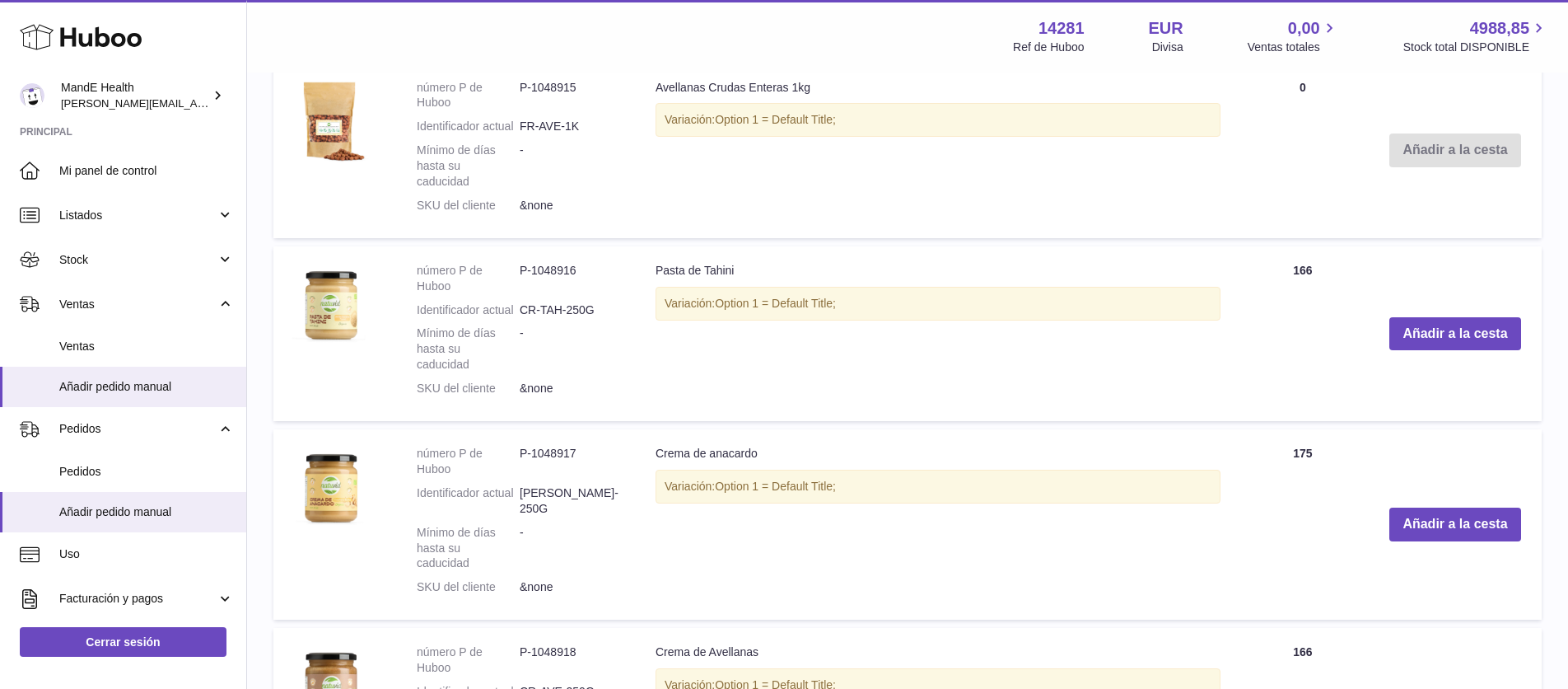
scroll to position [1341, 0]
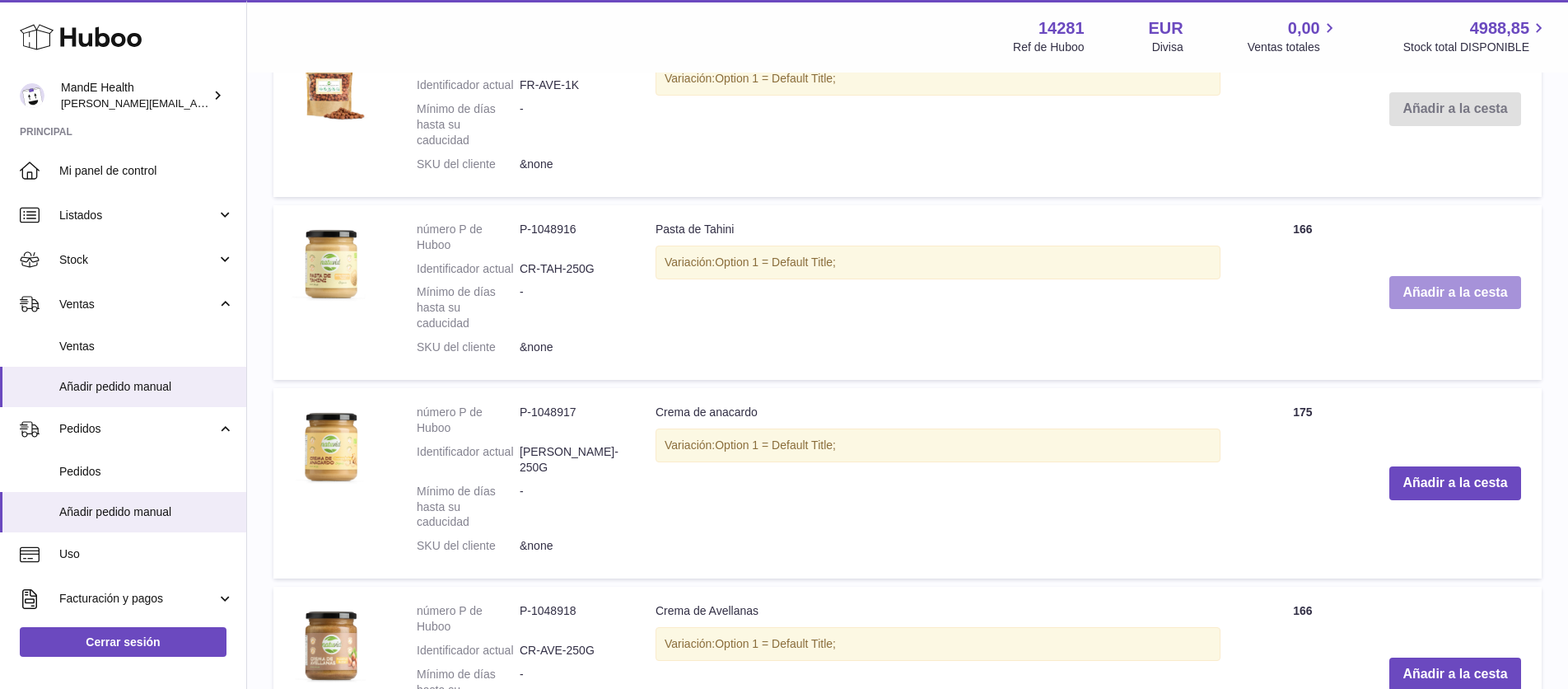
click at [1410, 307] on button "Añadir a la cesta" at bounding box center [1455, 292] width 131 height 34
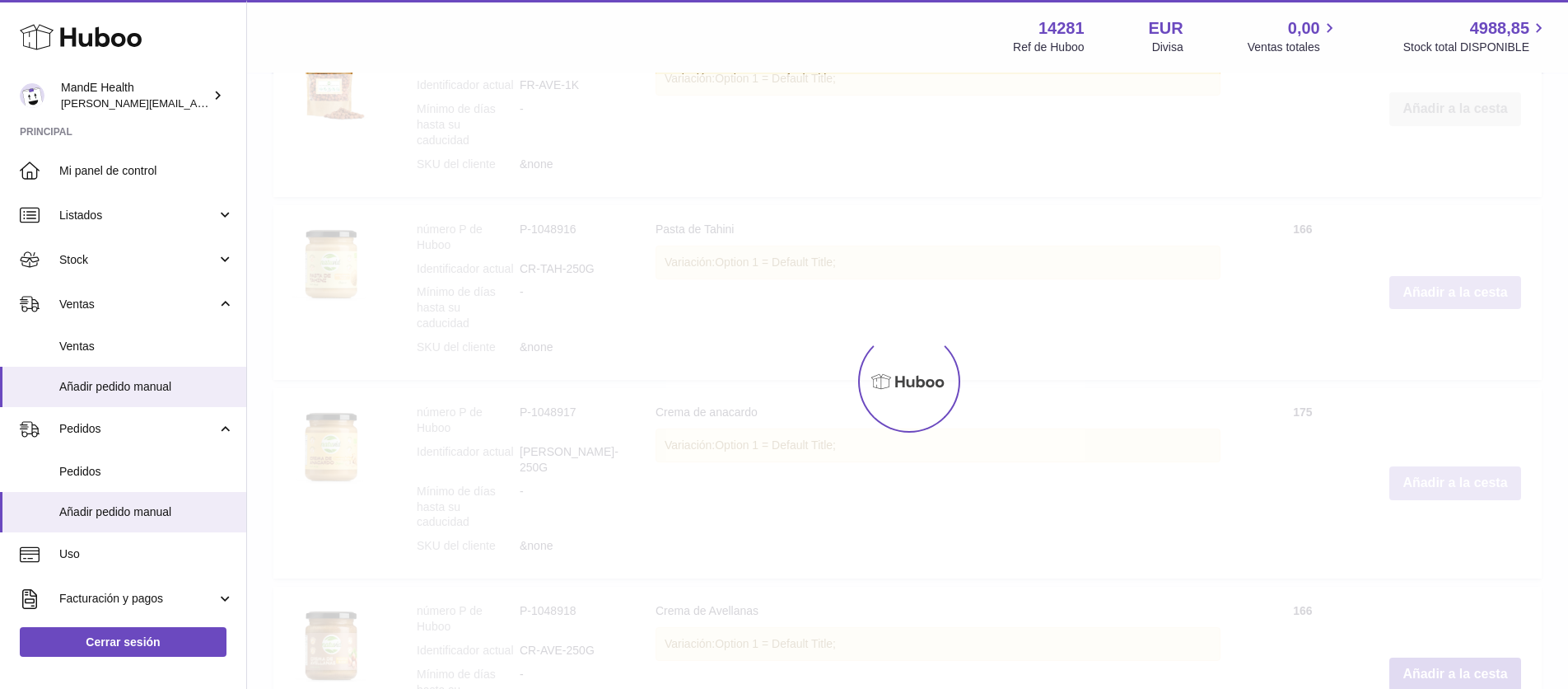
scroll to position [1492, 0]
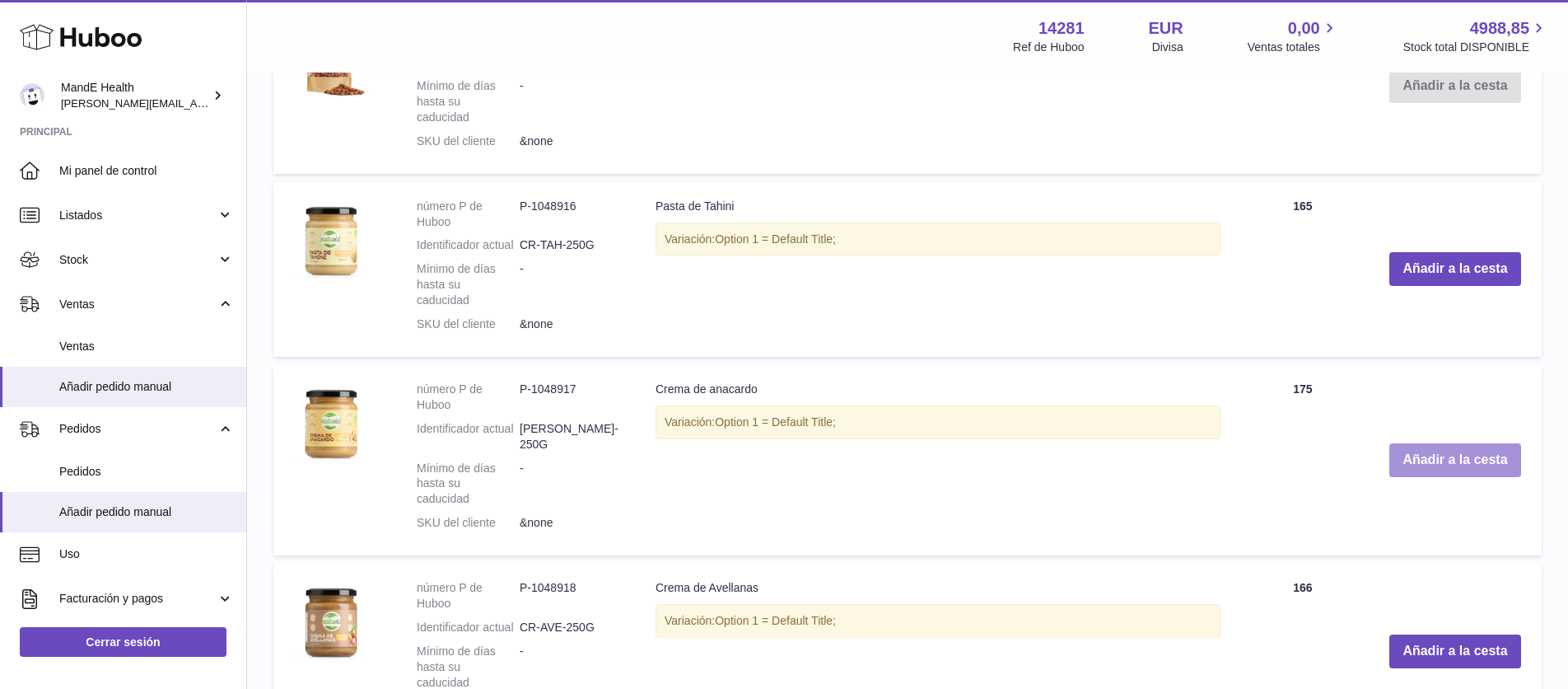
click at [1433, 477] on button "Añadir a la cesta" at bounding box center [1455, 460] width 131 height 34
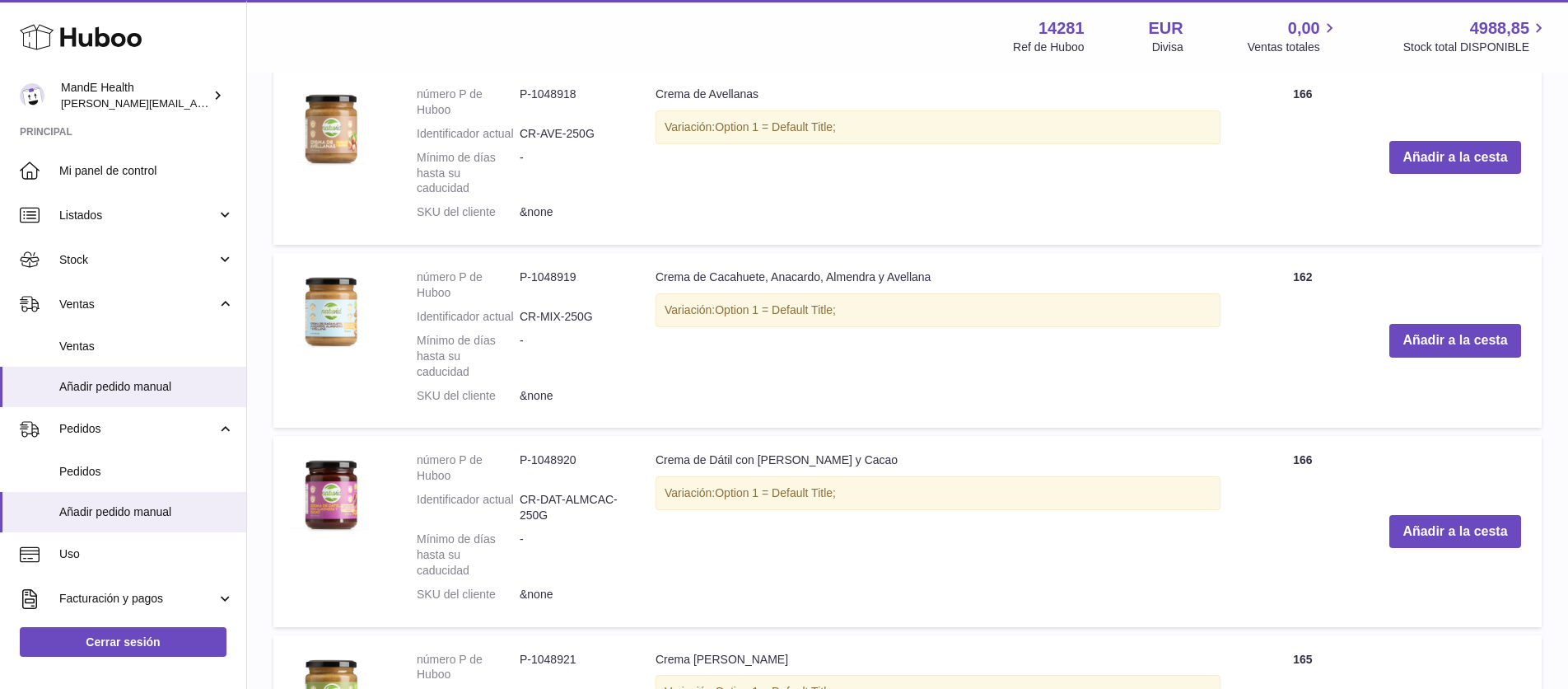
scroll to position [2132, 0]
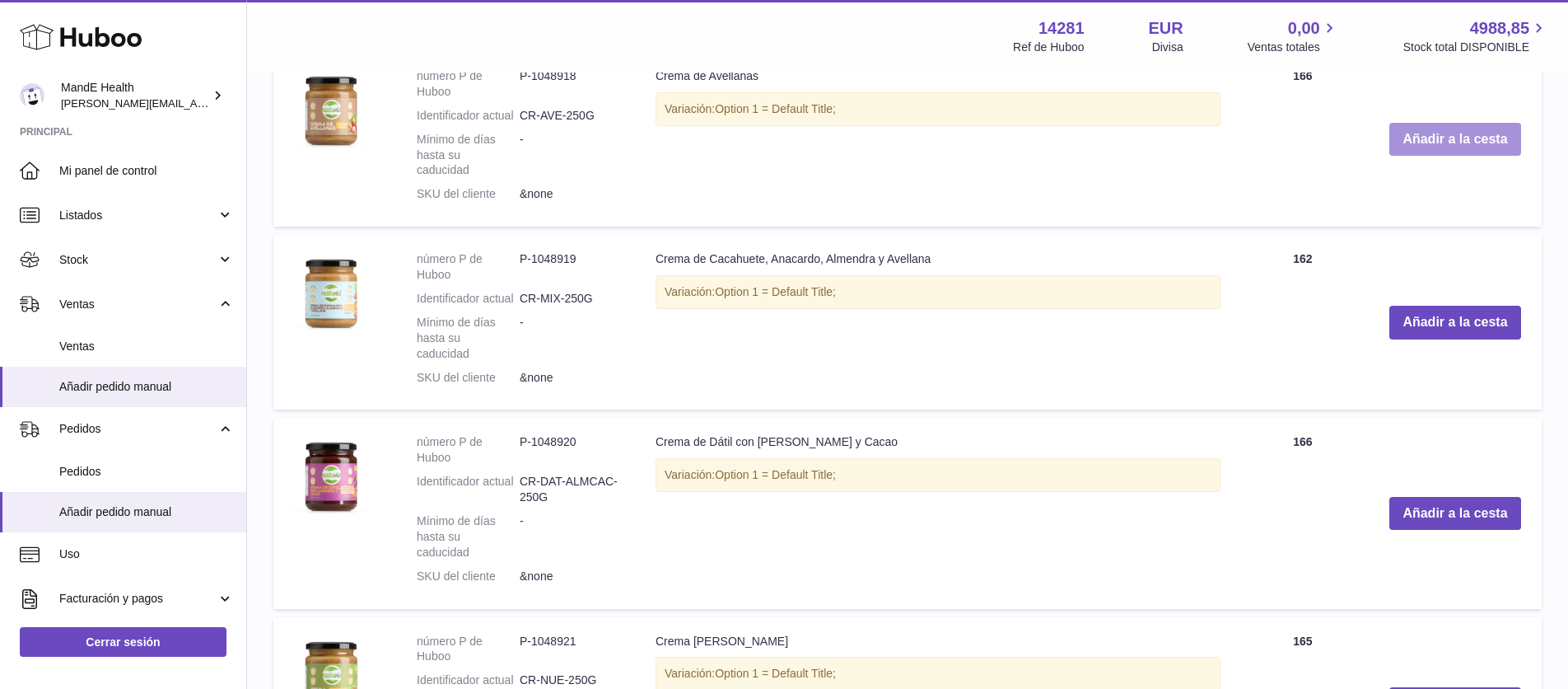
click at [1436, 156] on button "Añadir a la cesta" at bounding box center [1455, 139] width 131 height 34
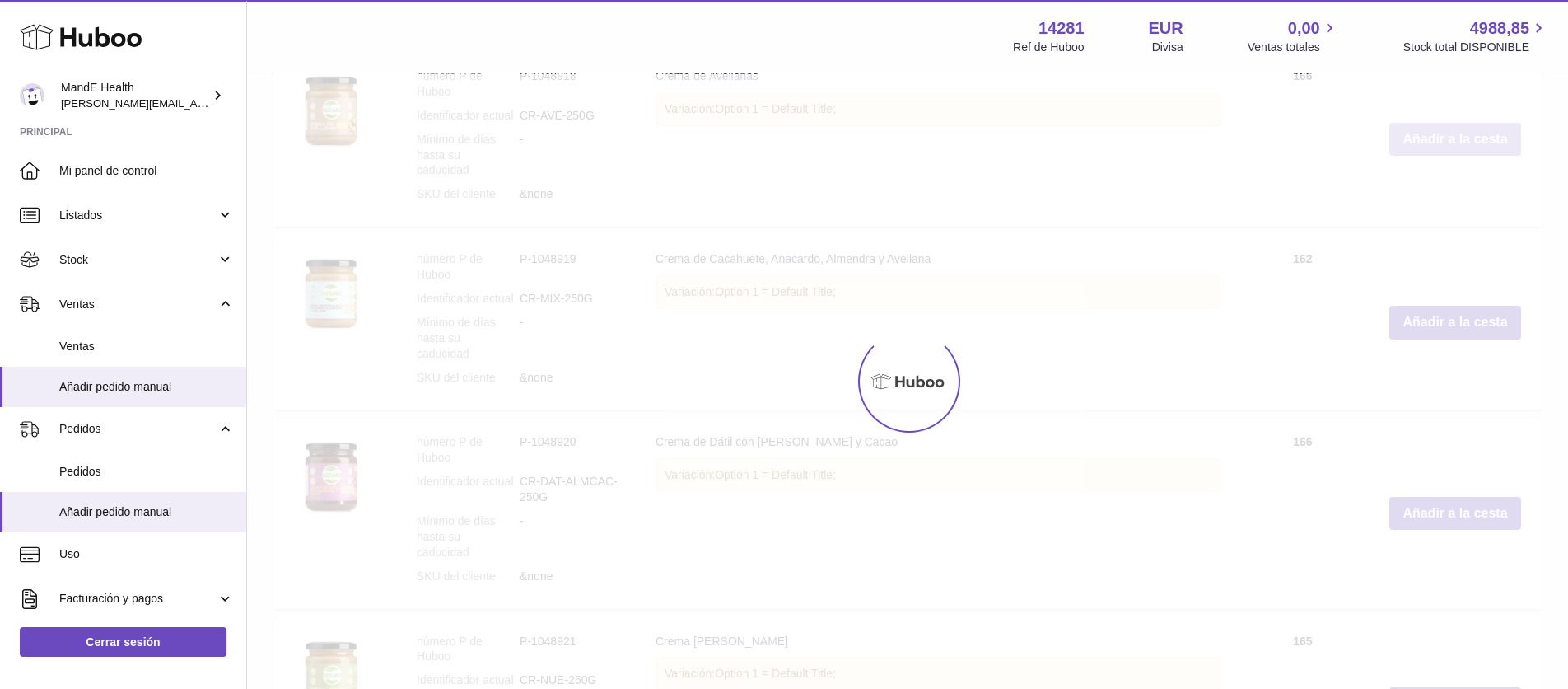
scroll to position [2282, 0]
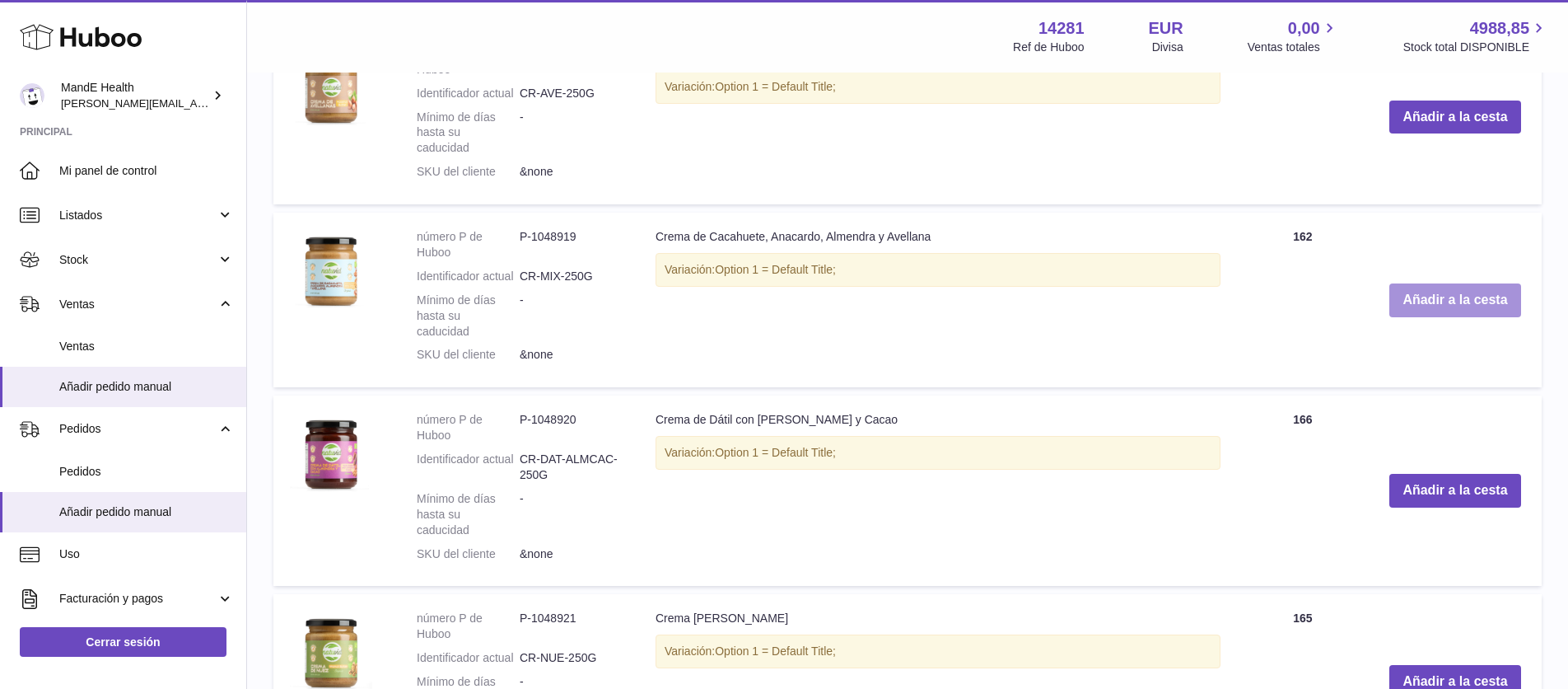
click at [1438, 317] on button "Añadir a la cesta" at bounding box center [1455, 300] width 131 height 34
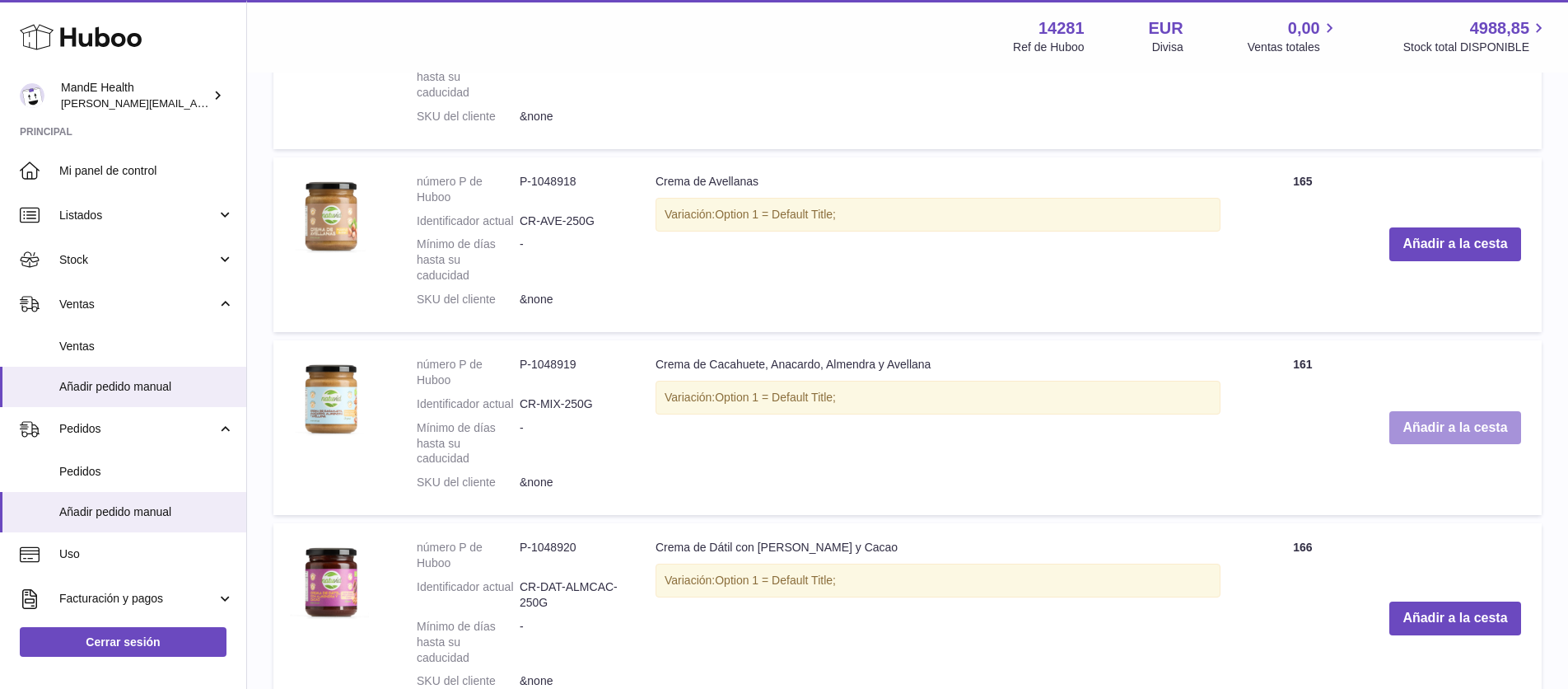
scroll to position [2432, 0]
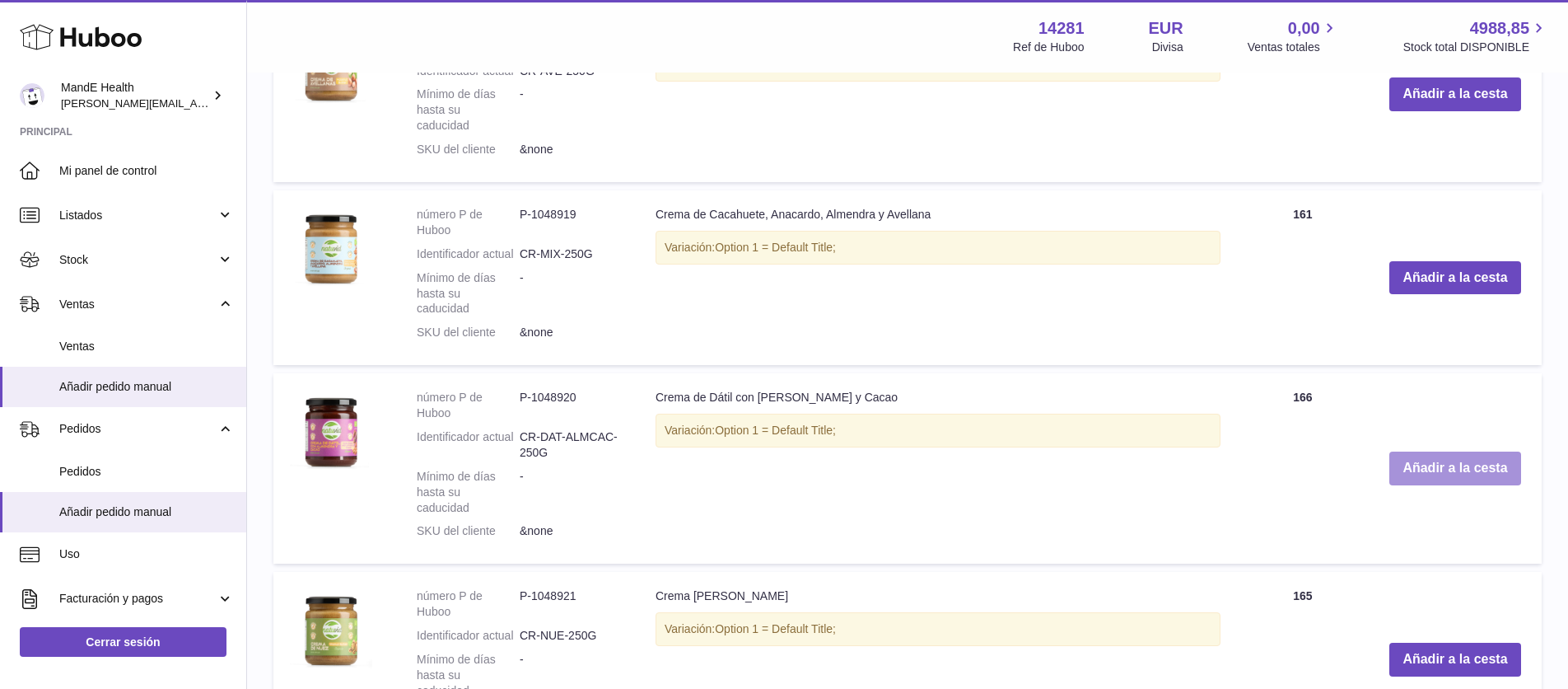
click at [1449, 485] on button "Añadir a la cesta" at bounding box center [1455, 468] width 131 height 34
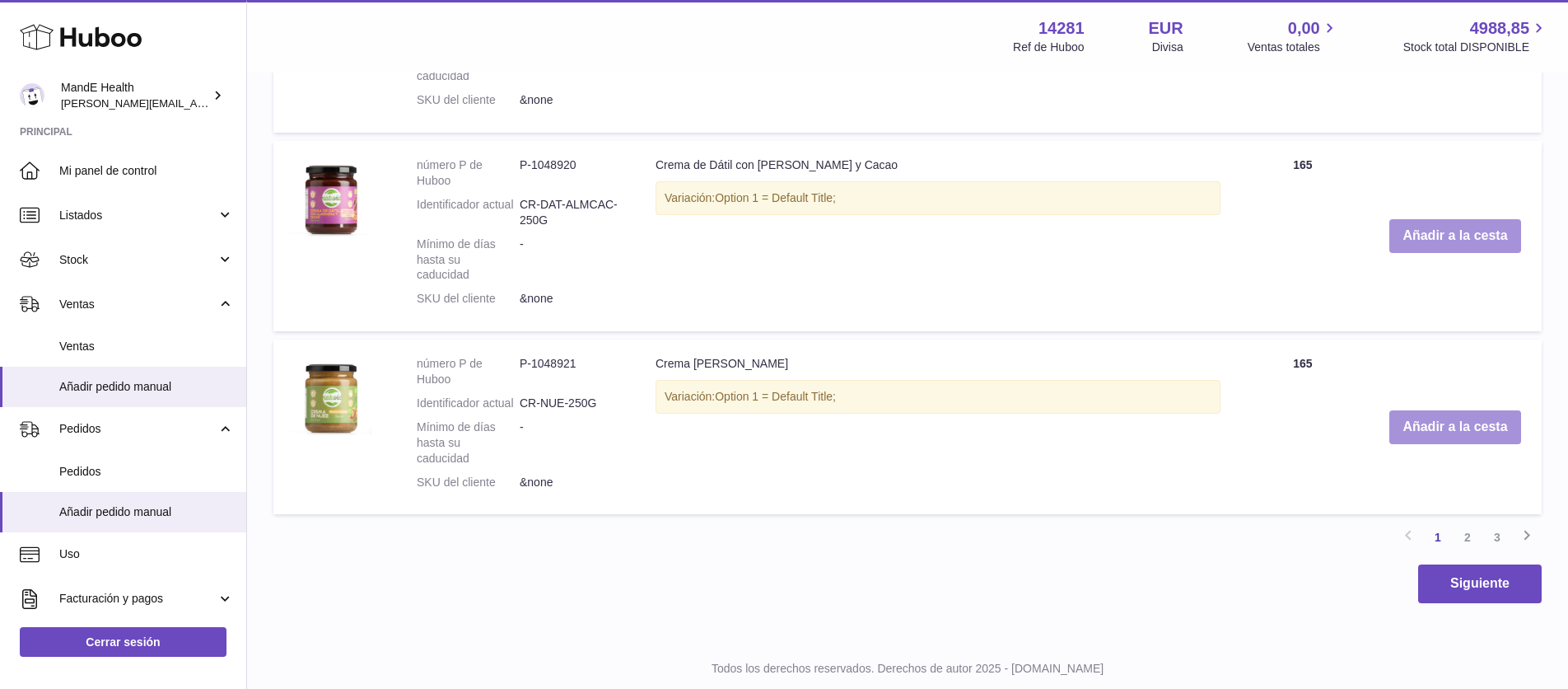
scroll to position [2957, 0]
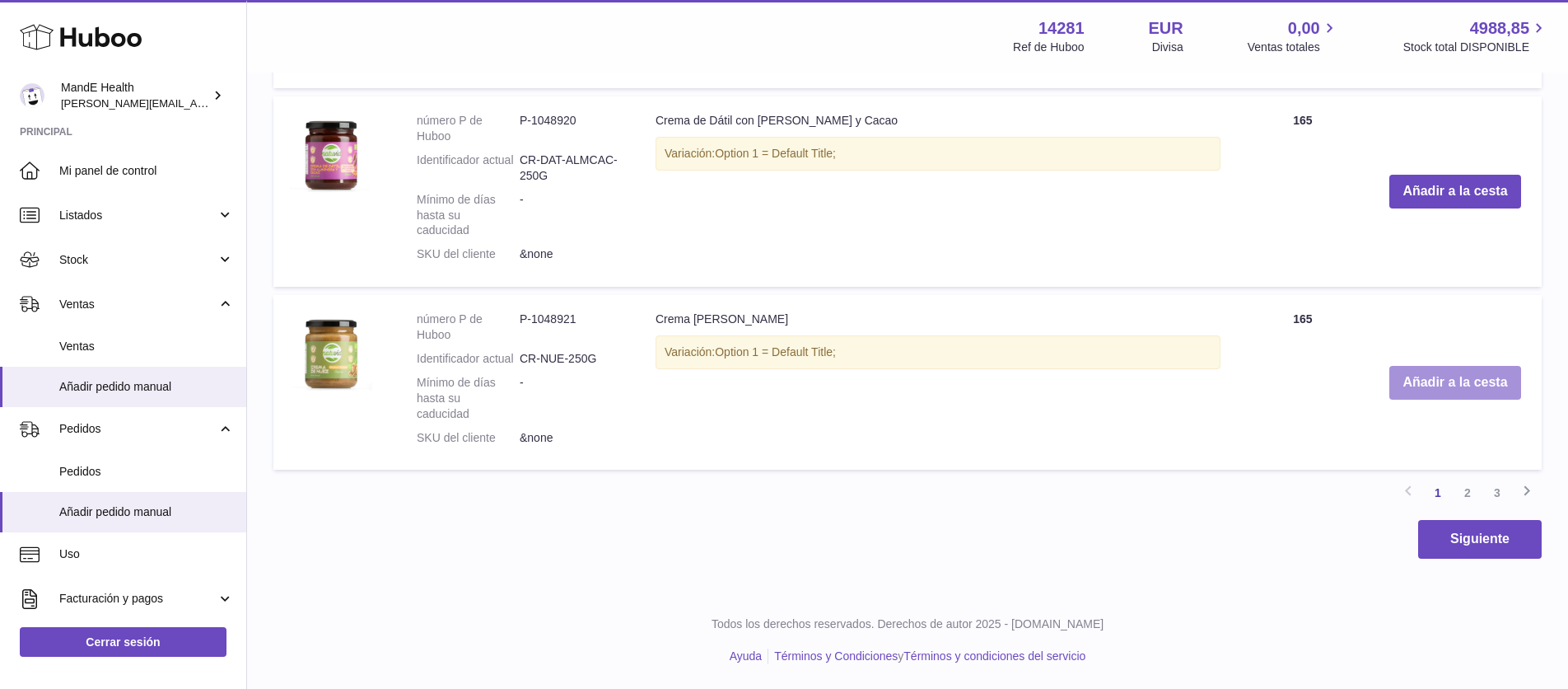
click at [1429, 377] on button "Añadir a la cesta" at bounding box center [1455, 382] width 131 height 34
click at [1471, 492] on link "2" at bounding box center [1468, 493] width 29 height 29
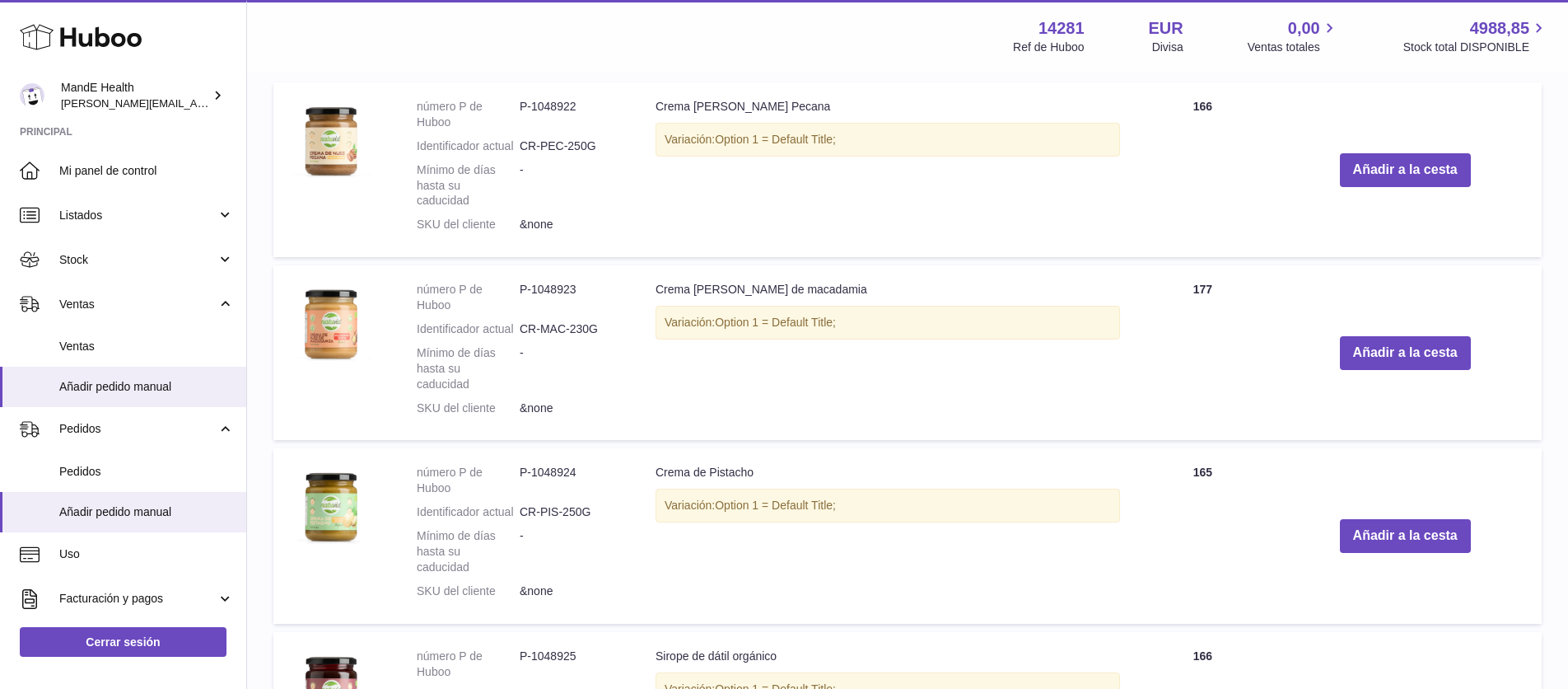
scroll to position [1603, 0]
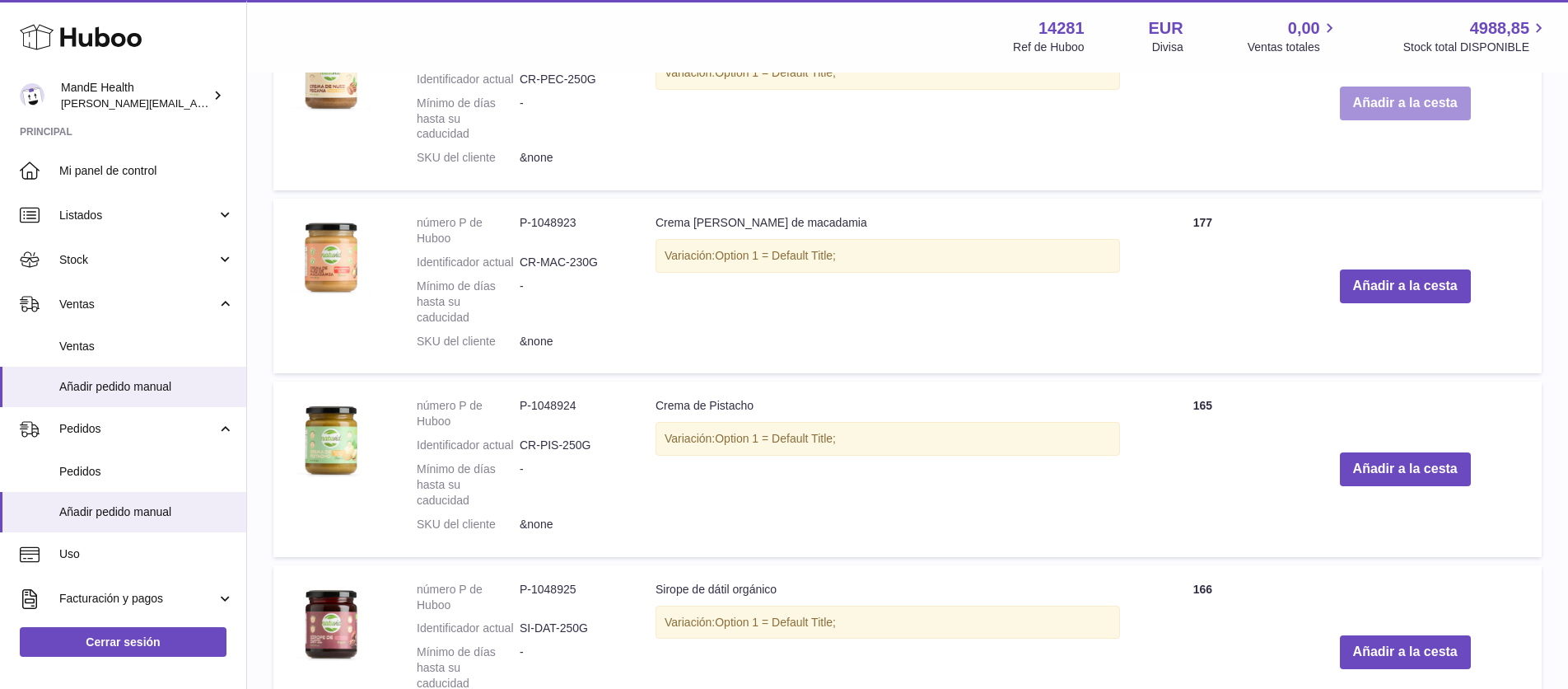
click at [1358, 121] on button "Añadir a la cesta" at bounding box center [1405, 103] width 131 height 34
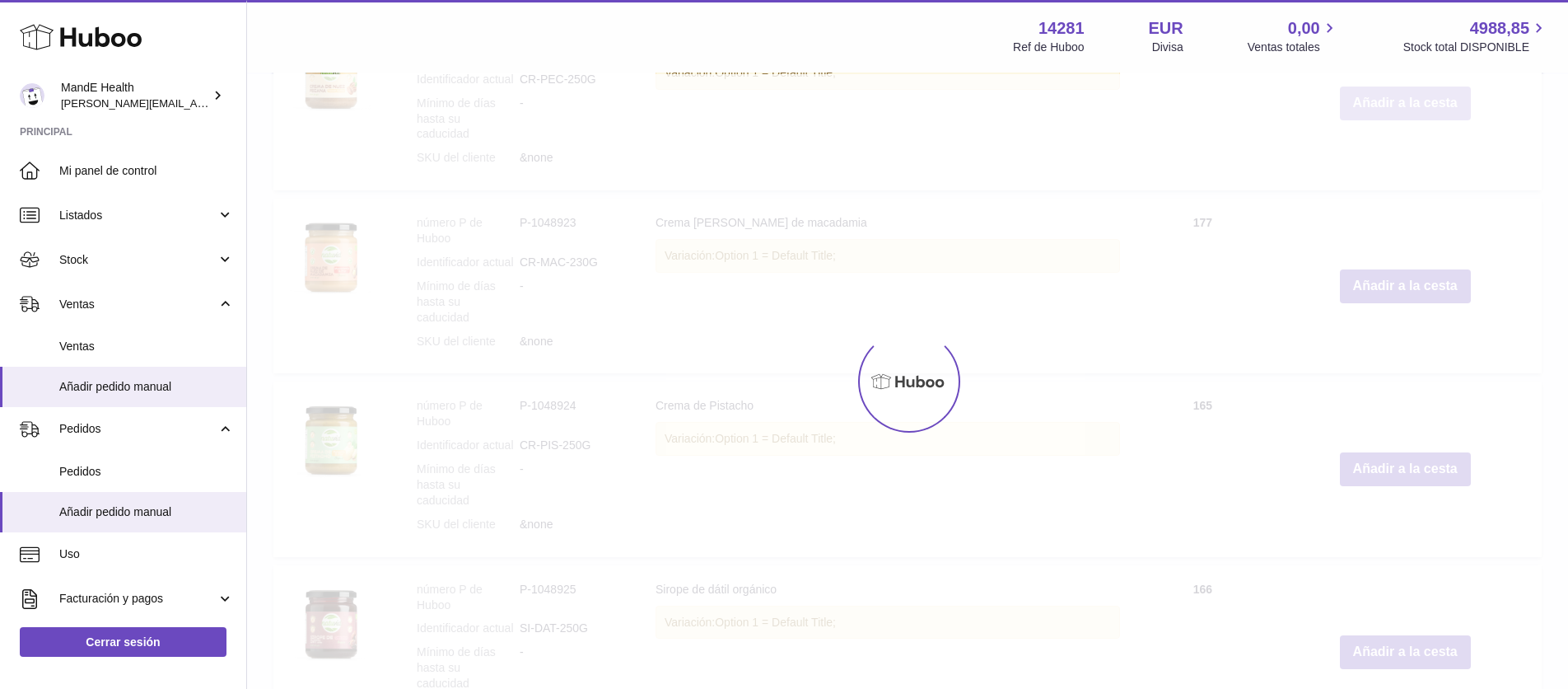
scroll to position [1754, 0]
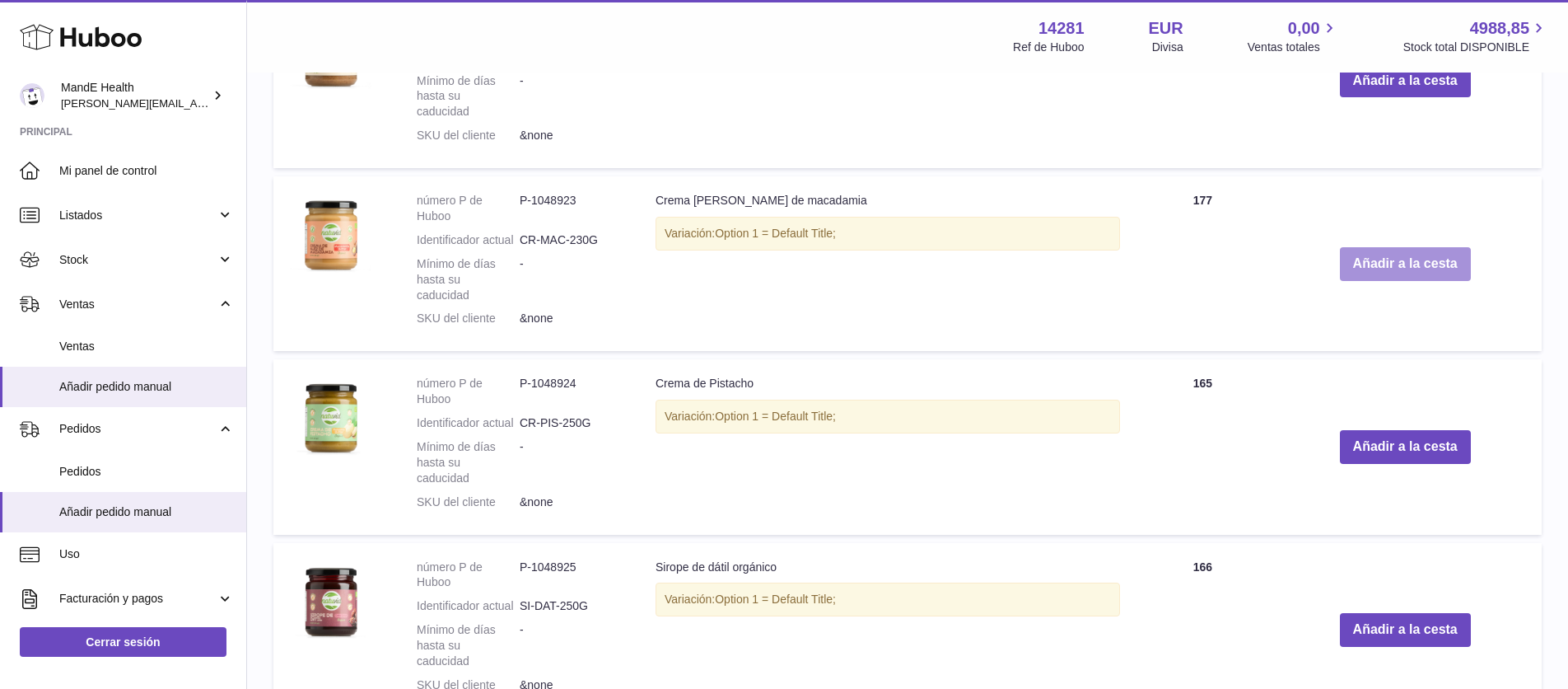
click at [1374, 281] on button "Añadir a la cesta" at bounding box center [1405, 264] width 131 height 34
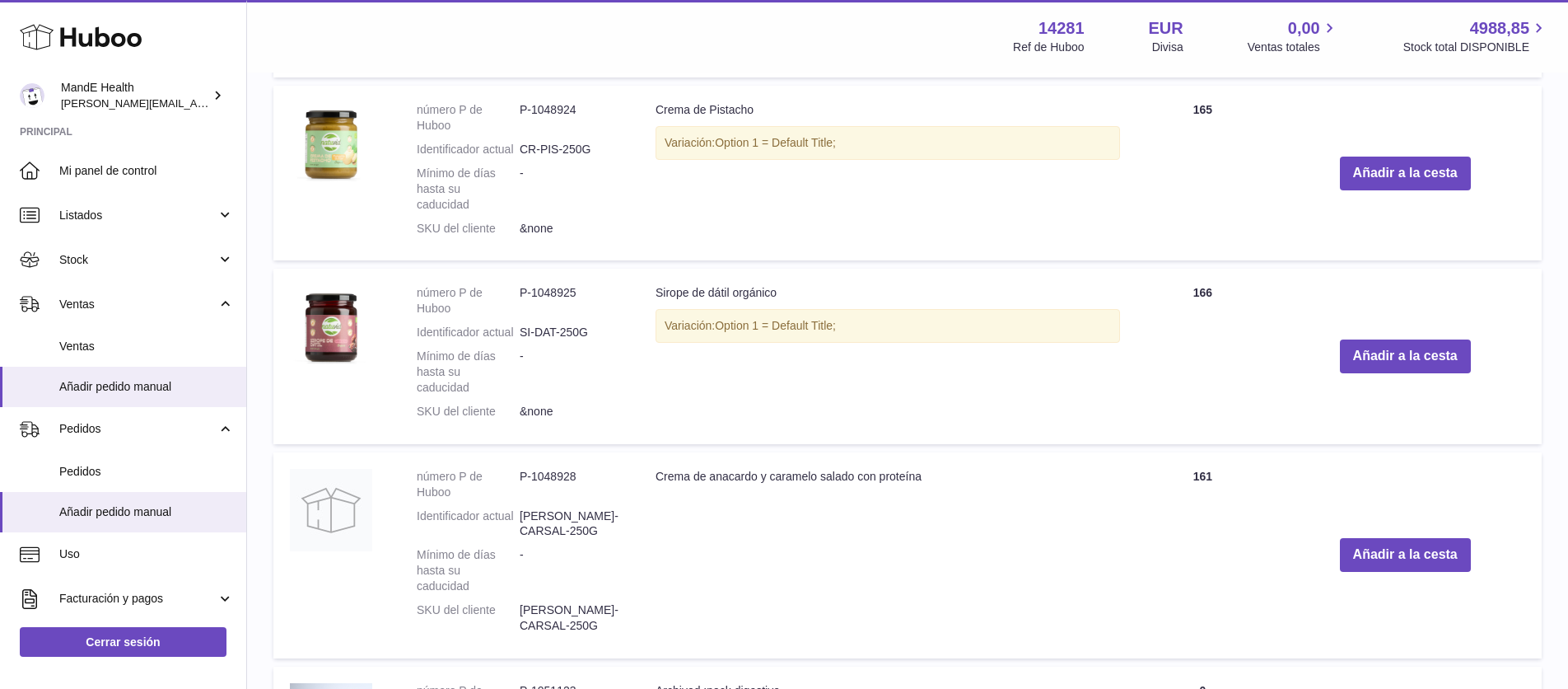
scroll to position [2166, 0]
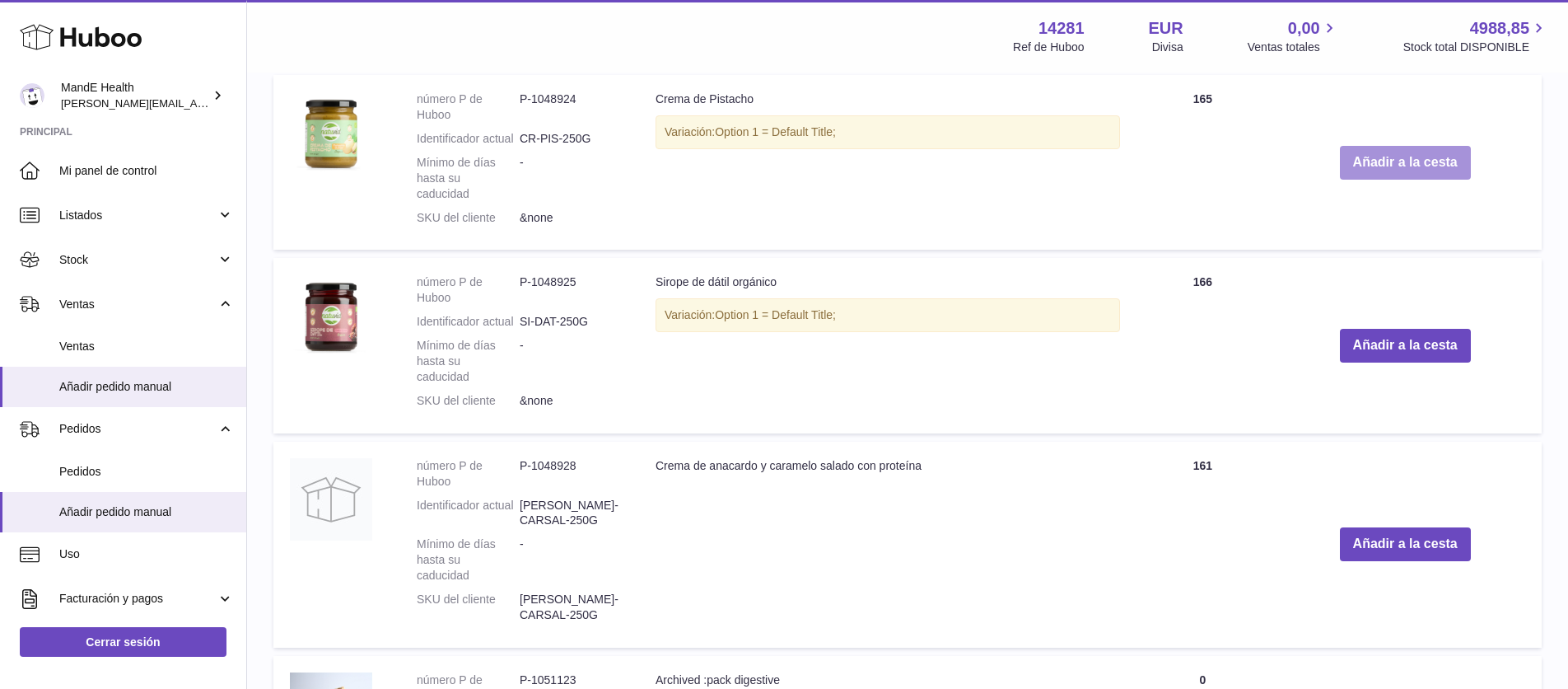
click at [1357, 180] on button "Añadir a la cesta" at bounding box center [1405, 163] width 131 height 34
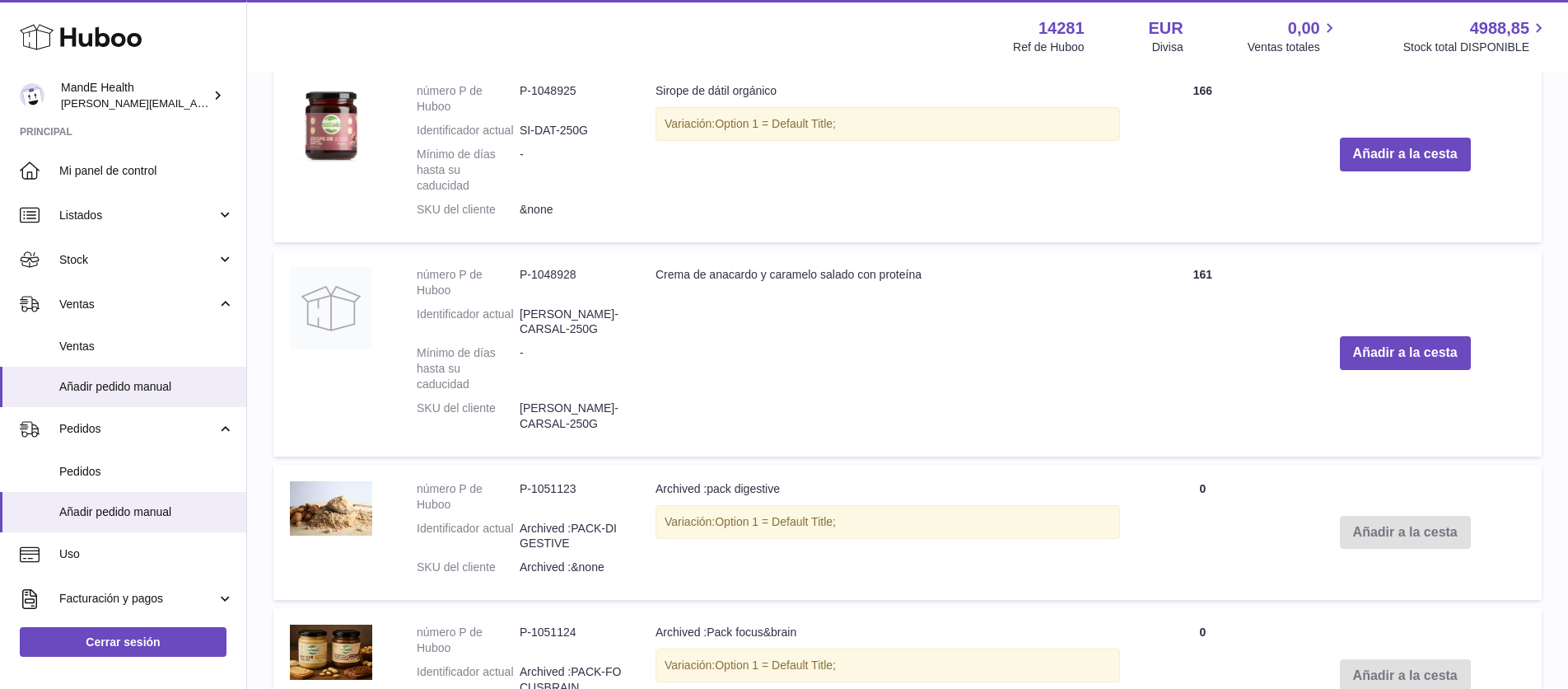
scroll to position [2462, 0]
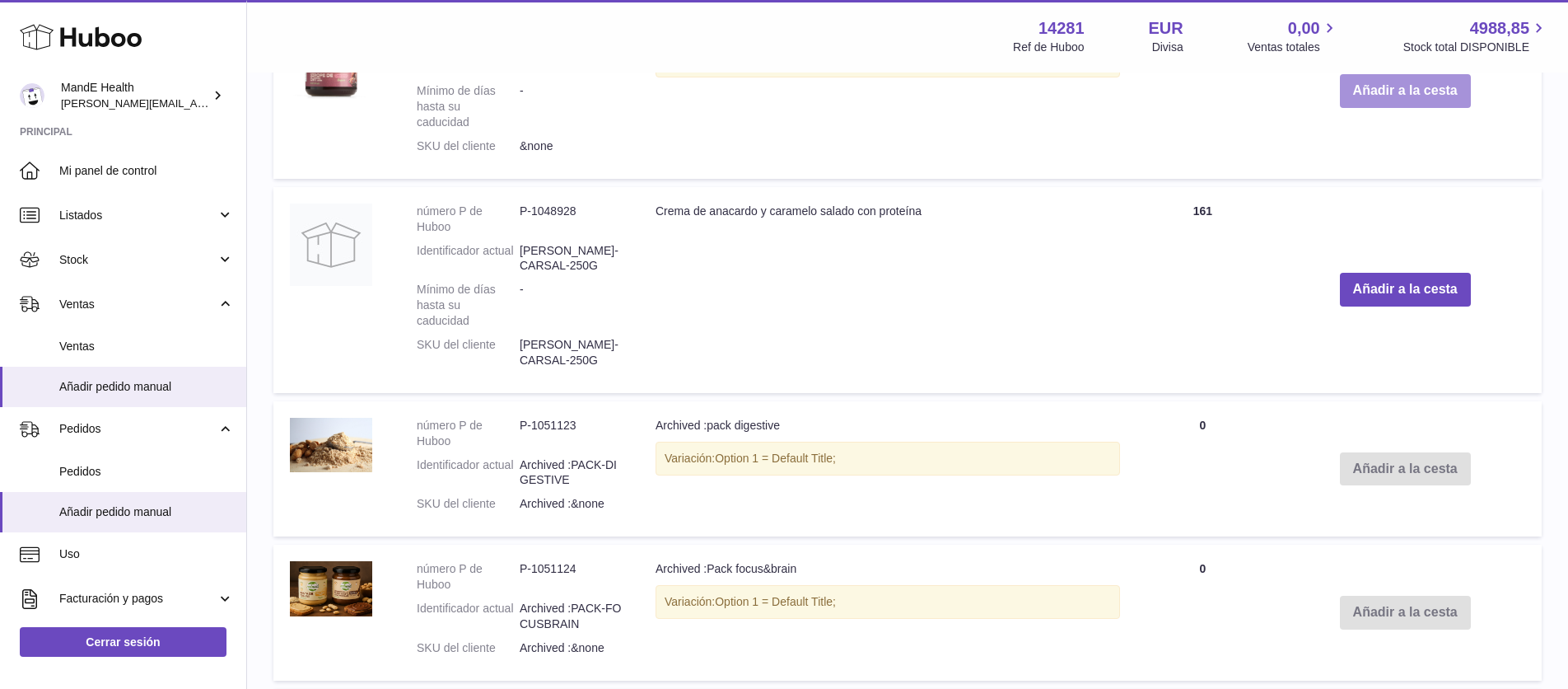
click at [1382, 108] on button "Añadir a la cesta" at bounding box center [1405, 90] width 131 height 34
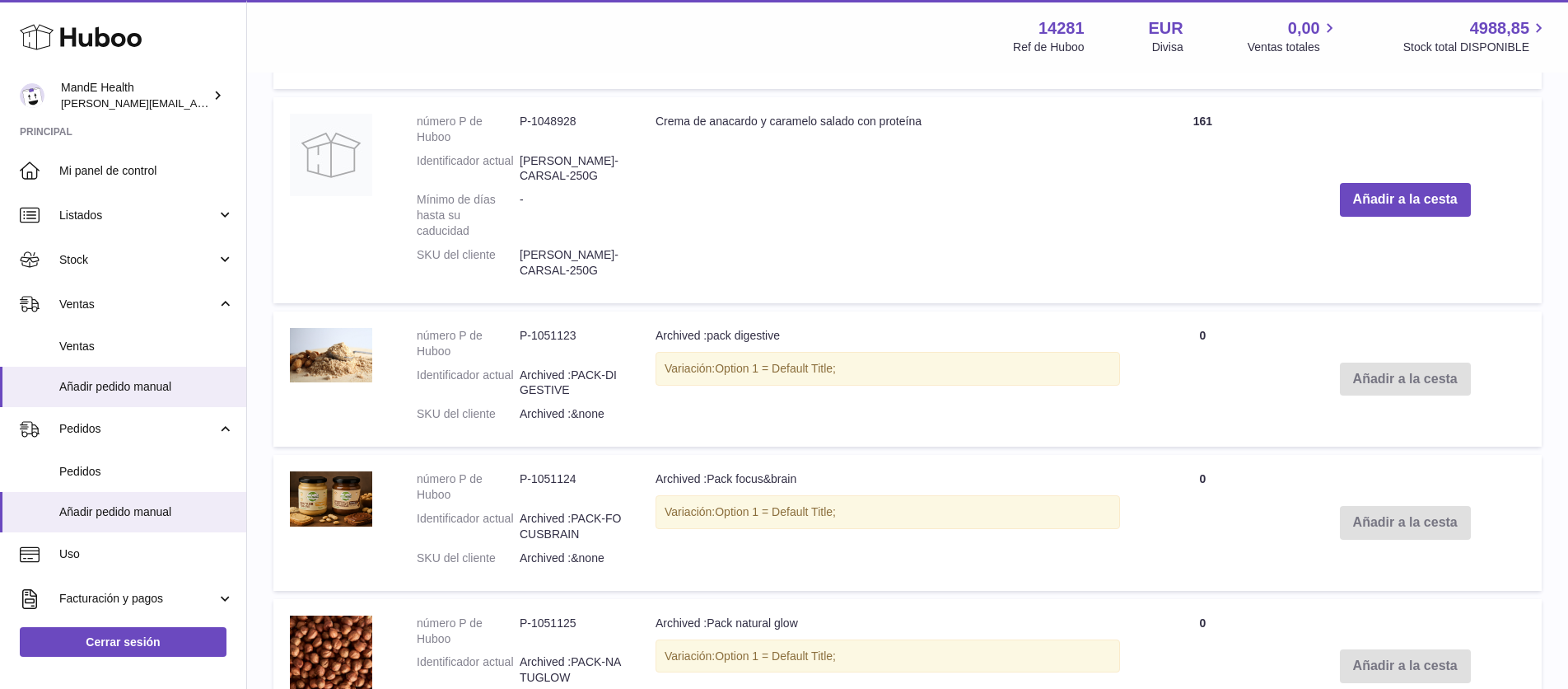
scroll to position [2569, 0]
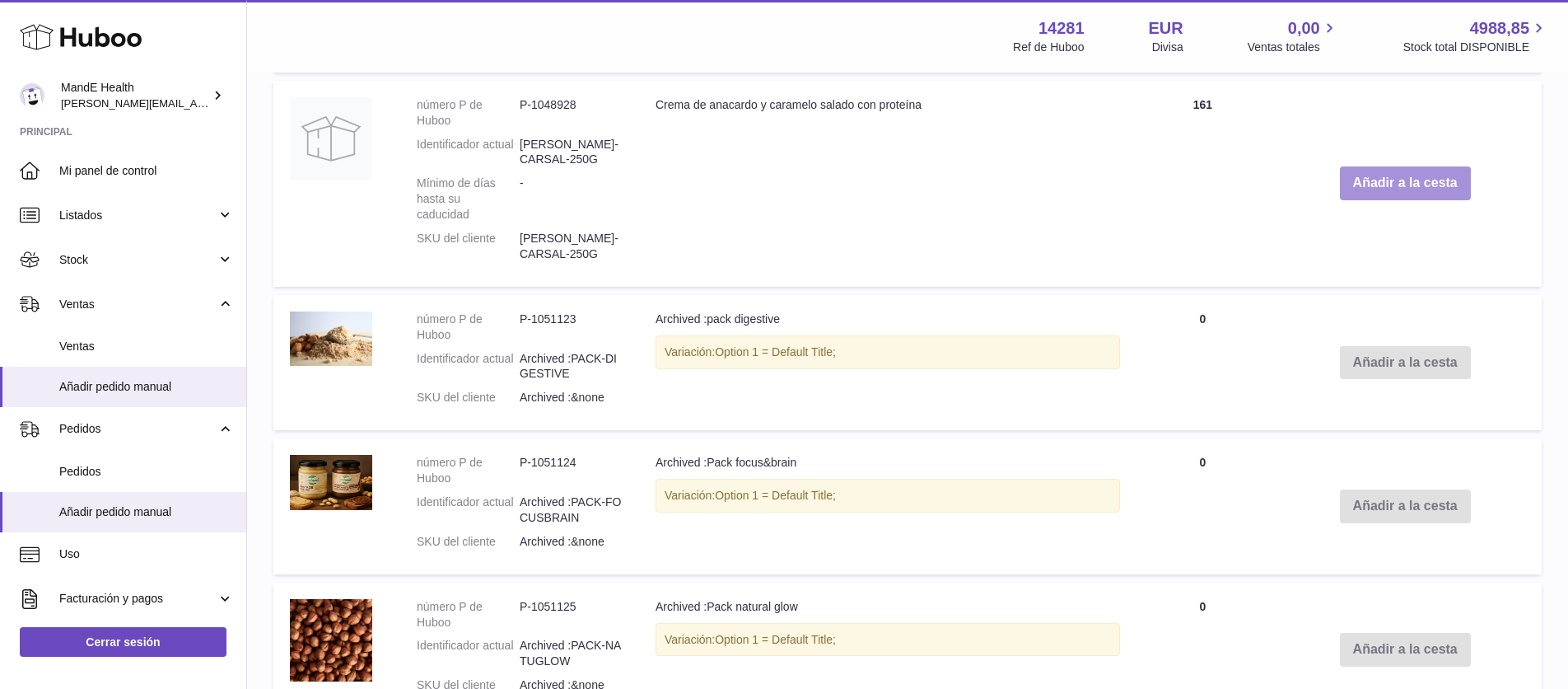
click at [1369, 200] on button "Añadir a la cesta" at bounding box center [1405, 183] width 131 height 34
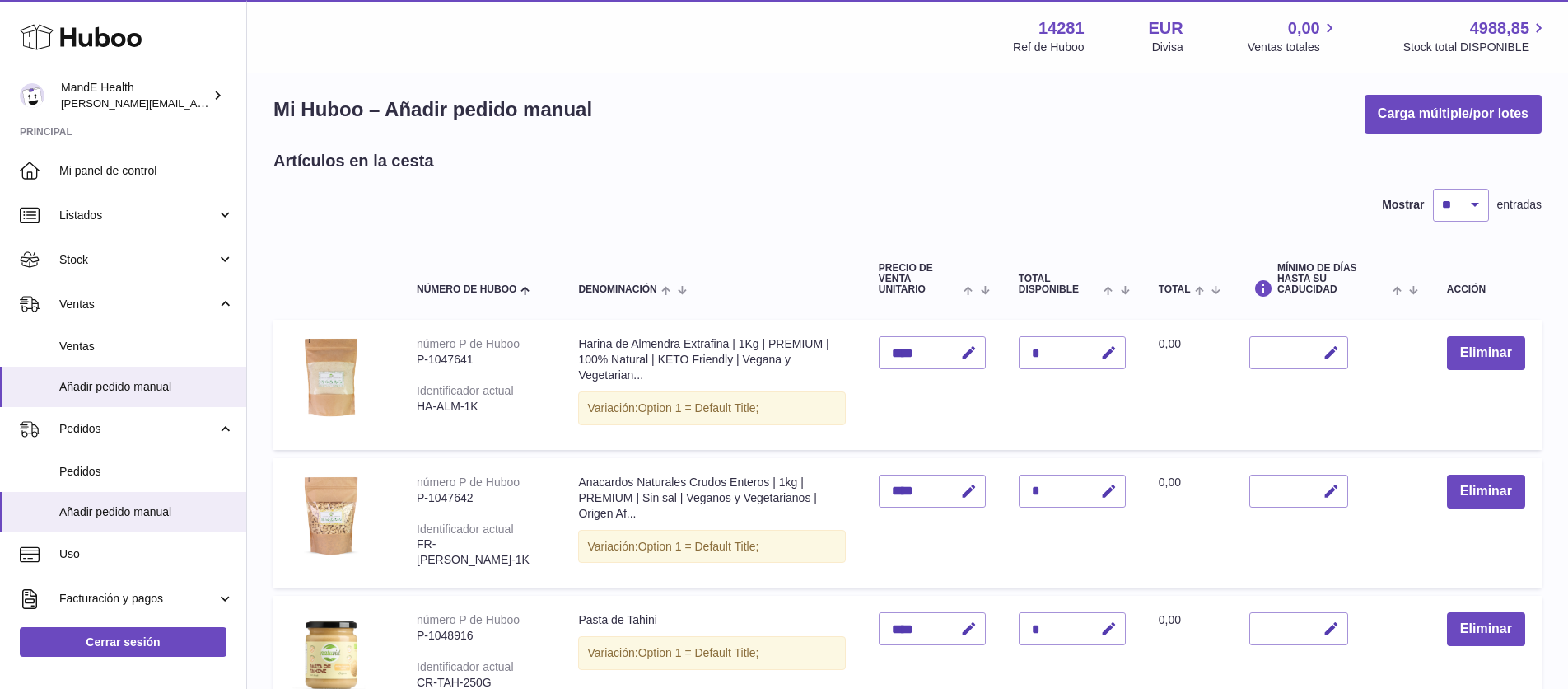
scroll to position [0, 0]
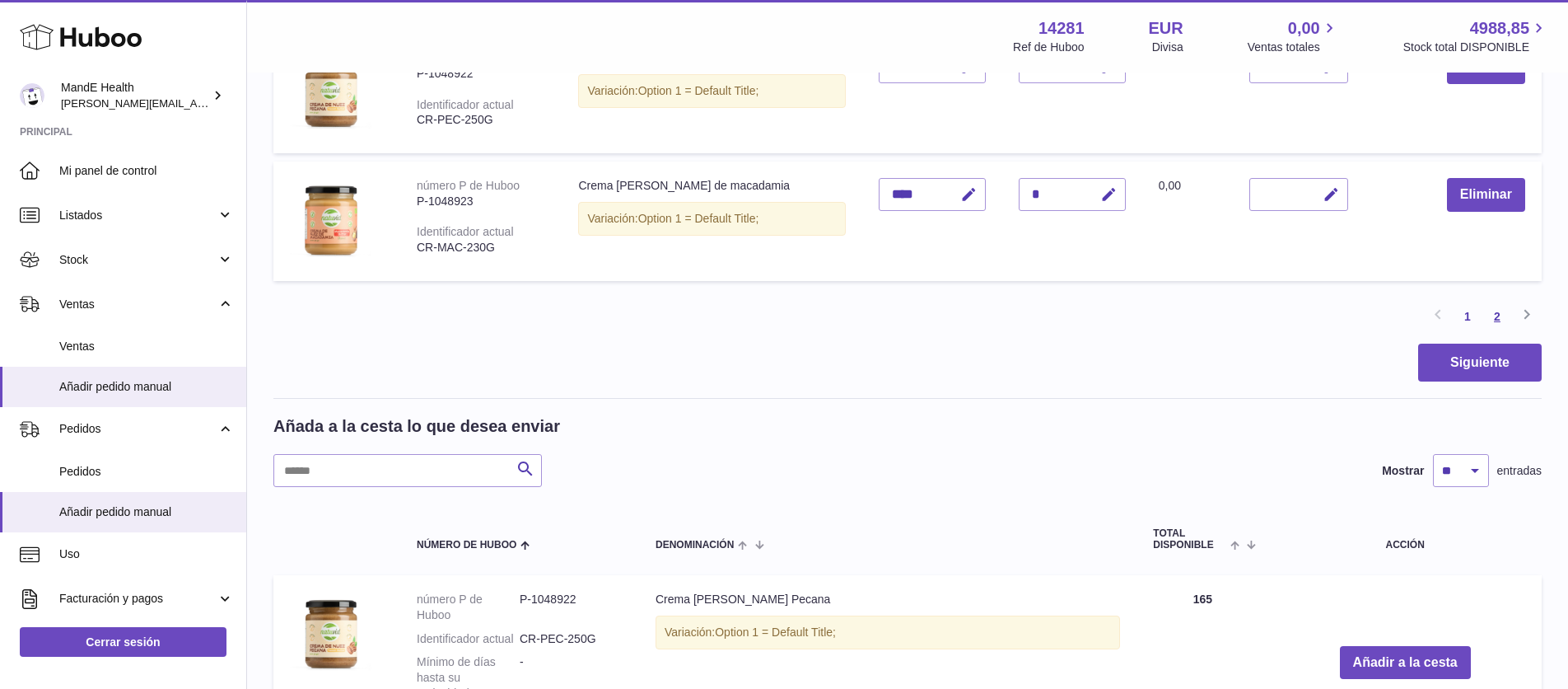
click at [1500, 332] on link "2" at bounding box center [1498, 316] width 29 height 29
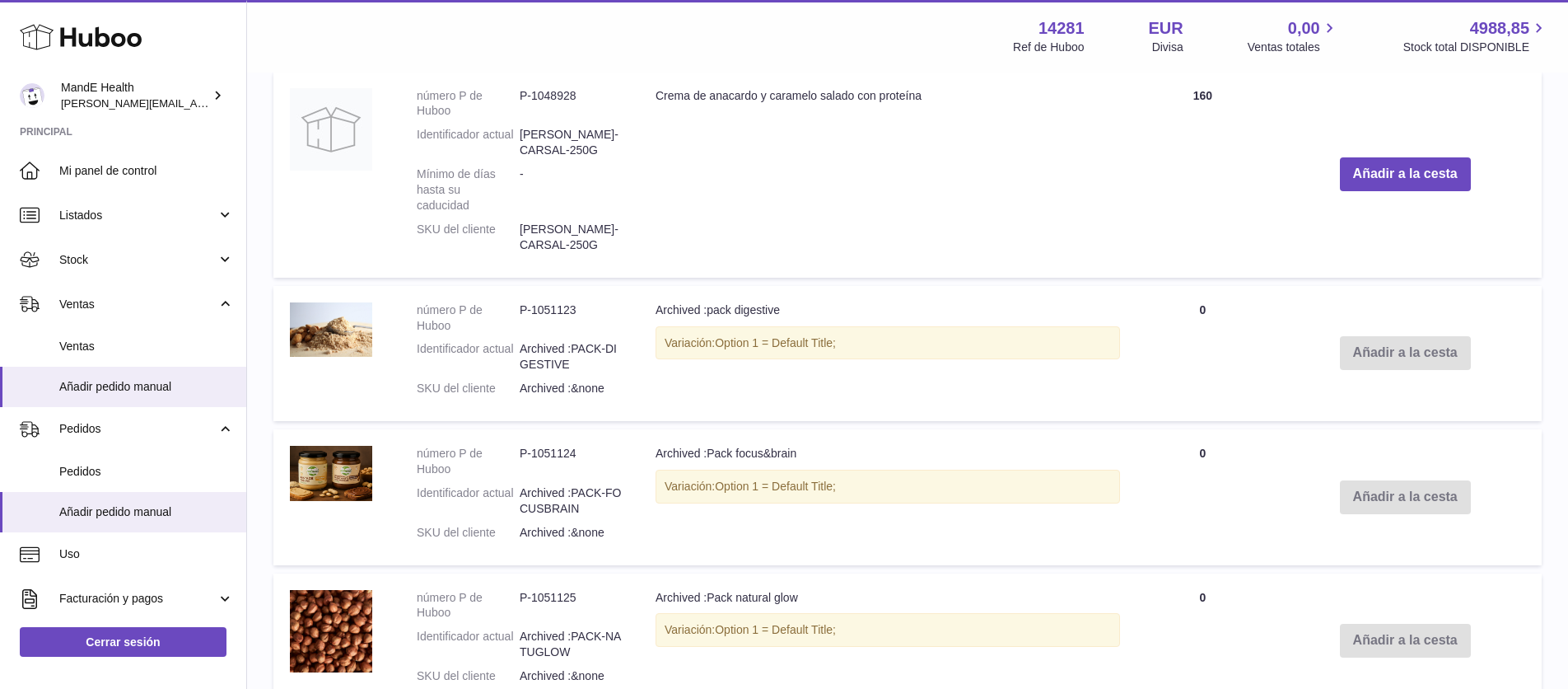
scroll to position [2196, 0]
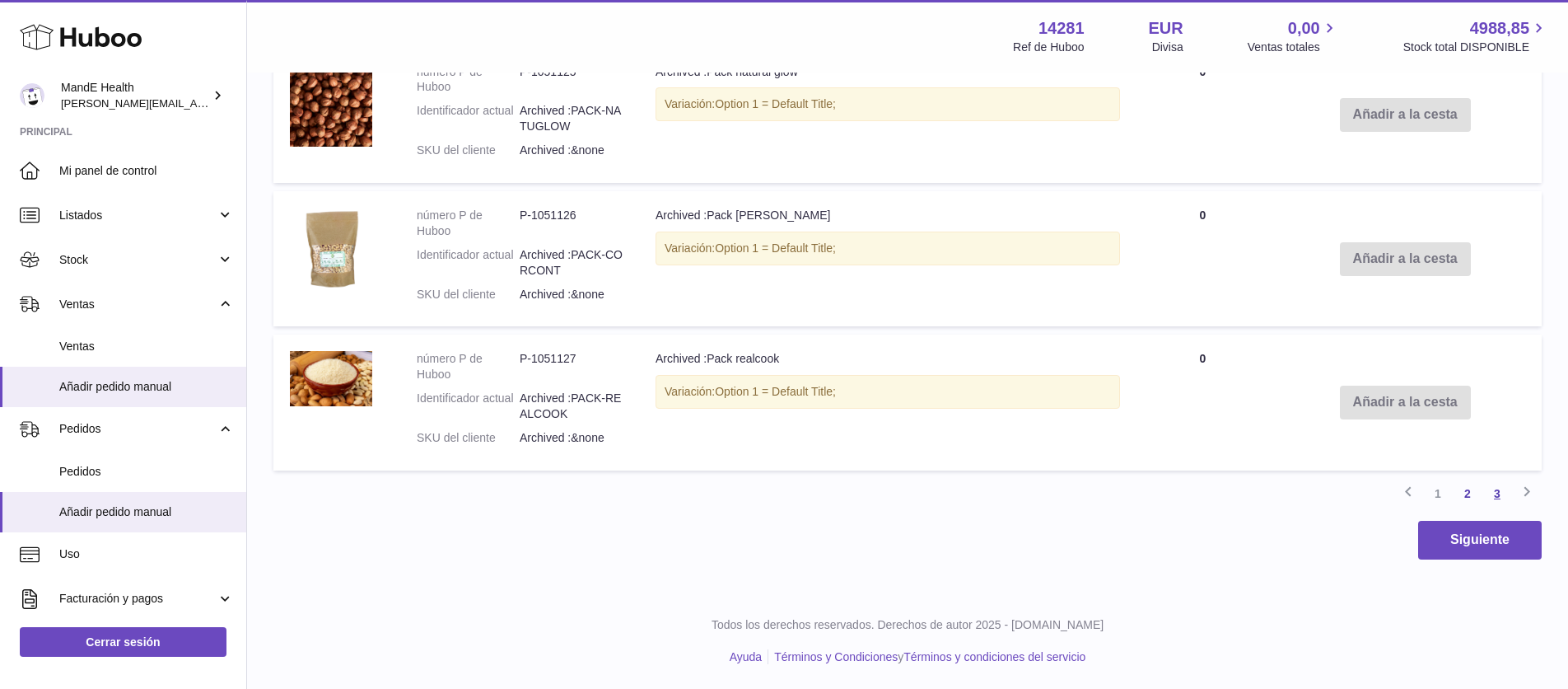
click at [1496, 485] on link "3" at bounding box center [1498, 493] width 29 height 29
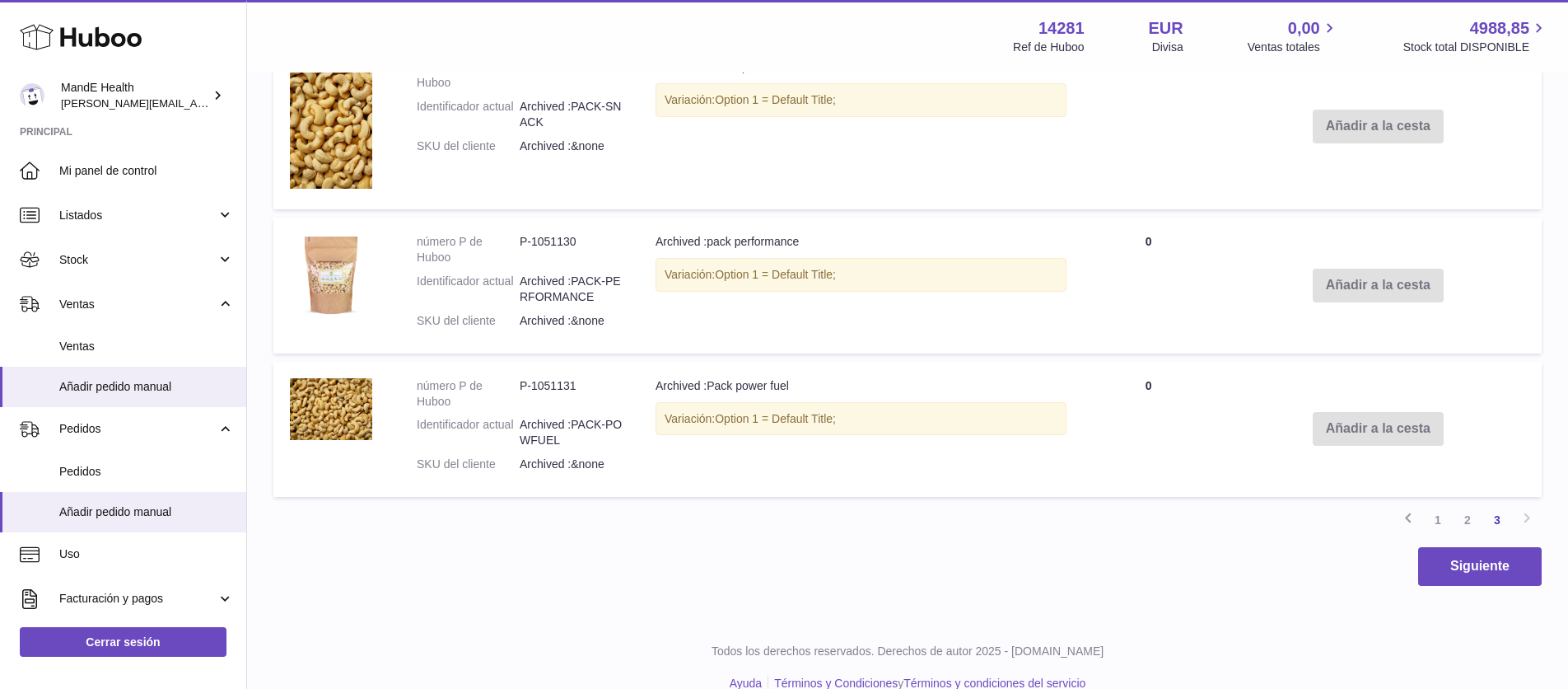
scroll to position [1137, 0]
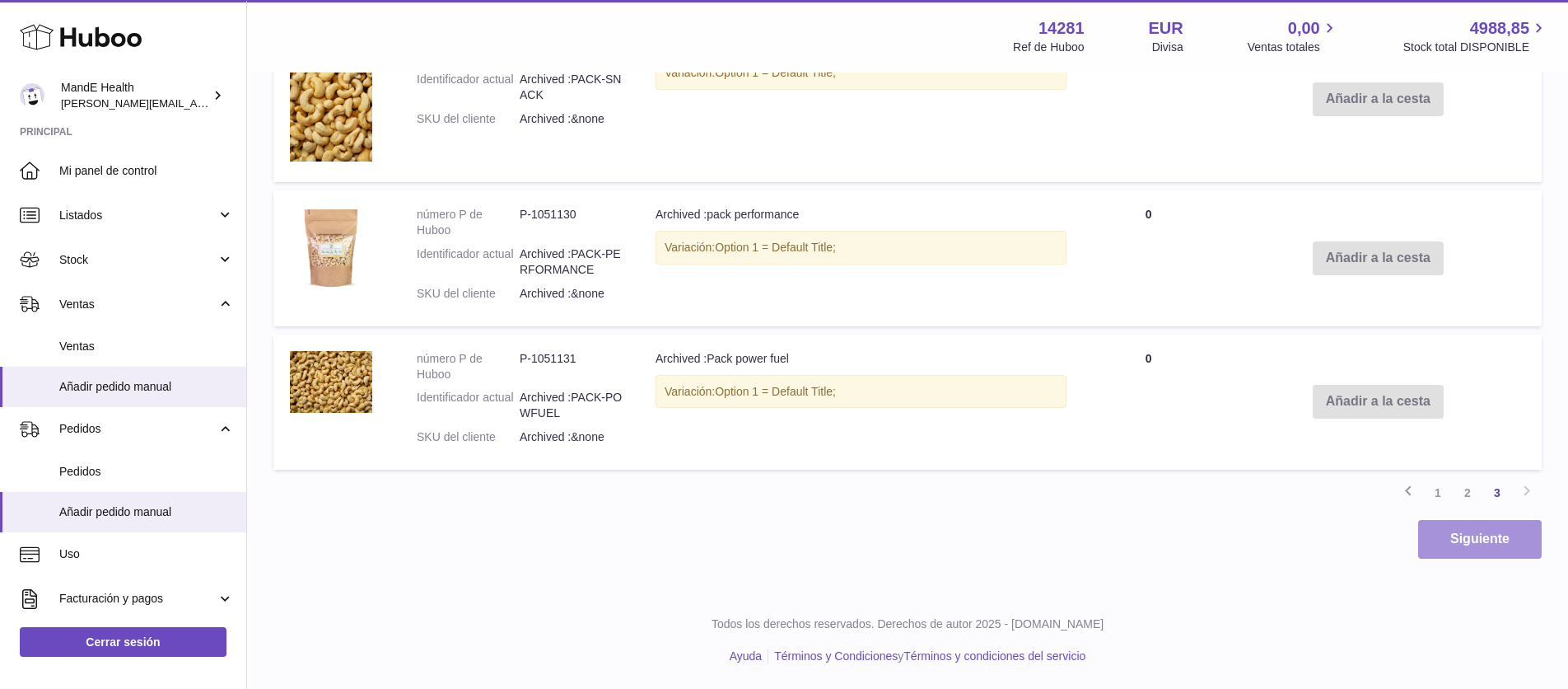
click at [1450, 547] on button "Siguiente" at bounding box center [1479, 539] width 123 height 38
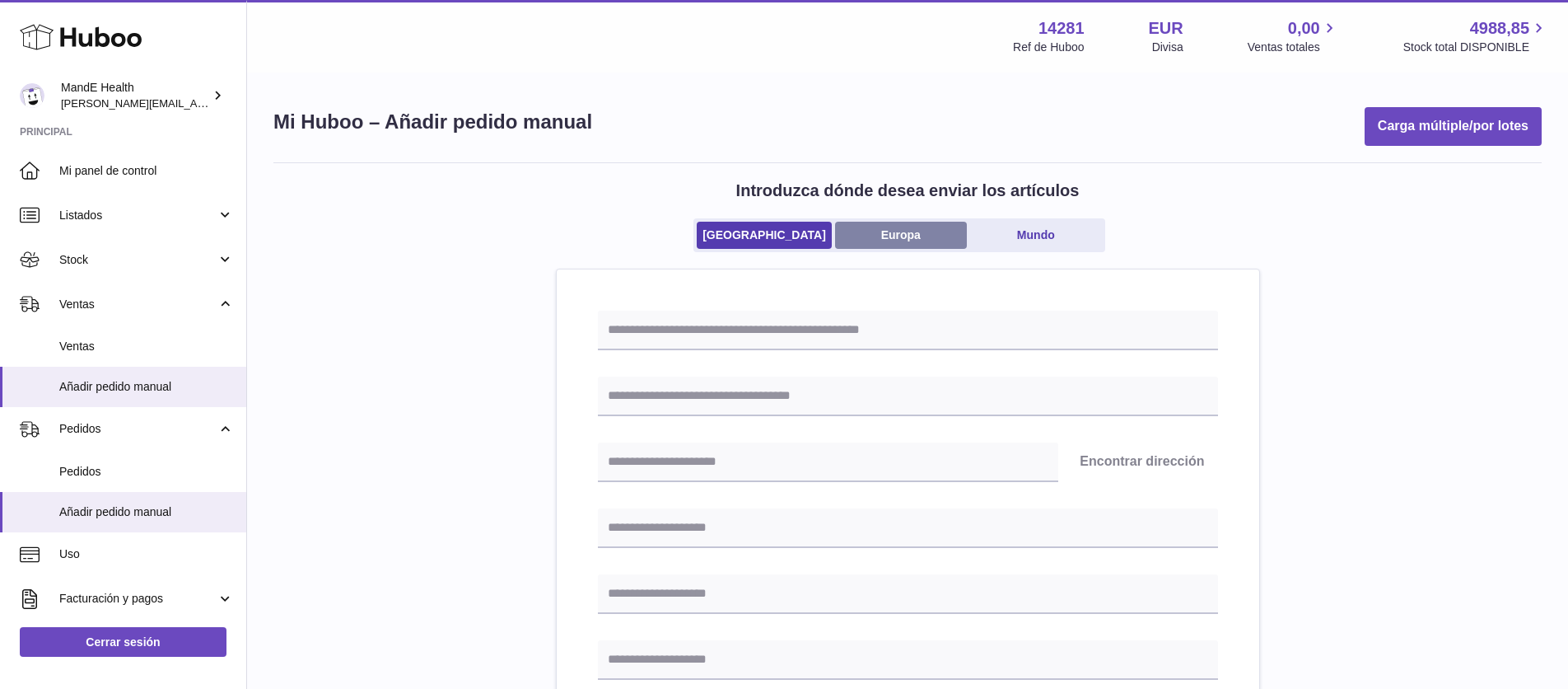
click at [899, 239] on link "Europa" at bounding box center [901, 236] width 132 height 27
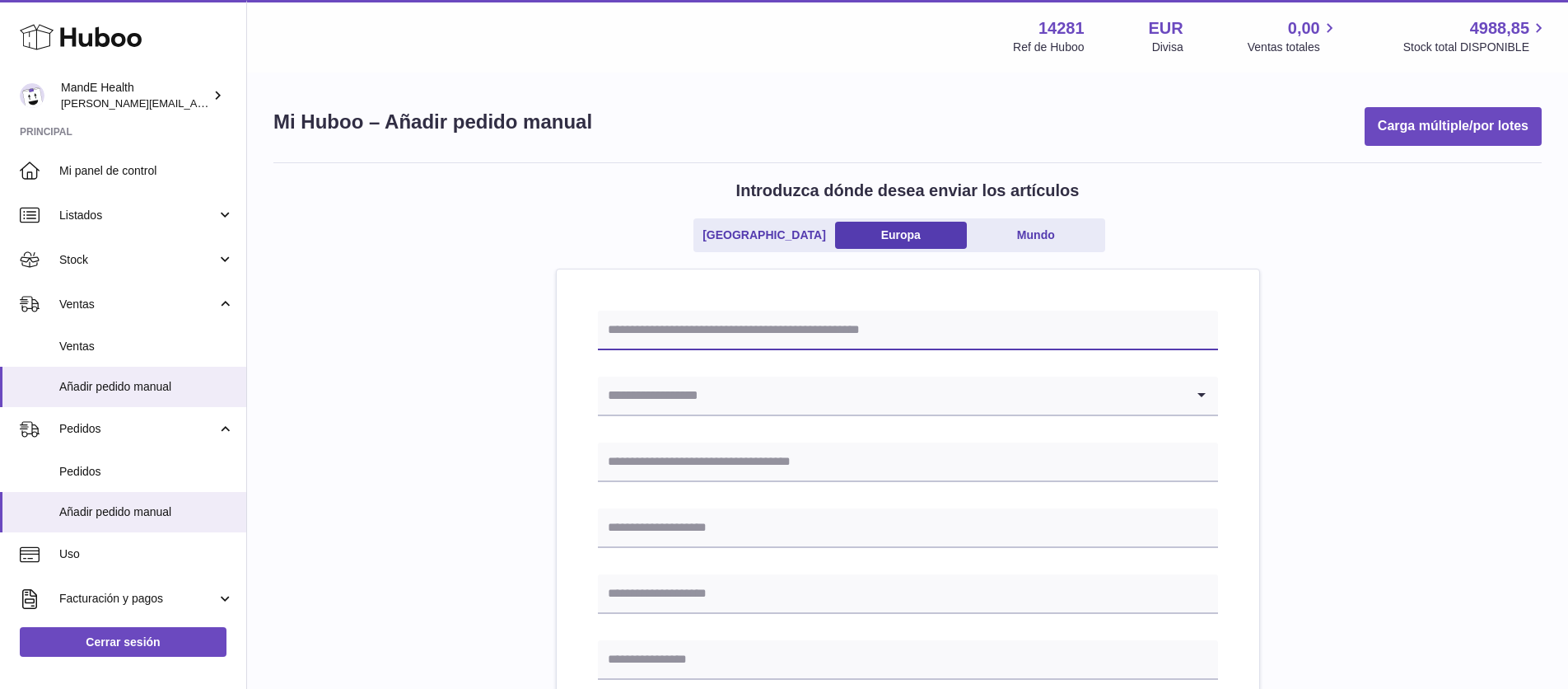
click at [724, 333] on input "text" at bounding box center [908, 330] width 620 height 39
type input "****"
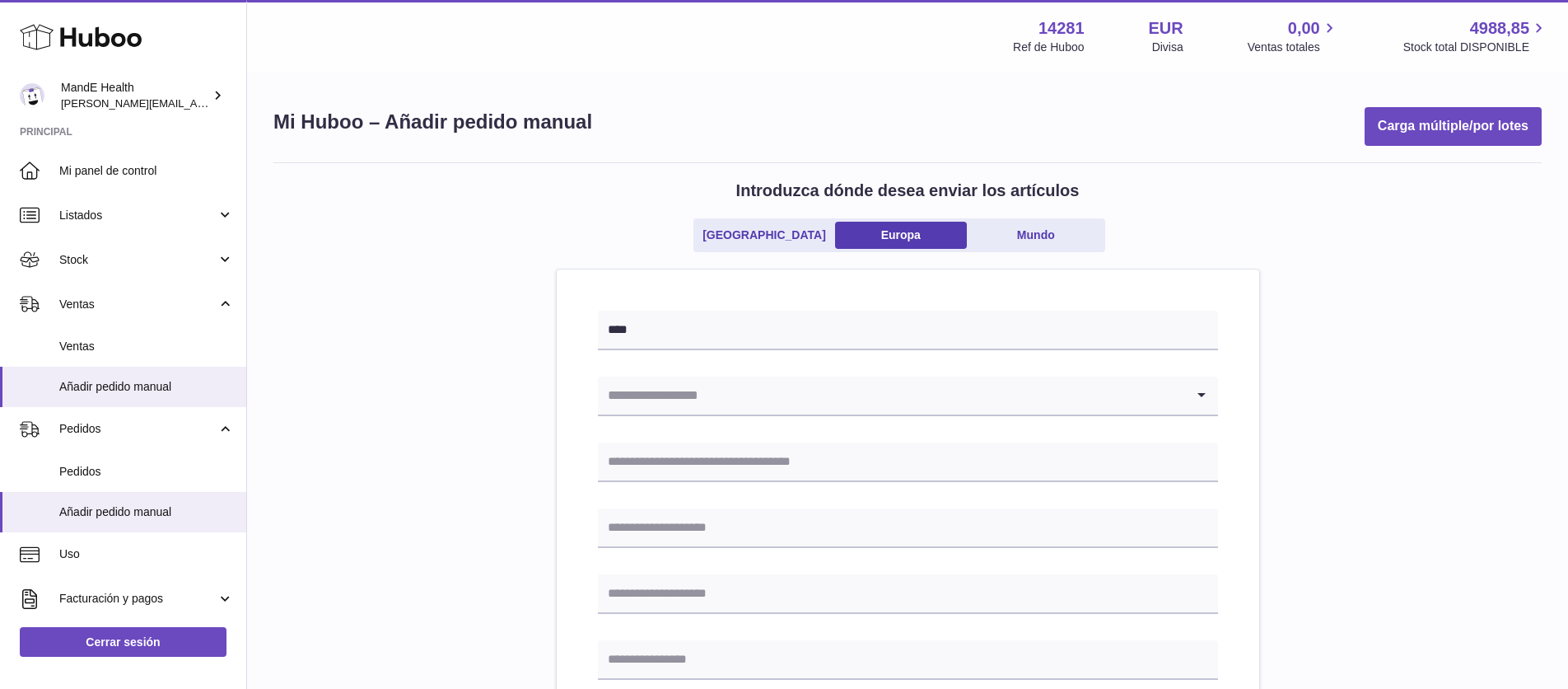
click at [670, 384] on input "Search for option" at bounding box center [891, 395] width 587 height 37
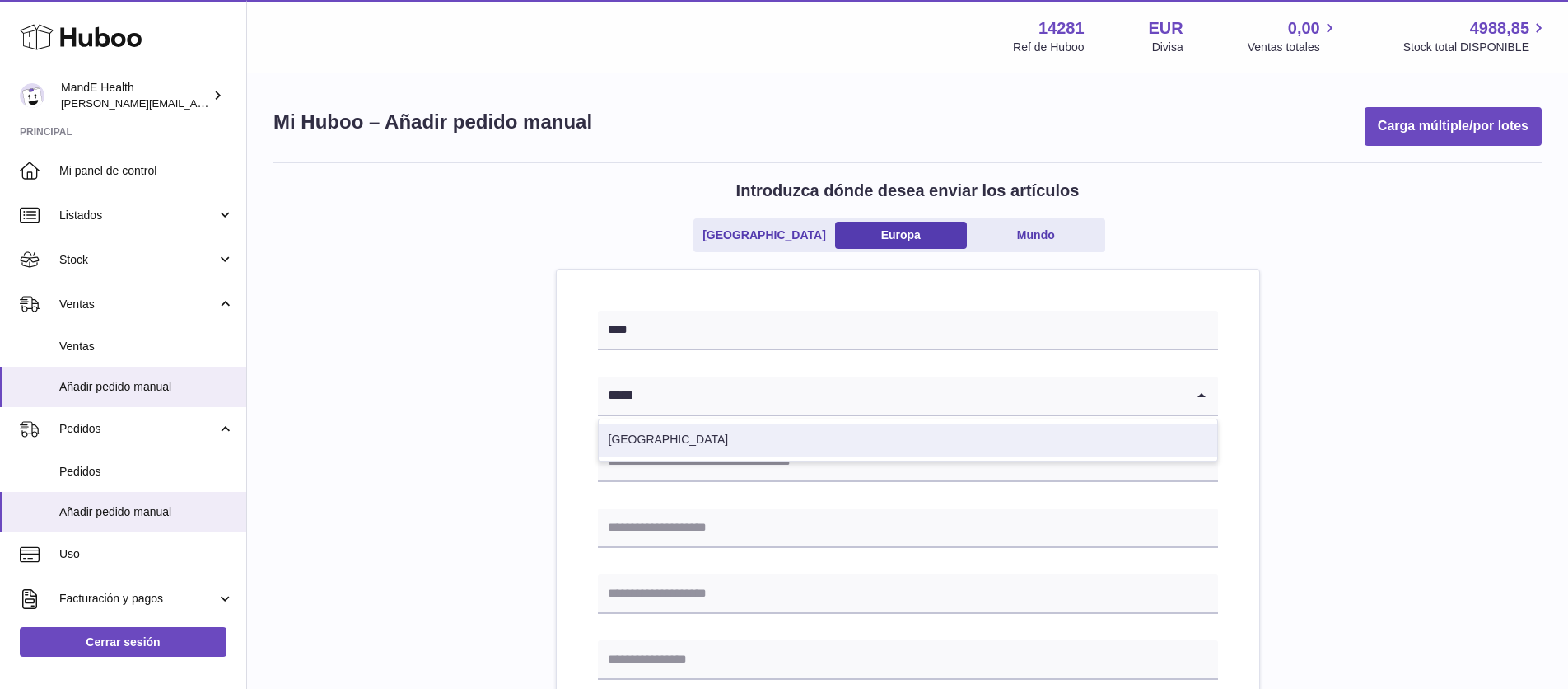
click at [668, 450] on li "España" at bounding box center [908, 440] width 618 height 33
type input "*****"
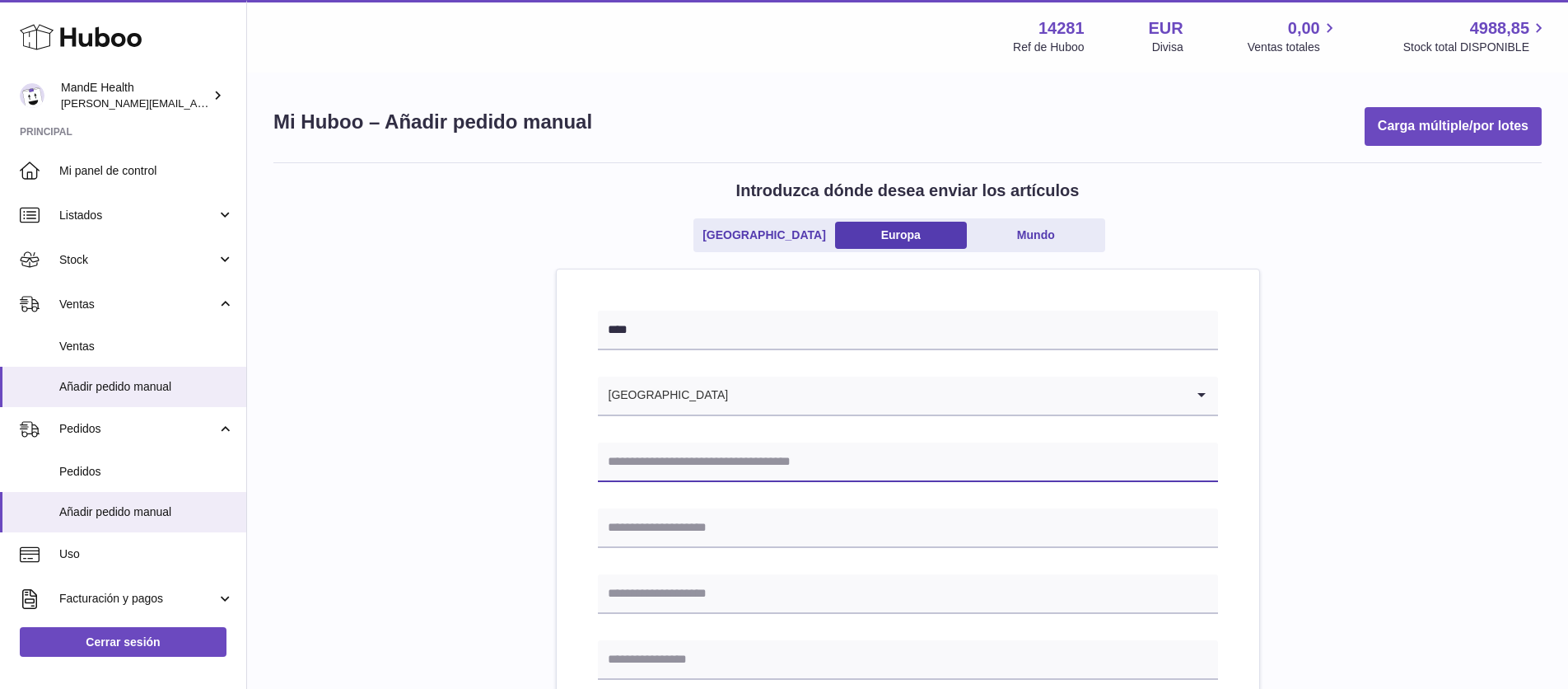
click at [668, 457] on input "text" at bounding box center [908, 461] width 620 height 39
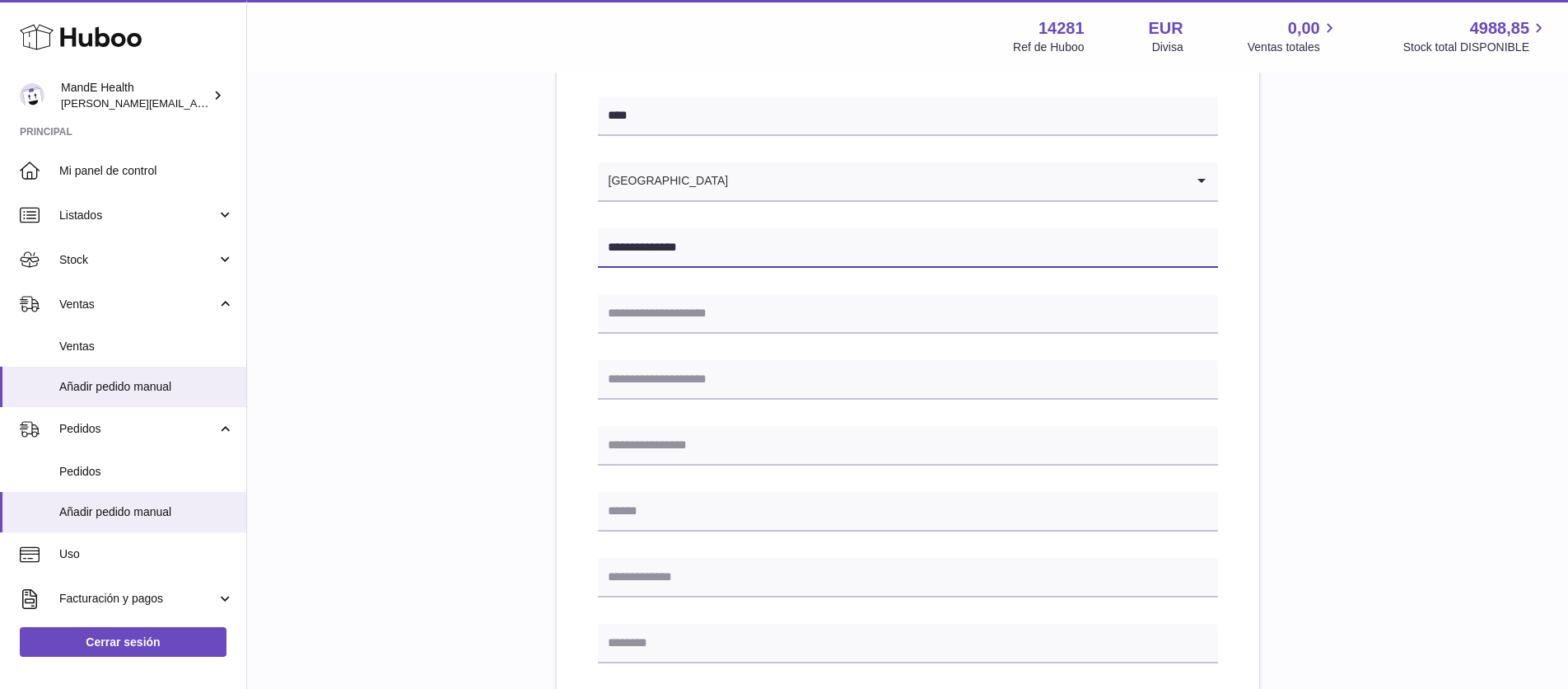
scroll to position [217, 0]
type input "**********"
click at [691, 315] on input "text" at bounding box center [908, 311] width 620 height 39
click at [752, 307] on input "text" at bounding box center [908, 311] width 620 height 39
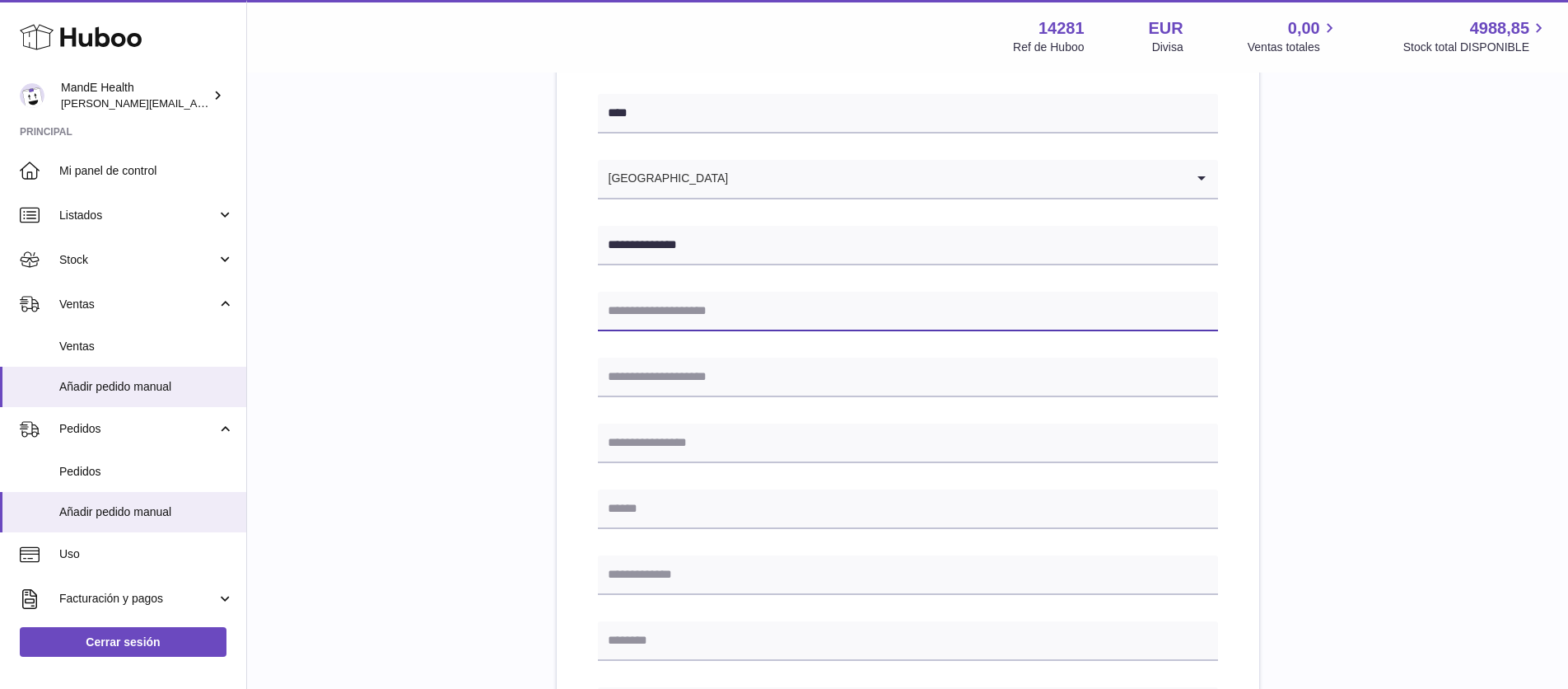
paste input "**********"
click at [727, 311] on input "**********" at bounding box center [908, 311] width 620 height 39
type input "**********"
click at [683, 570] on input "text" at bounding box center [908, 575] width 620 height 39
paste input "*****"
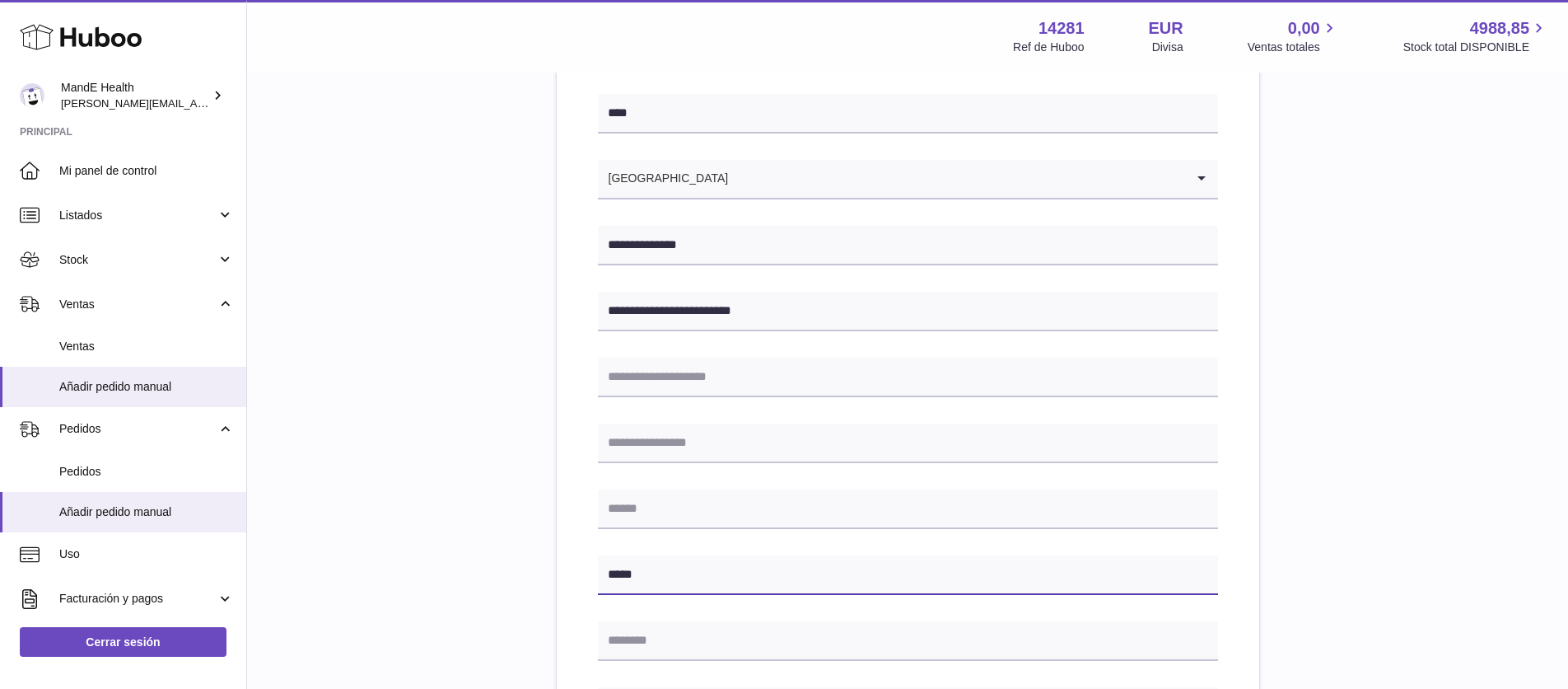
type input "*****"
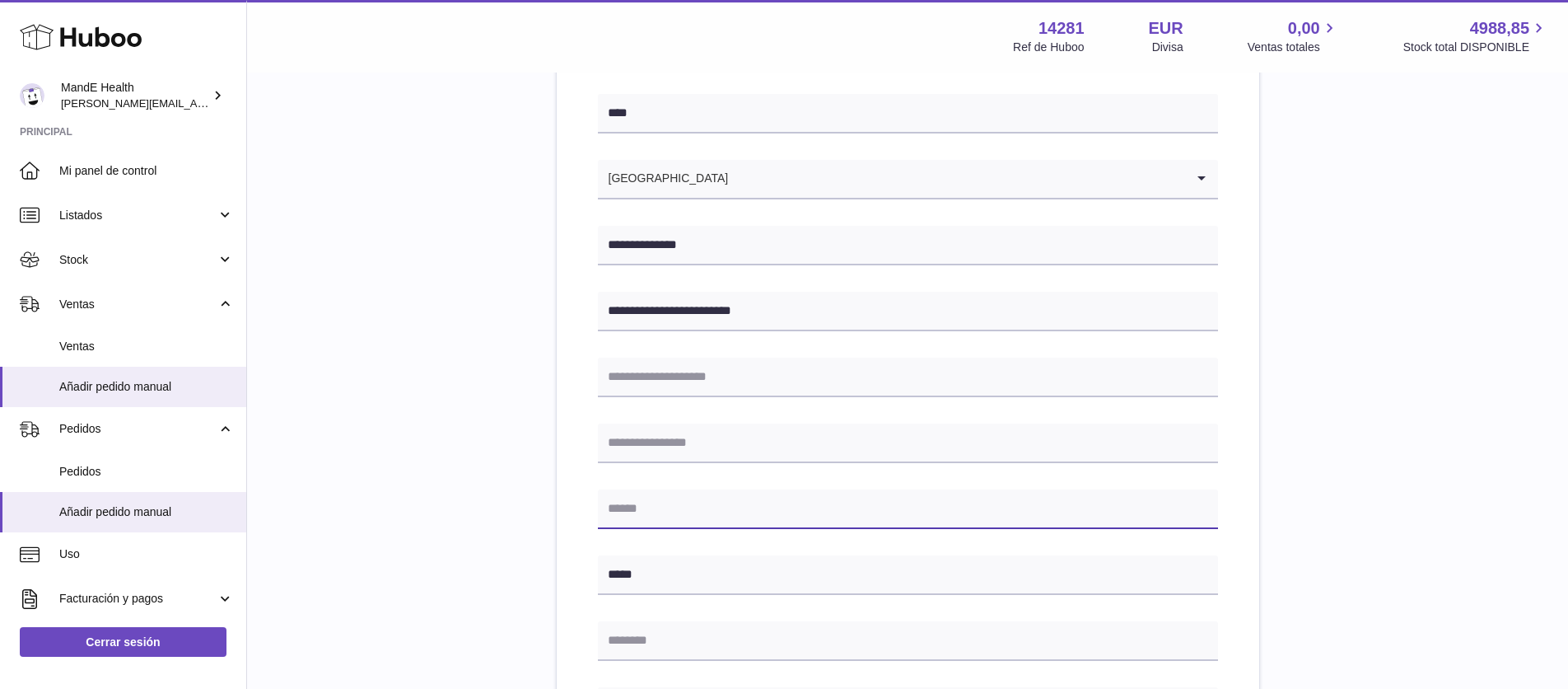
click at [647, 506] on input "text" at bounding box center [908, 509] width 620 height 39
type input "****"
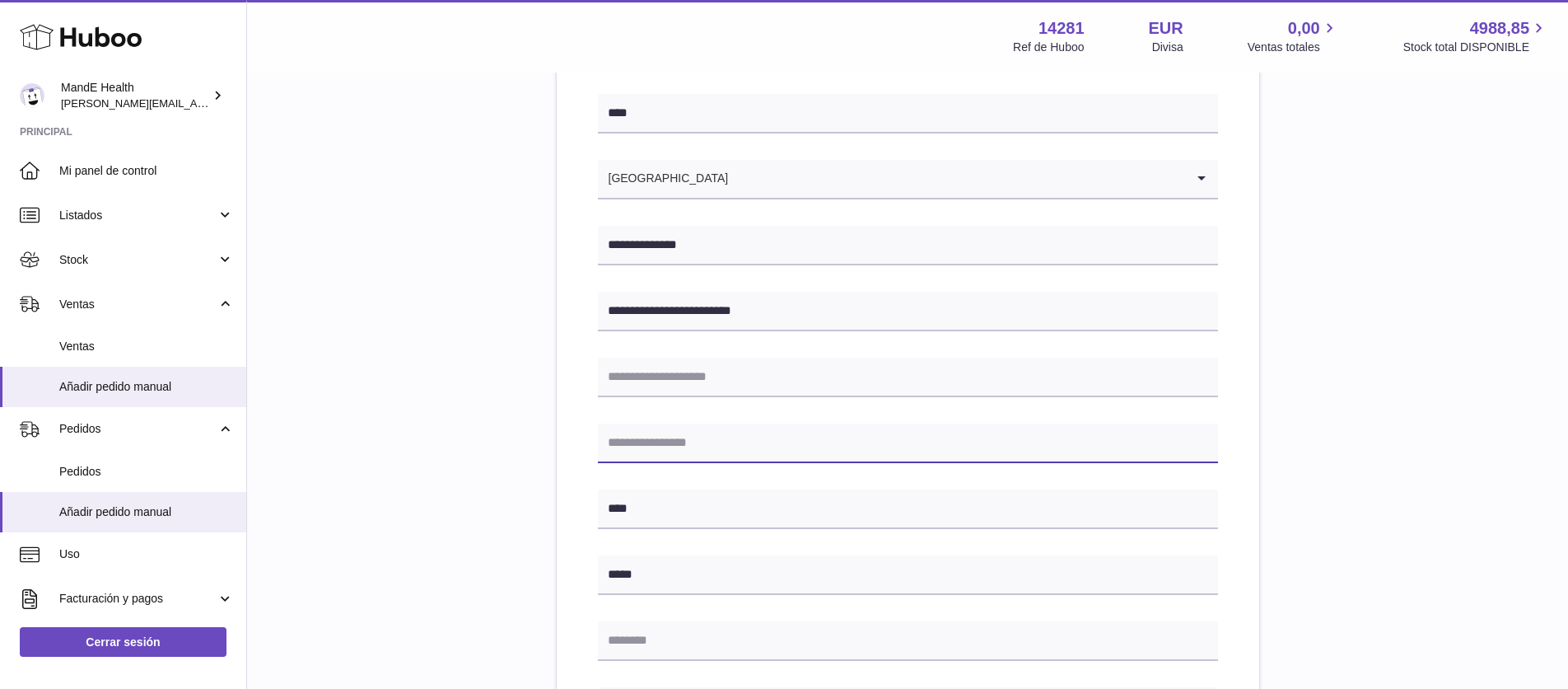
click at [657, 451] on input "text" at bounding box center [908, 443] width 620 height 39
type input "**********"
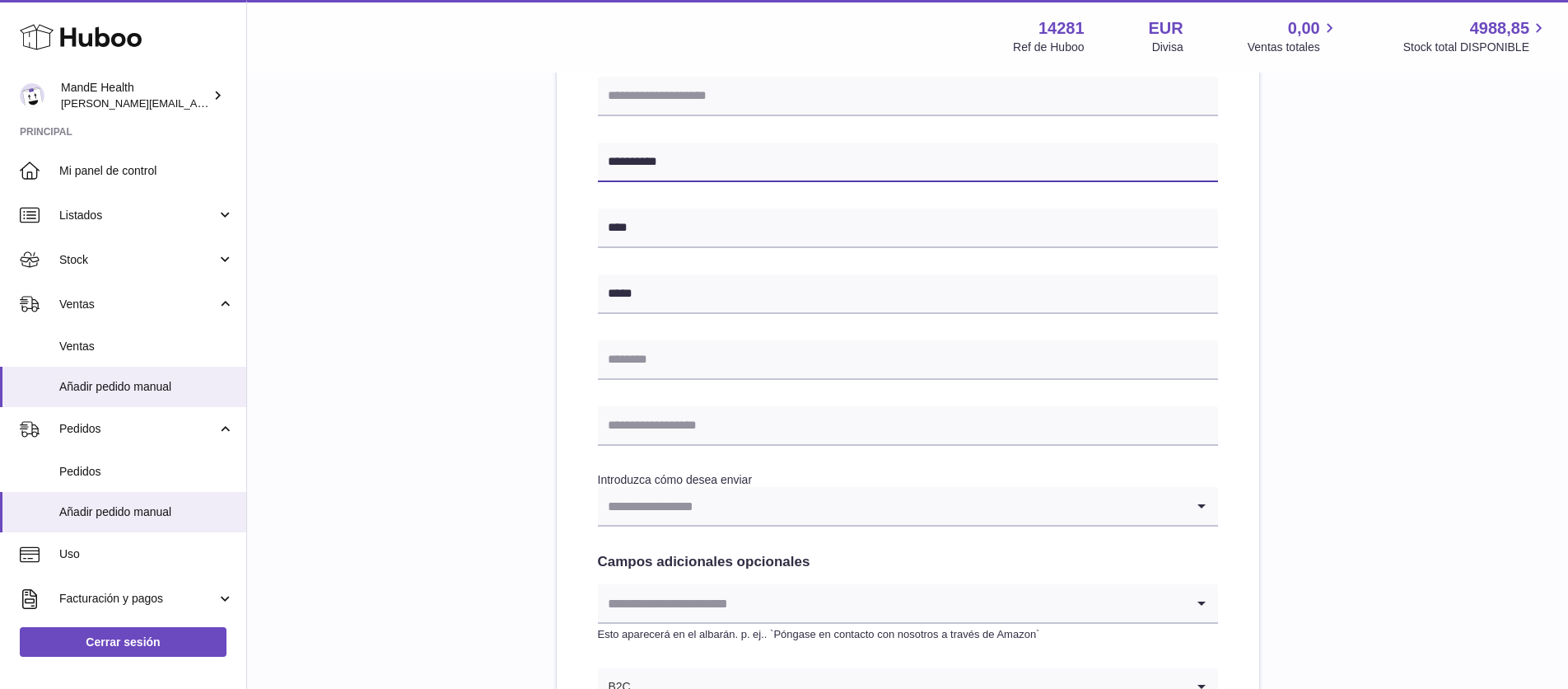
scroll to position [516, 0]
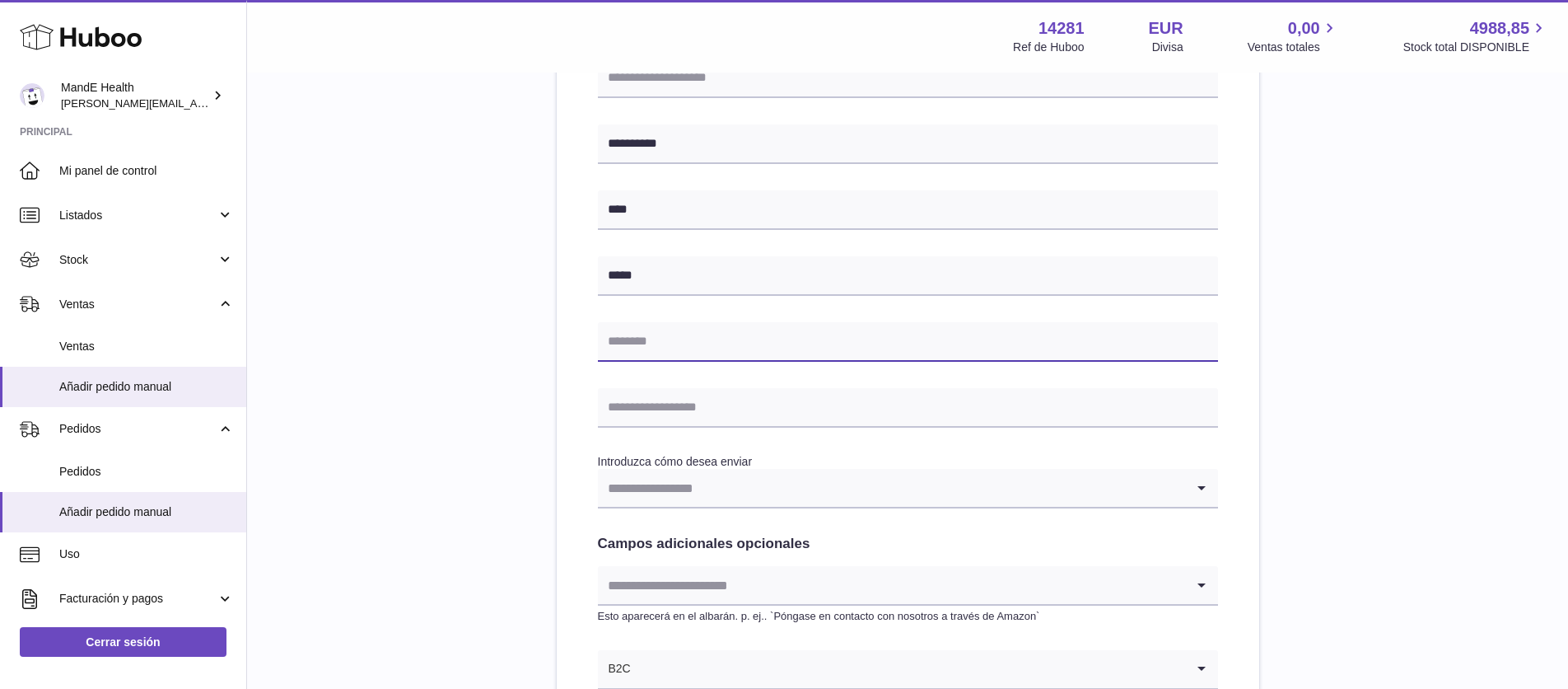
click at [685, 351] on input "text" at bounding box center [908, 342] width 620 height 39
type input "*********"
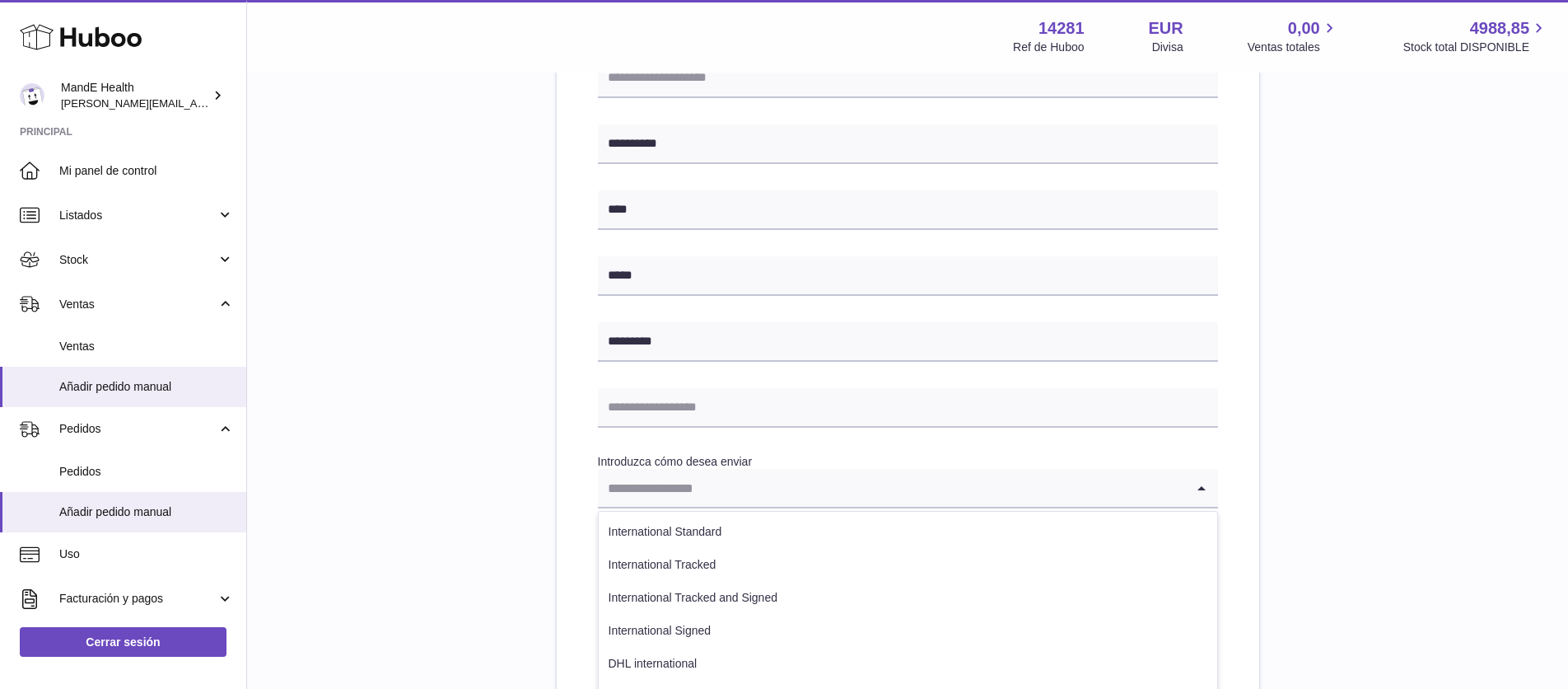
click at [739, 477] on input "Search for option" at bounding box center [891, 487] width 587 height 37
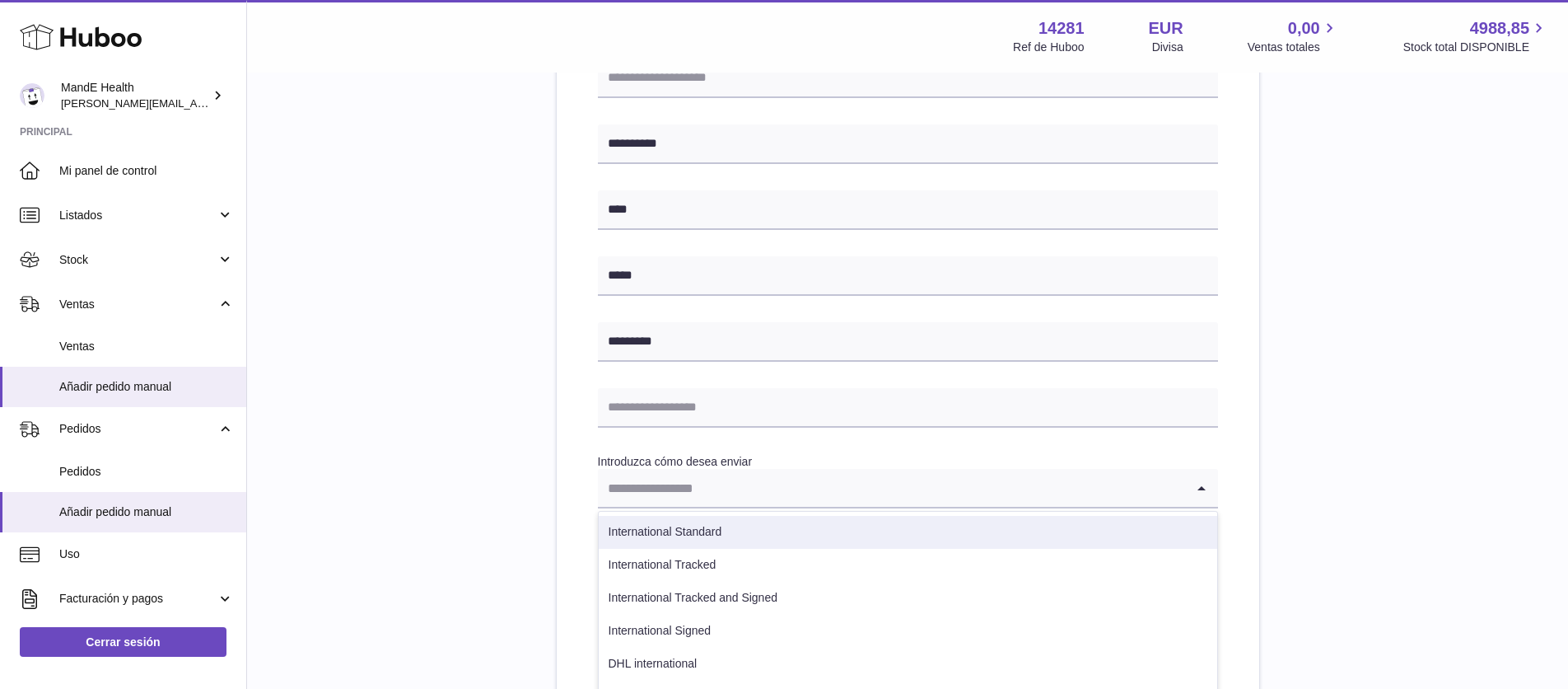
click at [710, 523] on li "International Standard" at bounding box center [908, 533] width 618 height 33
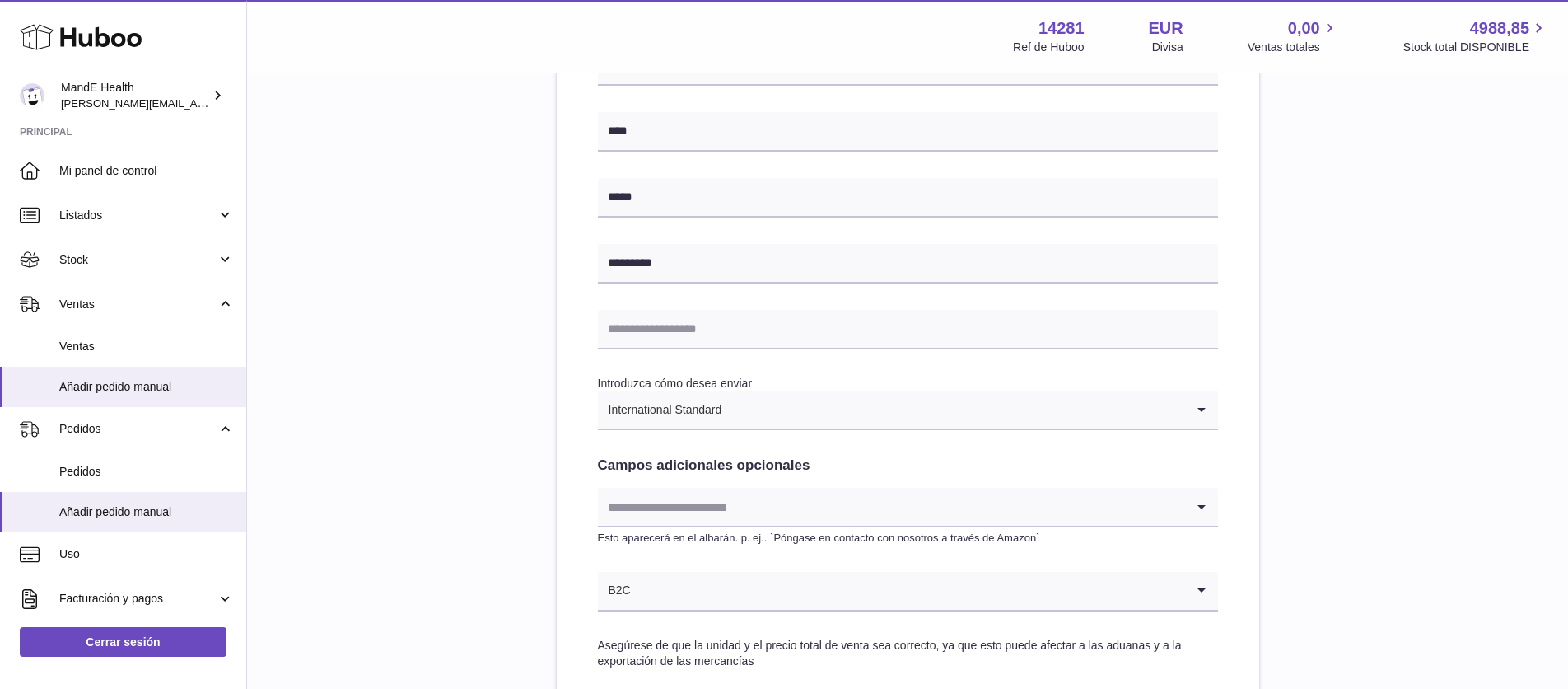
scroll to position [595, 0]
click at [672, 325] on input "text" at bounding box center [908, 328] width 620 height 39
type input "**********"
click at [816, 365] on div "**********" at bounding box center [908, 192] width 620 height 953
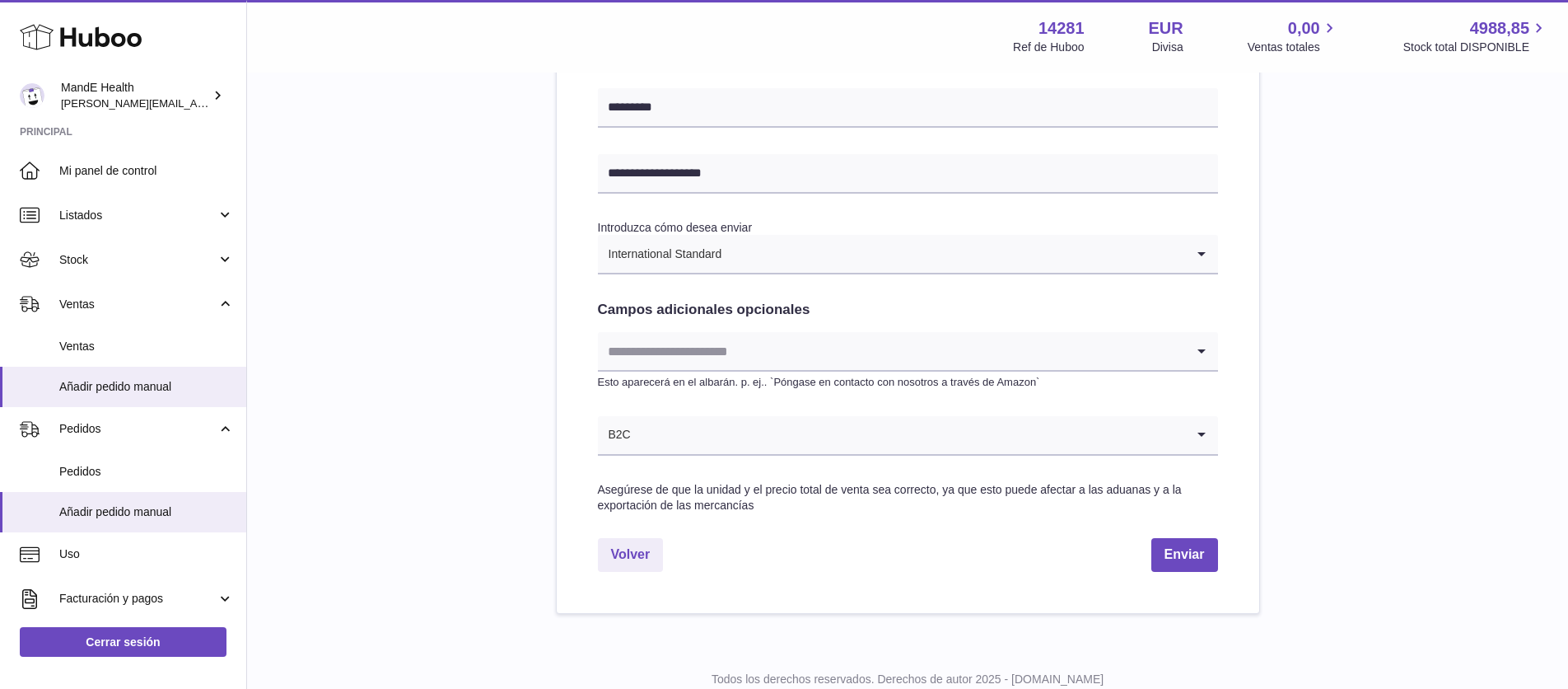
scroll to position [802, 0]
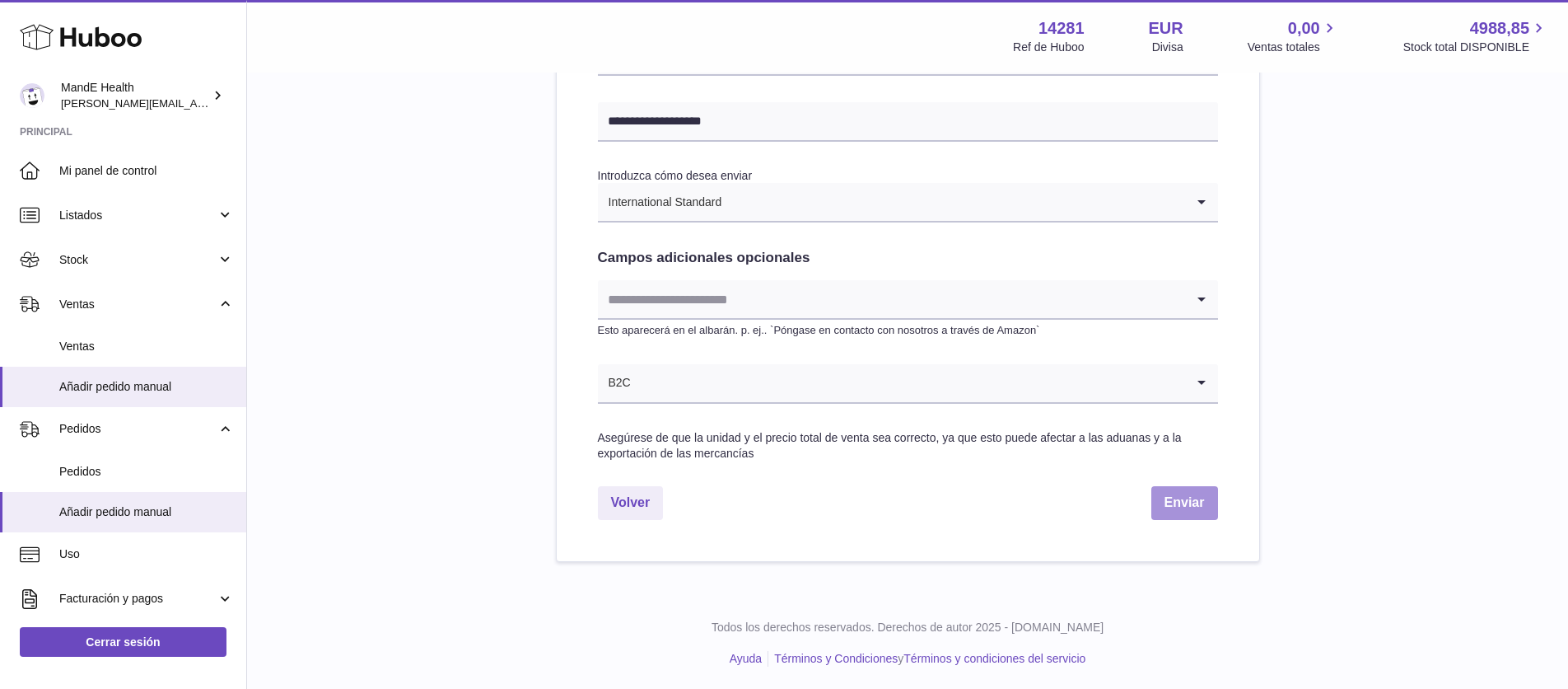
click at [1172, 502] on button "Enviar" at bounding box center [1184, 503] width 67 height 34
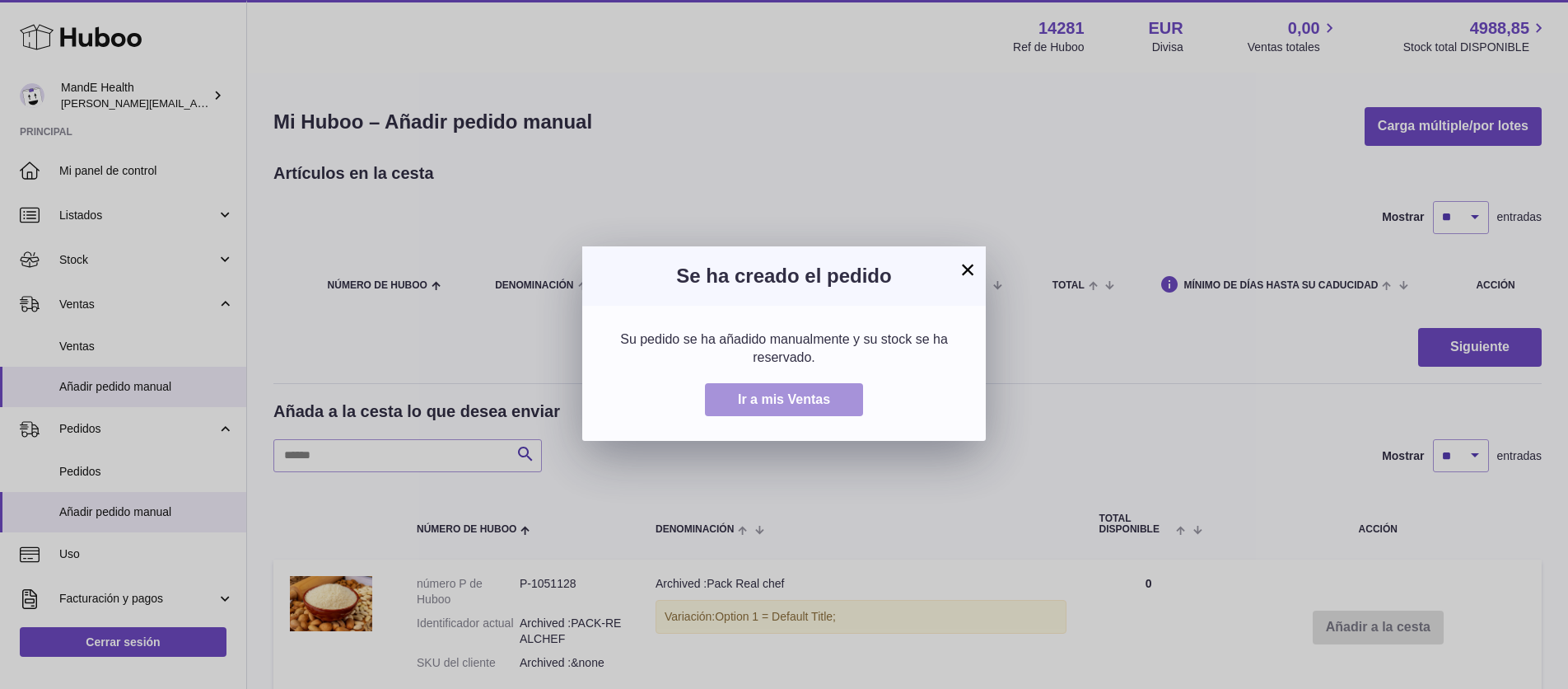
click at [803, 395] on span "Ir a mis Ventas" at bounding box center [784, 398] width 92 height 14
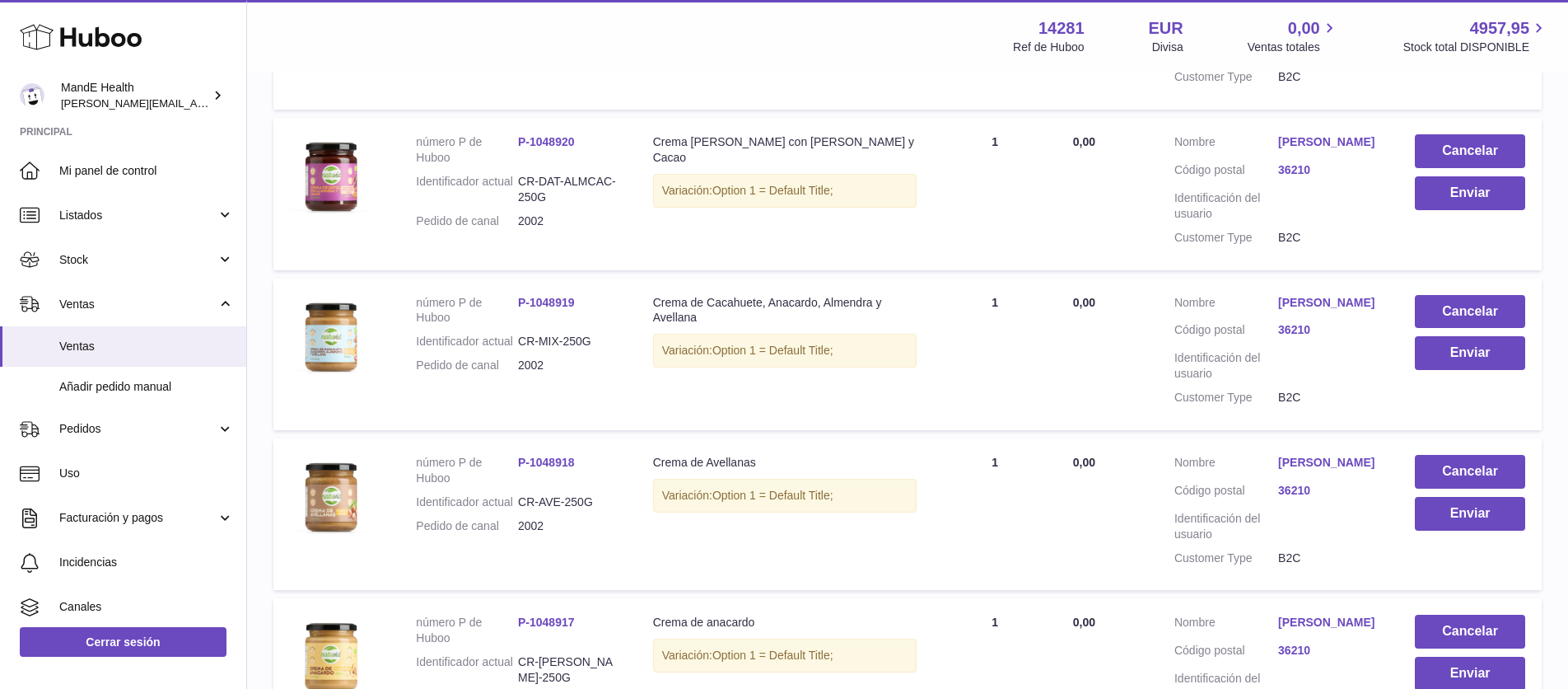
scroll to position [1500, 0]
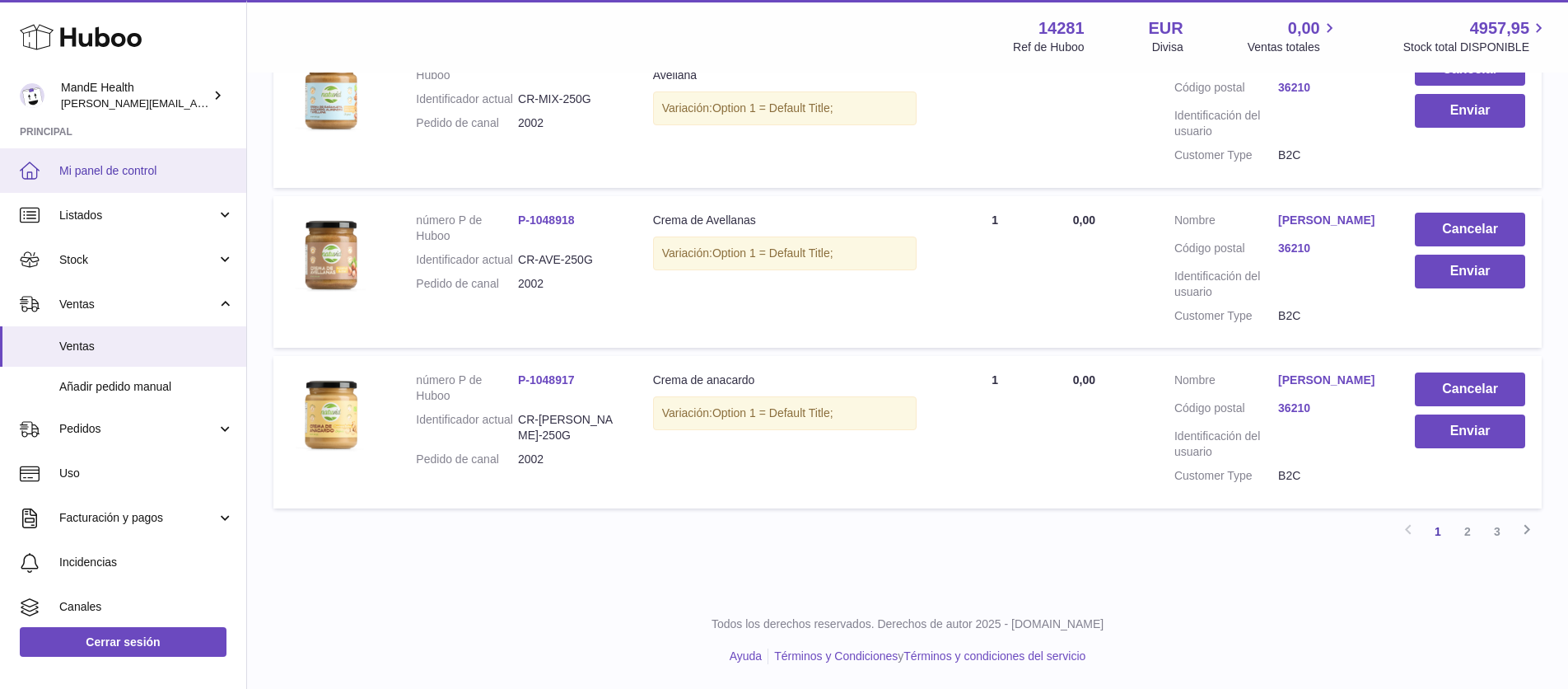
click at [89, 177] on span "Mi panel de control" at bounding box center [146, 171] width 174 height 16
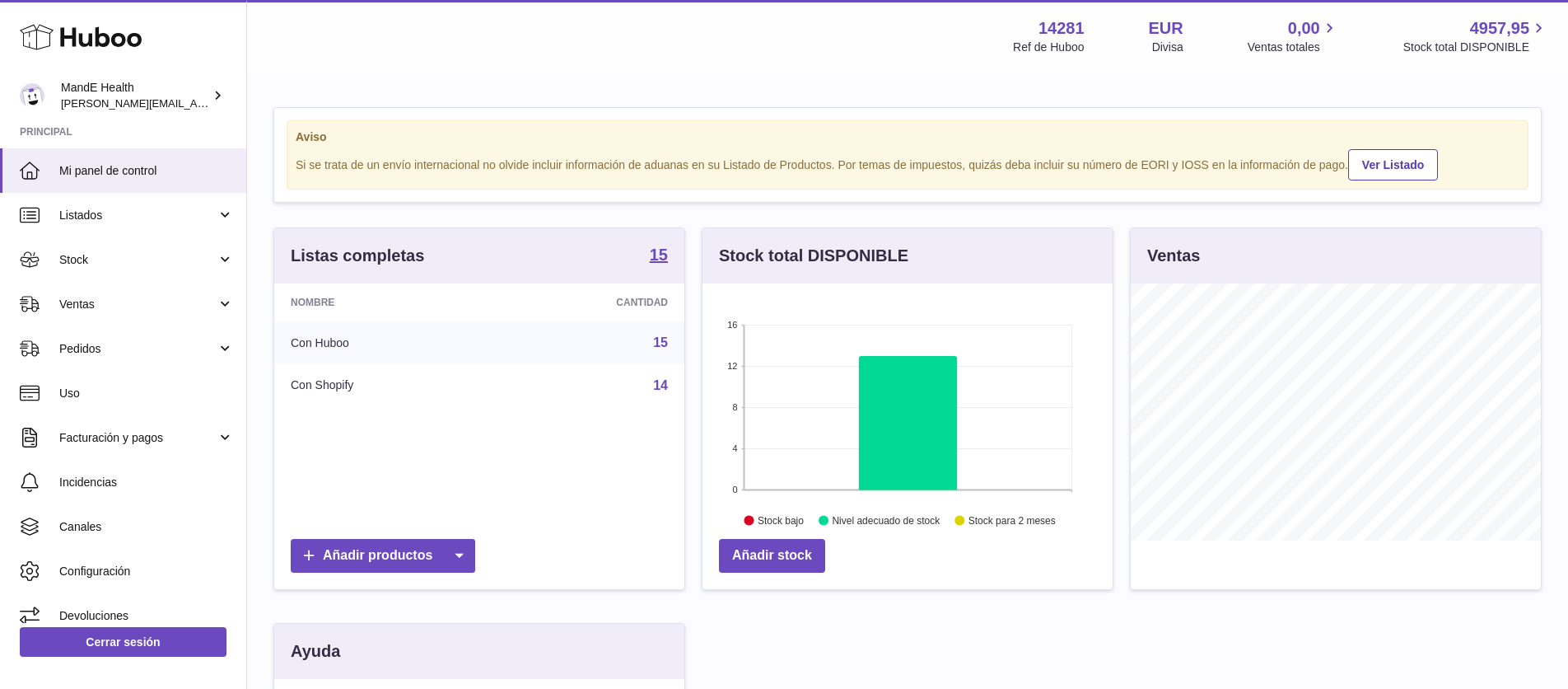
scroll to position [257, 410]
